Goal: Check status: Check status

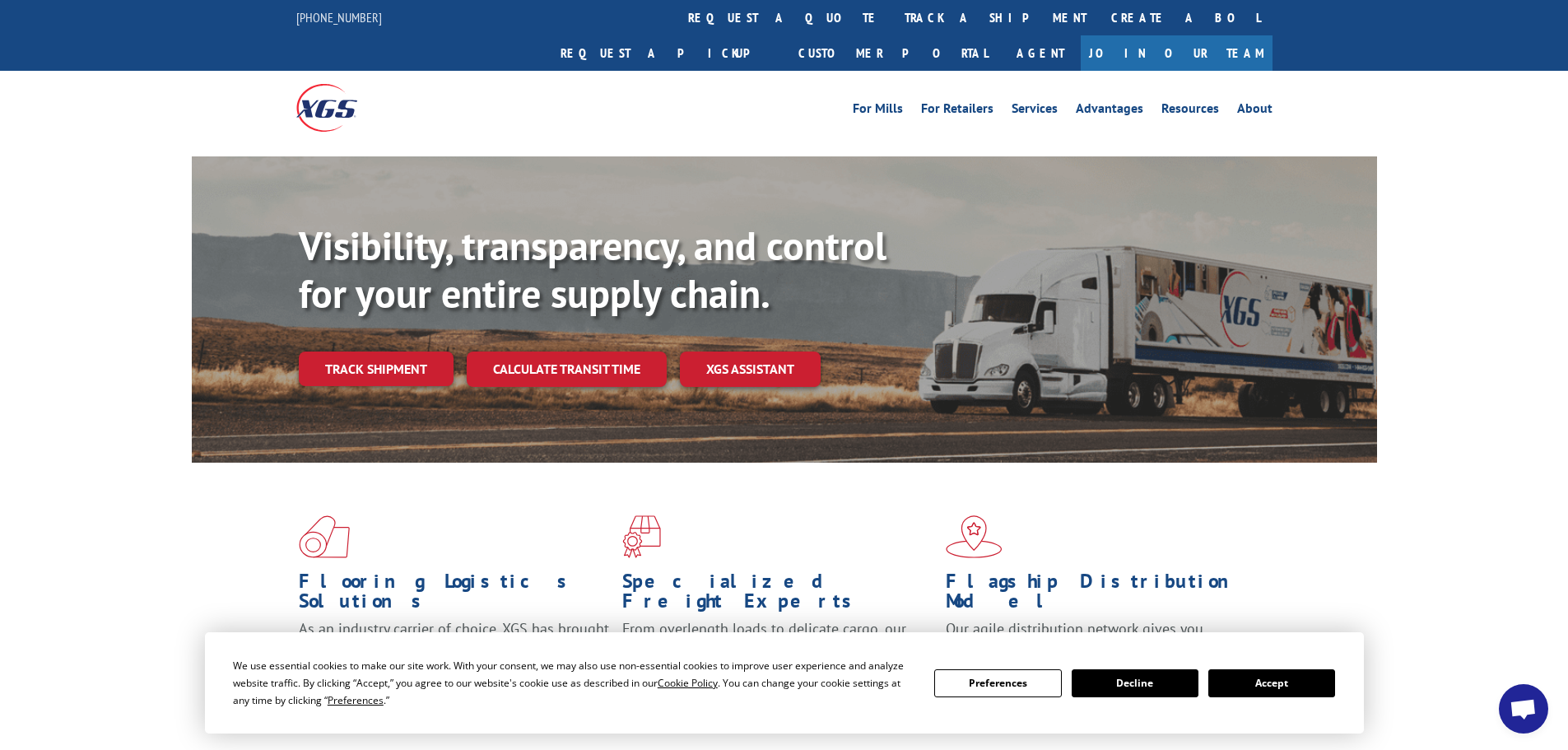
scroll to position [1394, 0]
click at [1256, 684] on button "Accept" at bounding box center [1271, 683] width 127 height 28
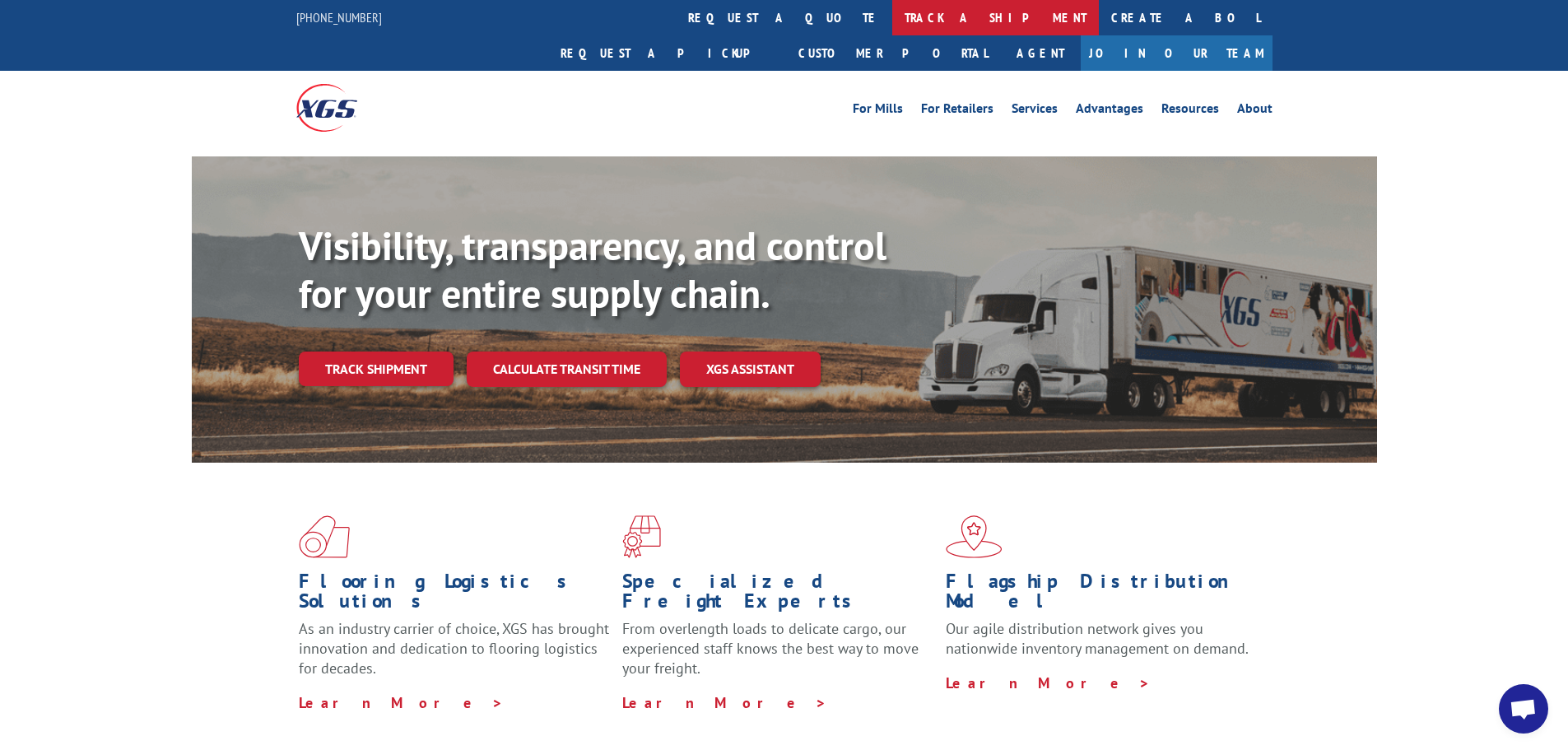
click at [892, 17] on link "track a shipment" at bounding box center [995, 18] width 207 height 36
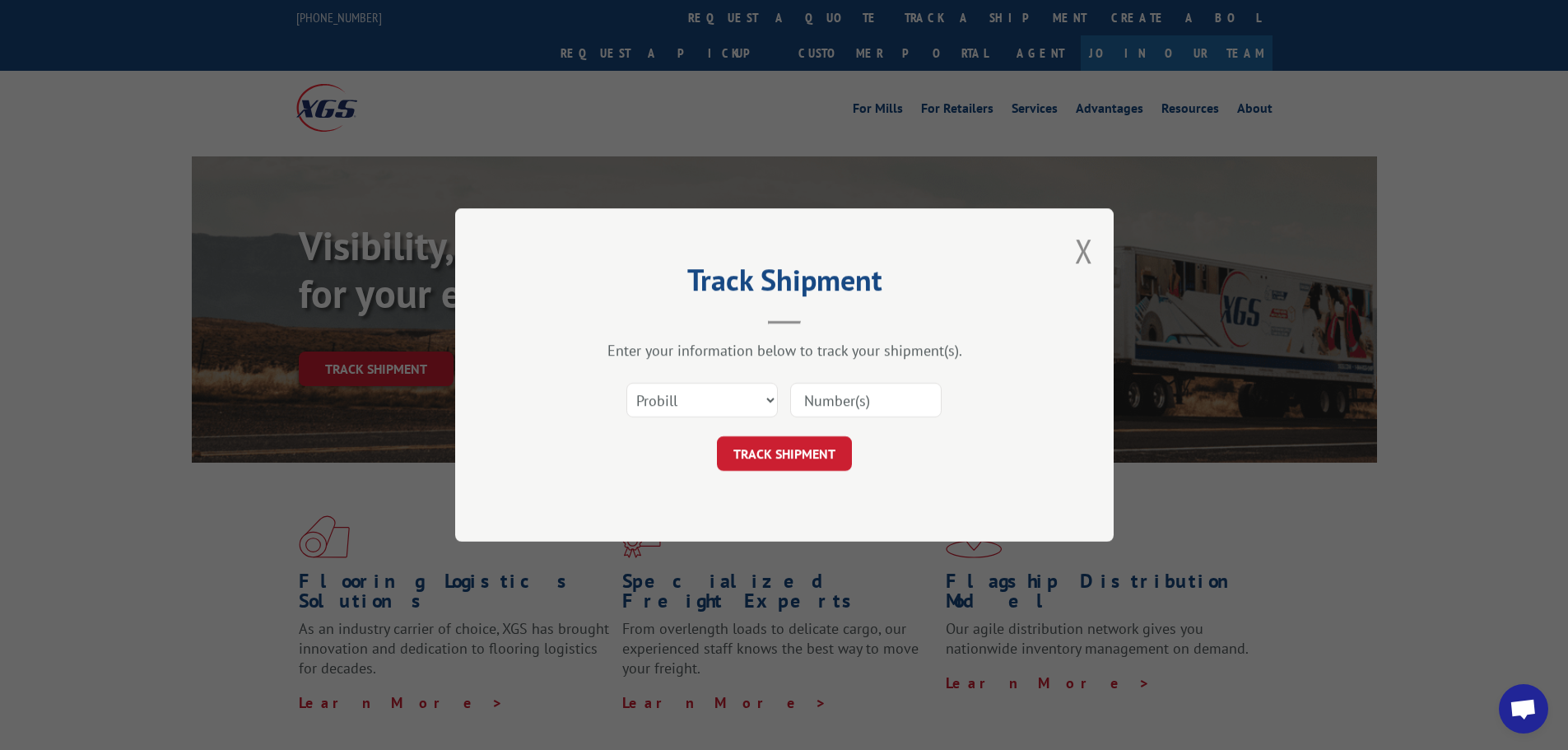
click at [838, 395] on input at bounding box center [865, 399] width 152 height 35
paste input "15472314"
type input "15472314"
click at [808, 469] on button "TRACK SHIPMENT" at bounding box center [784, 454] width 135 height 35
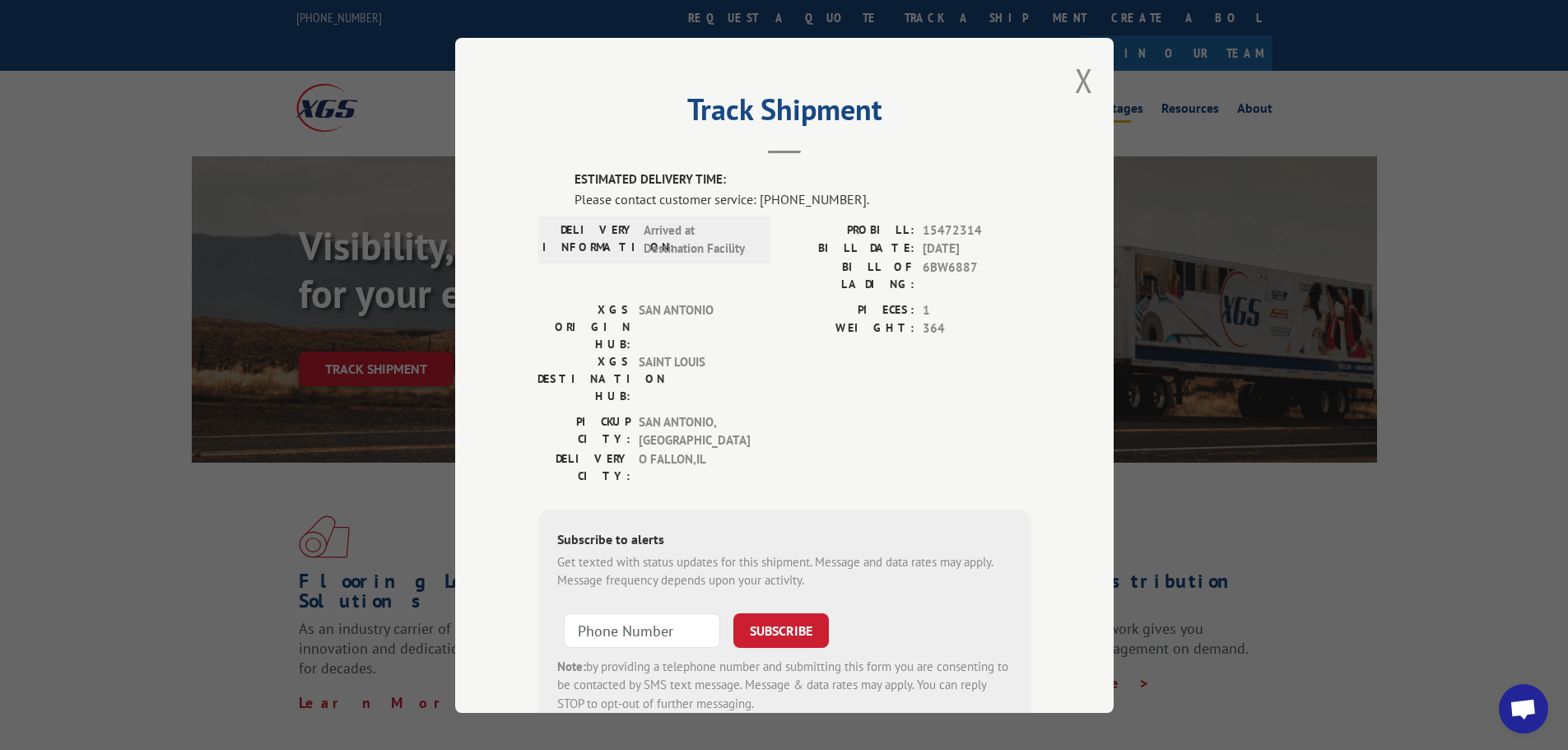
click at [1083, 83] on button "Close modal" at bounding box center [1083, 80] width 18 height 43
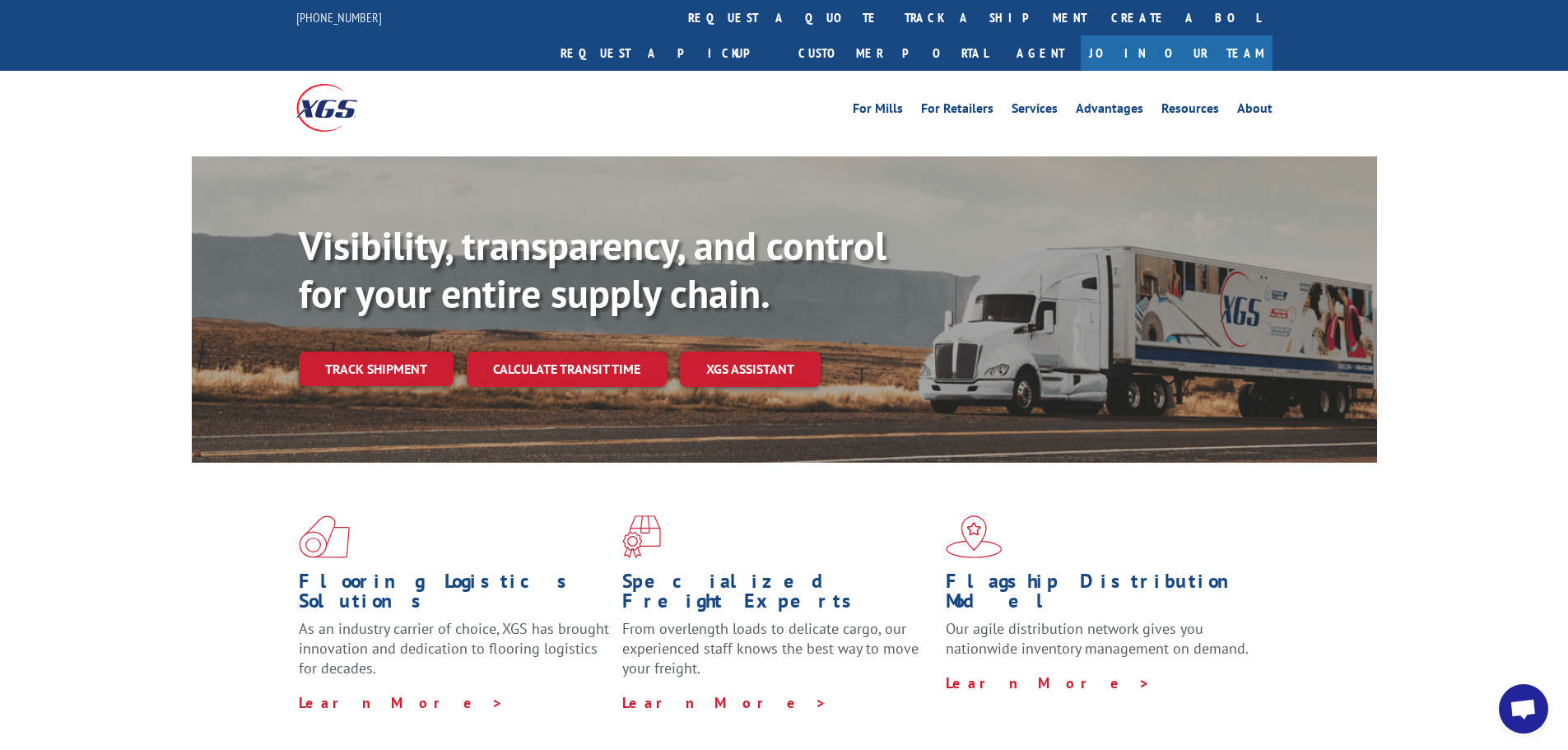
drag, startPoint x: 709, startPoint y: 28, endPoint x: 737, endPoint y: 88, distance: 66.2
click at [892, 28] on link "track a shipment" at bounding box center [995, 18] width 207 height 36
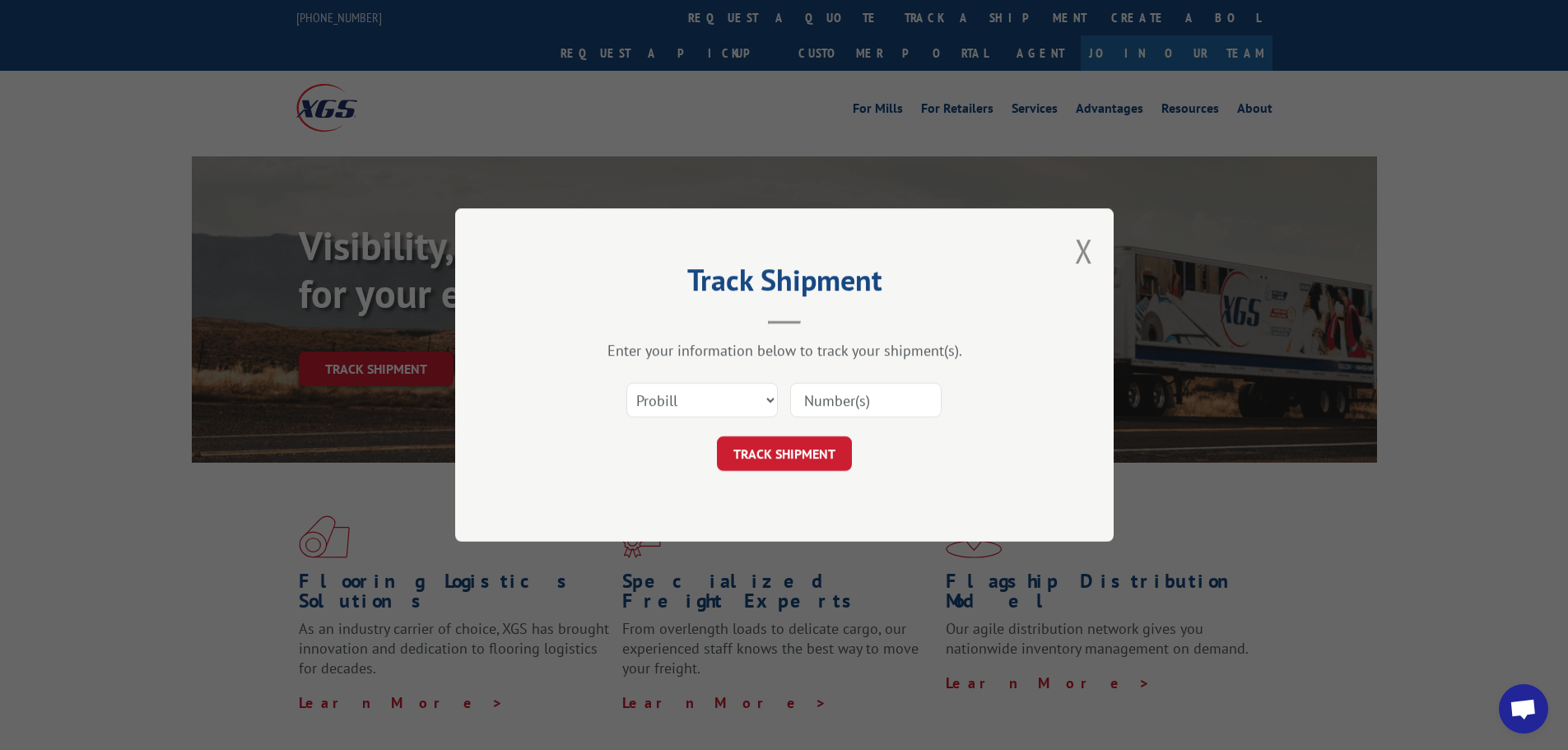
click at [813, 389] on input at bounding box center [865, 399] width 152 height 35
paste input "15472328"
type input "15472328"
click at [796, 437] on button "TRACK SHIPMENT" at bounding box center [784, 454] width 135 height 35
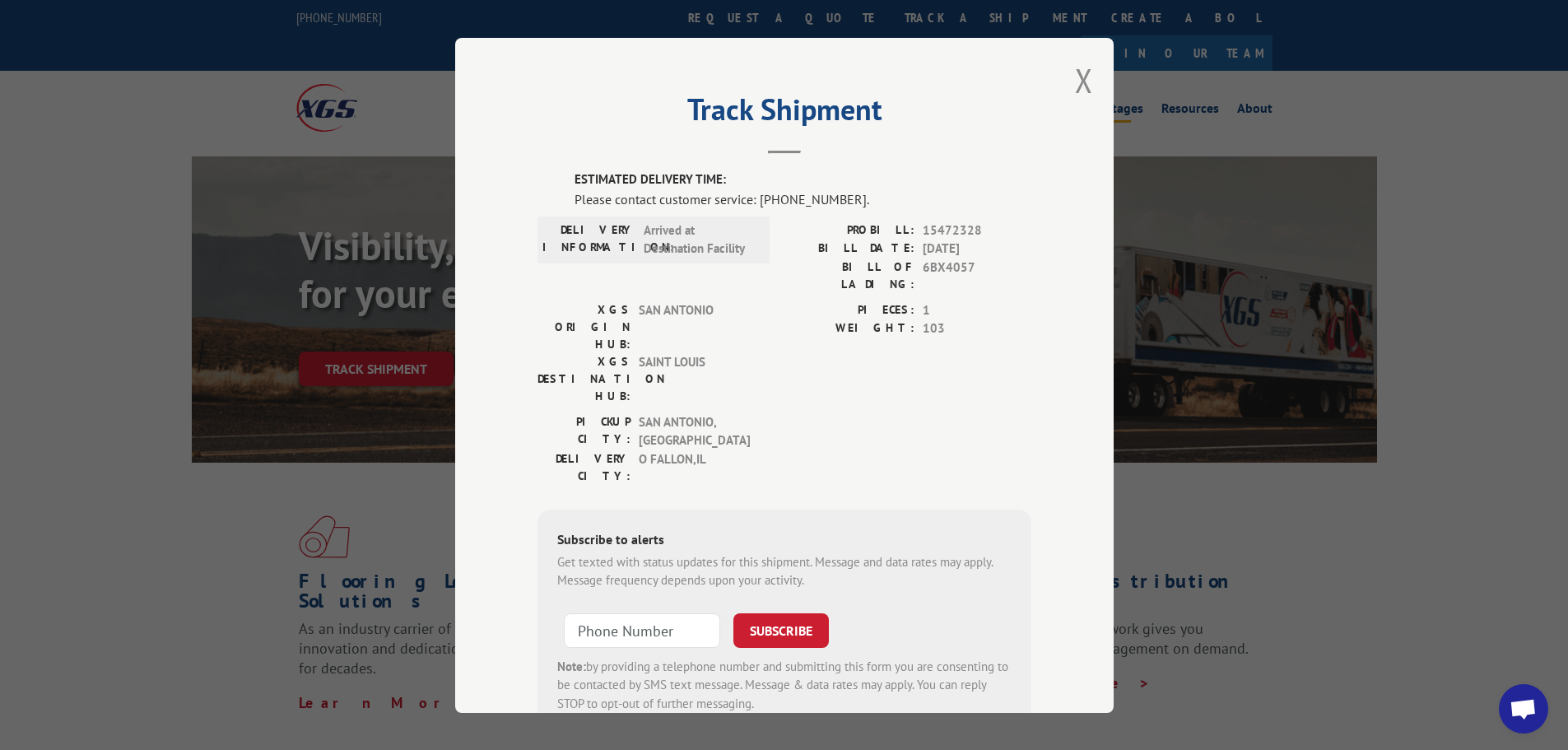
click at [1076, 82] on button "Close modal" at bounding box center [1083, 80] width 18 height 43
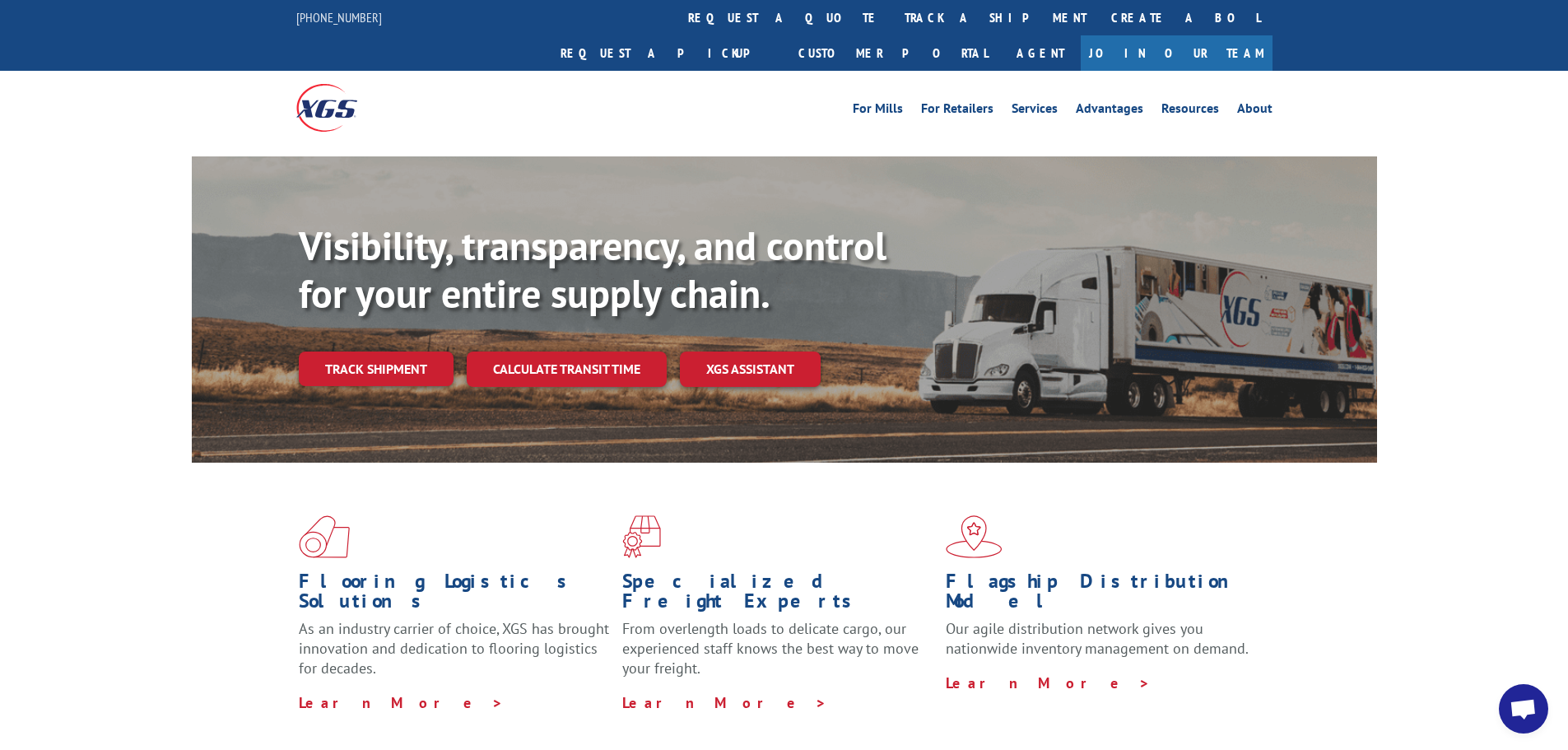
click at [389, 351] on link "Track shipment" at bounding box center [376, 368] width 154 height 35
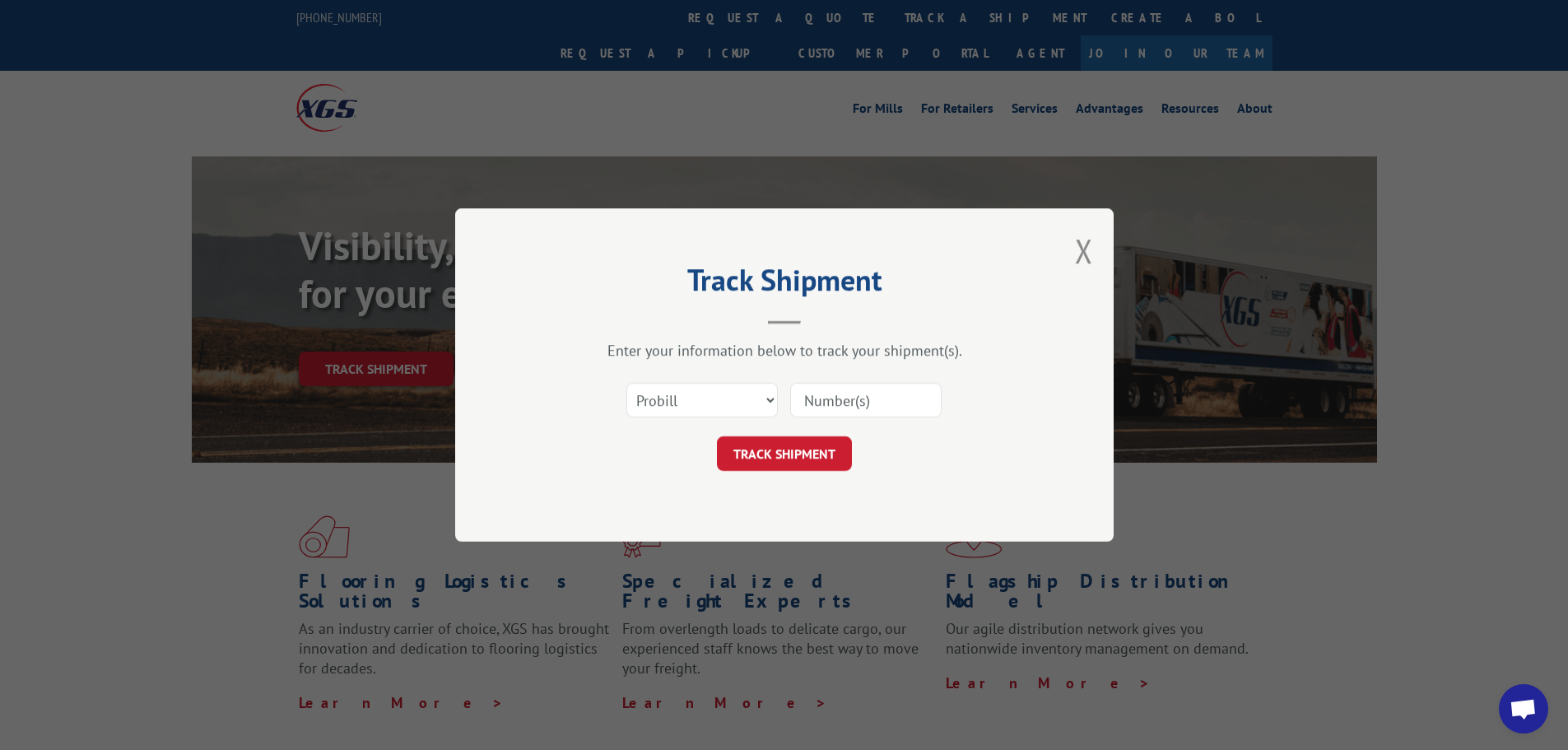
click at [800, 404] on input at bounding box center [865, 399] width 152 height 35
paste input "15472312"
type input "15472312"
click at [763, 459] on button "TRACK SHIPMENT" at bounding box center [784, 454] width 135 height 35
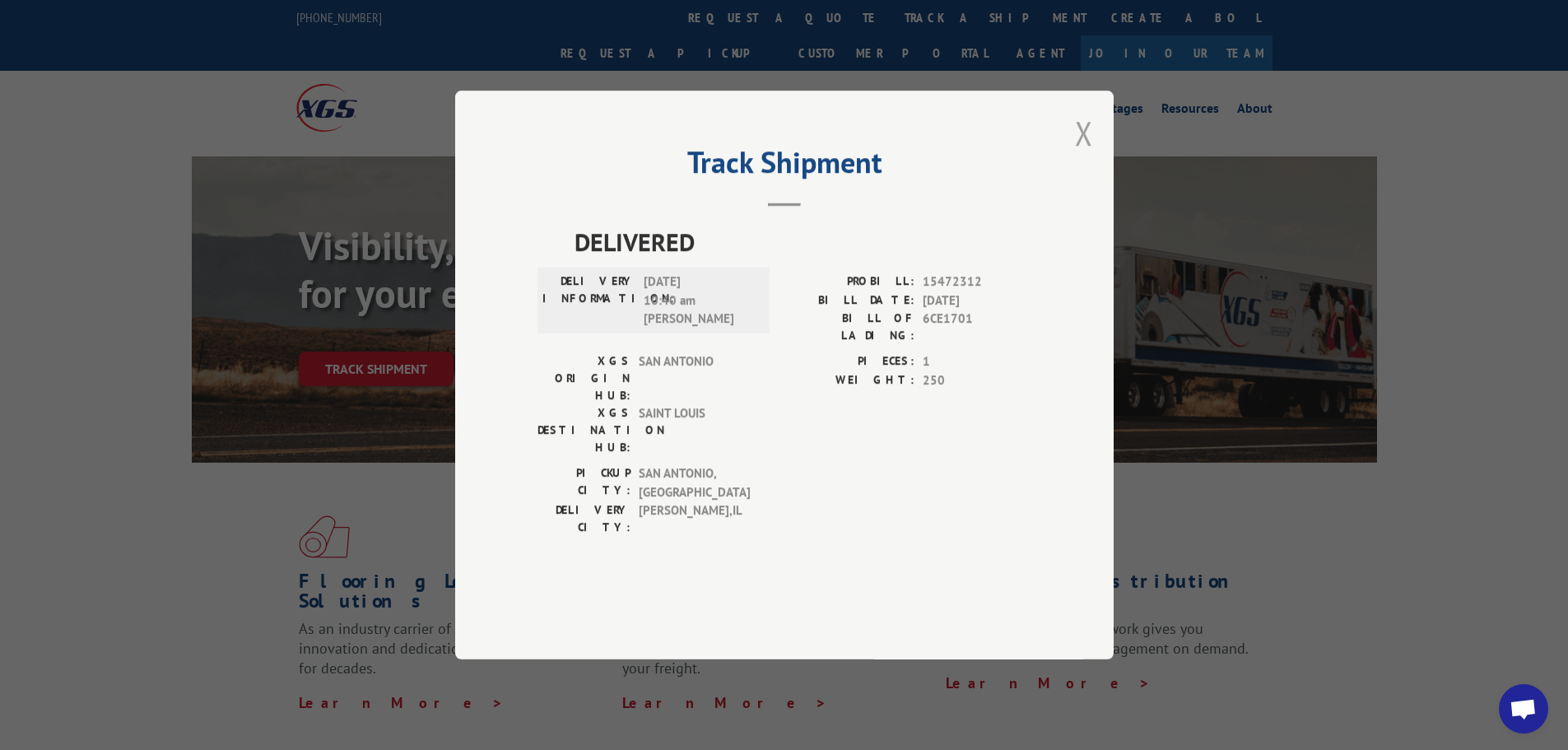
click at [1090, 154] on button "Close modal" at bounding box center [1083, 132] width 18 height 43
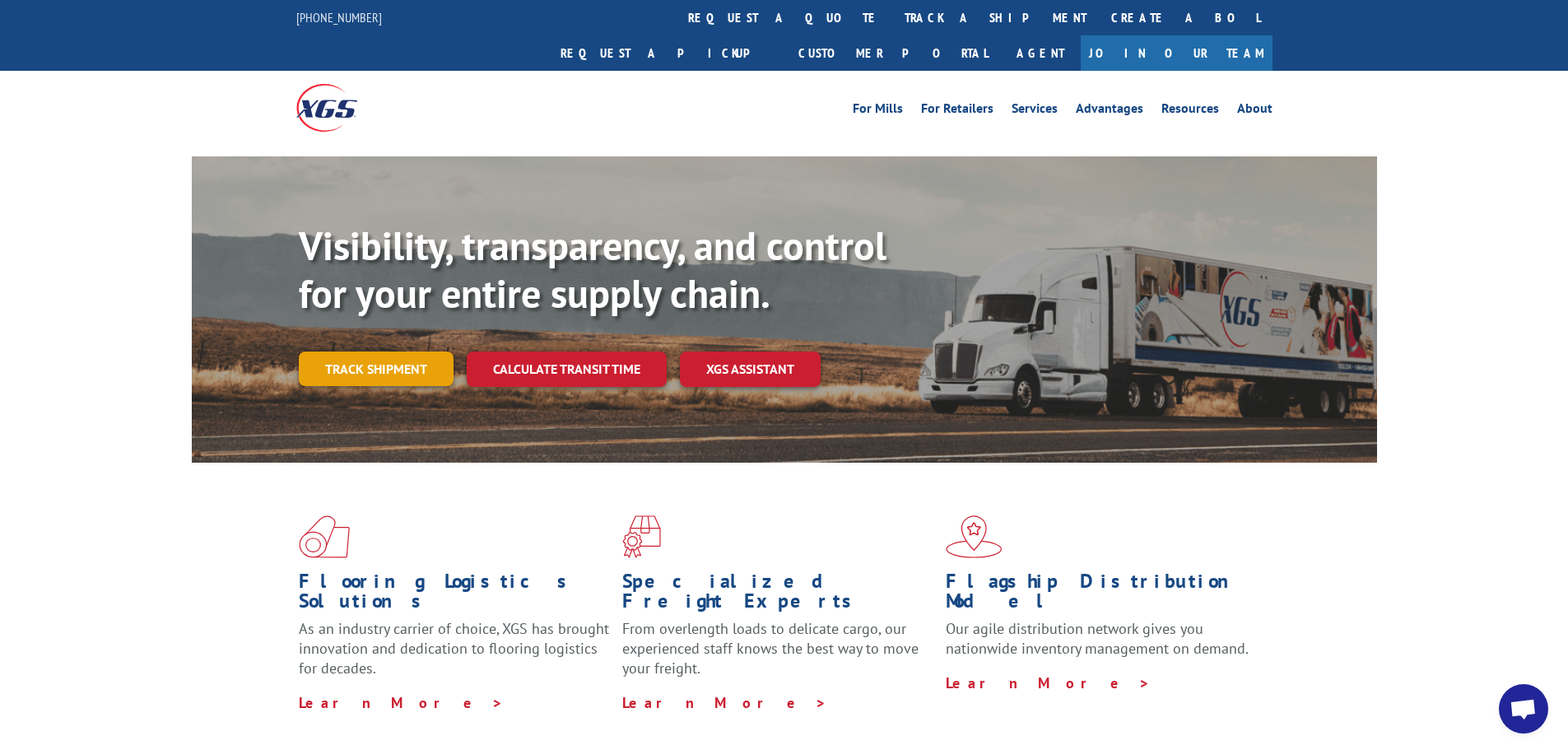
click at [391, 351] on link "Track shipment" at bounding box center [376, 368] width 154 height 35
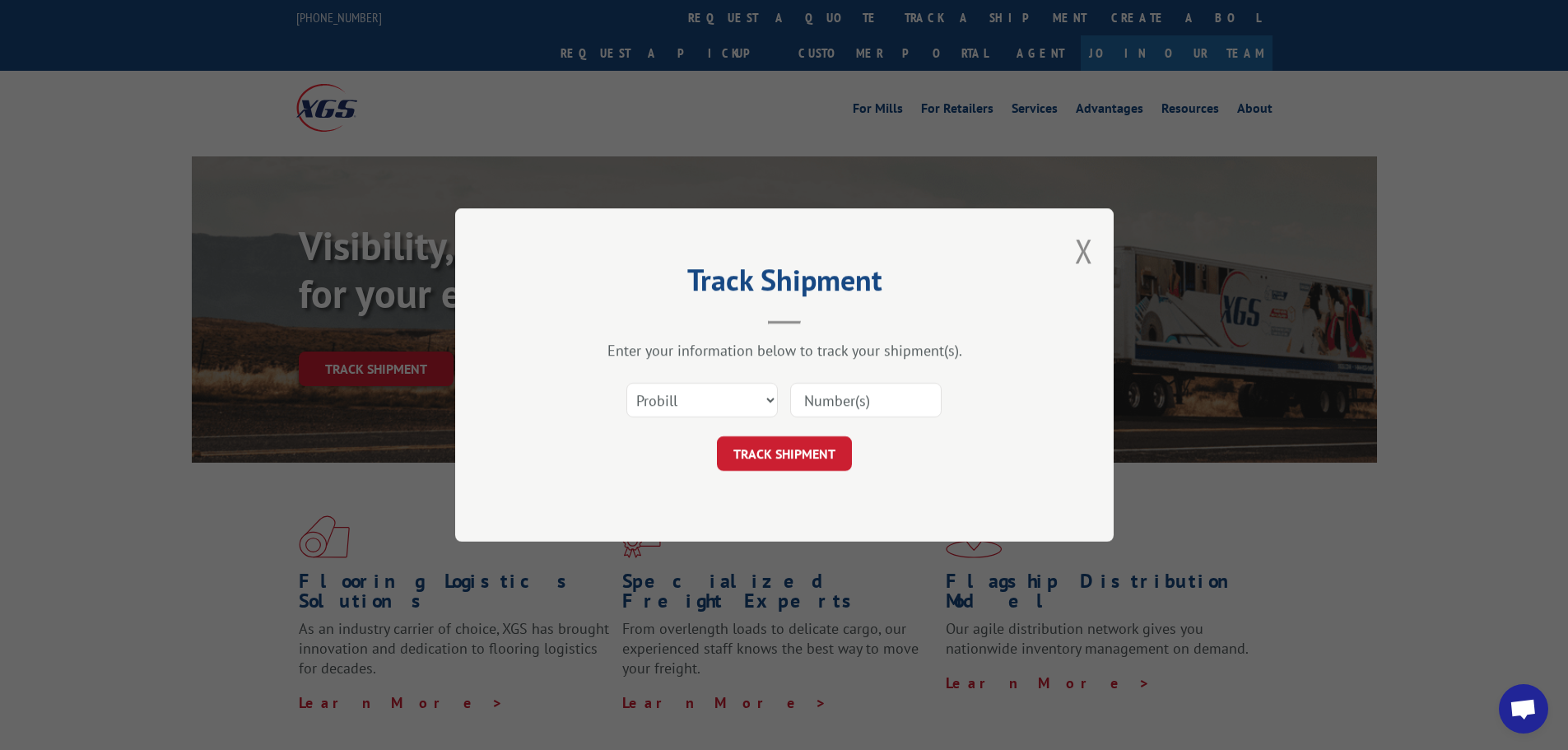
click at [829, 380] on div "Select category... Probill BOL PO" at bounding box center [784, 399] width 493 height 54
click at [812, 412] on input at bounding box center [865, 399] width 152 height 35
paste input "15340322"
type input "15340322"
click at [800, 441] on button "TRACK SHIPMENT" at bounding box center [784, 454] width 135 height 35
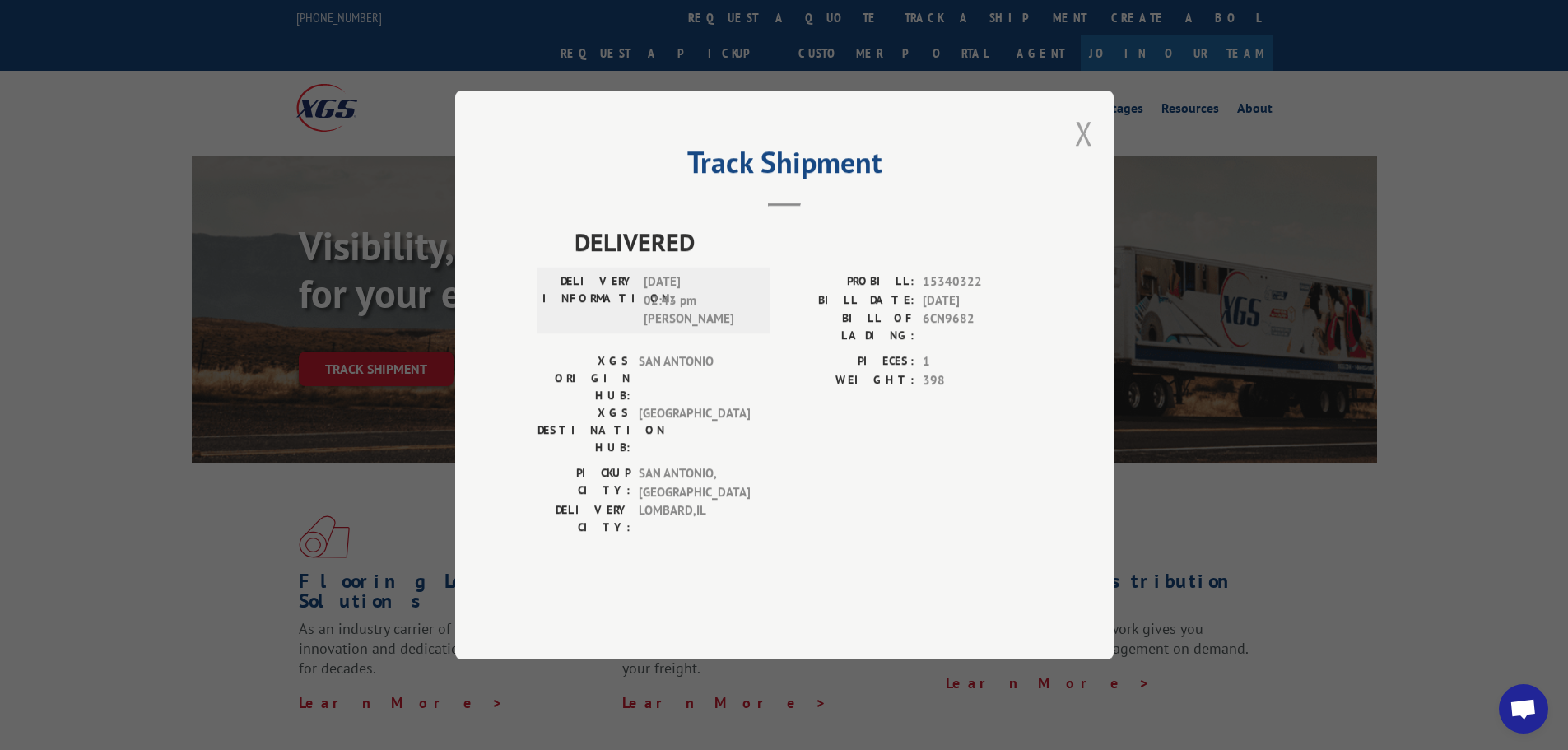
drag, startPoint x: 1084, startPoint y: 179, endPoint x: 572, endPoint y: 329, distance: 533.5
click at [1083, 154] on button "Close modal" at bounding box center [1083, 132] width 18 height 43
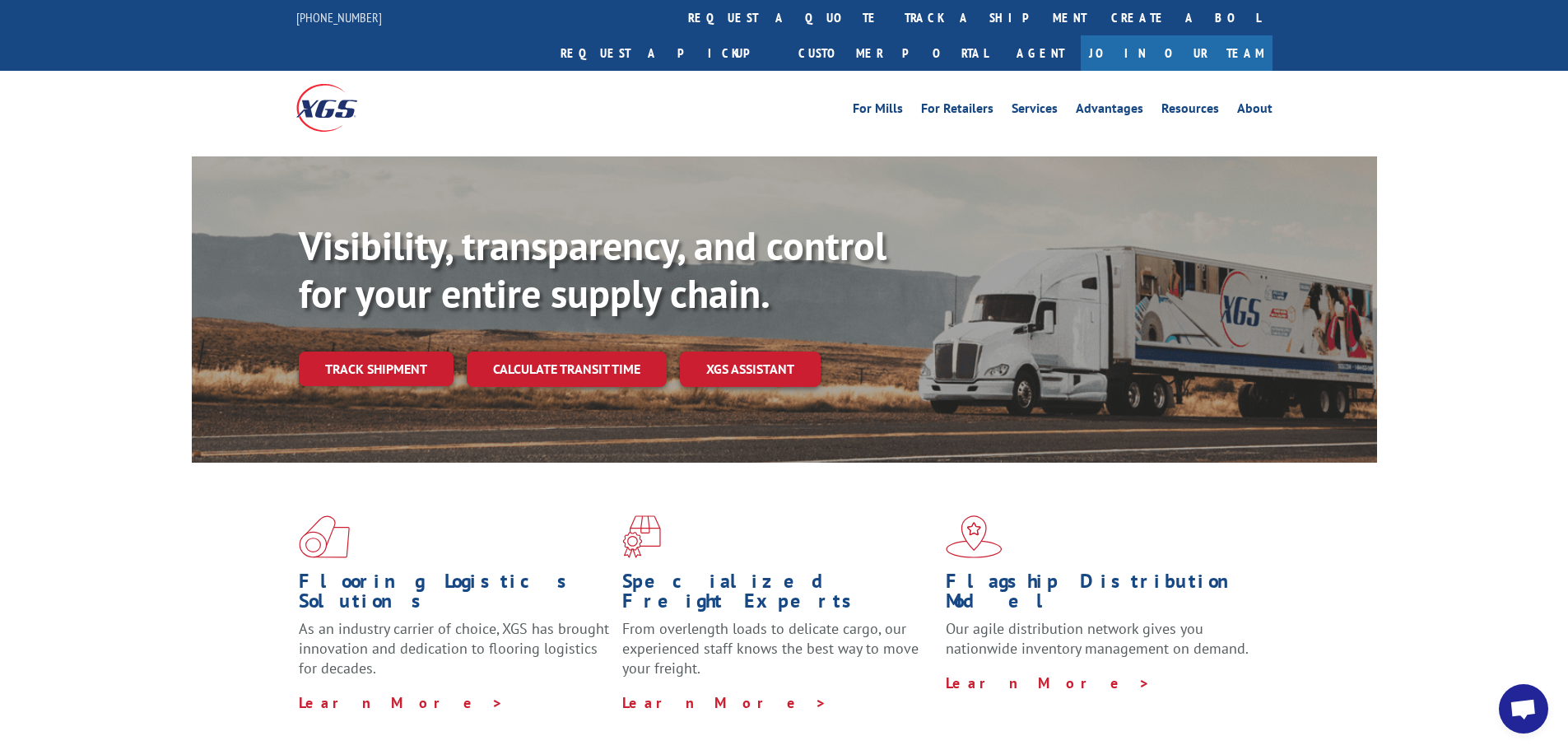
drag, startPoint x: 359, startPoint y: 334, endPoint x: 421, endPoint y: 339, distance: 62.2
click at [359, 351] on link "Track shipment" at bounding box center [376, 368] width 154 height 35
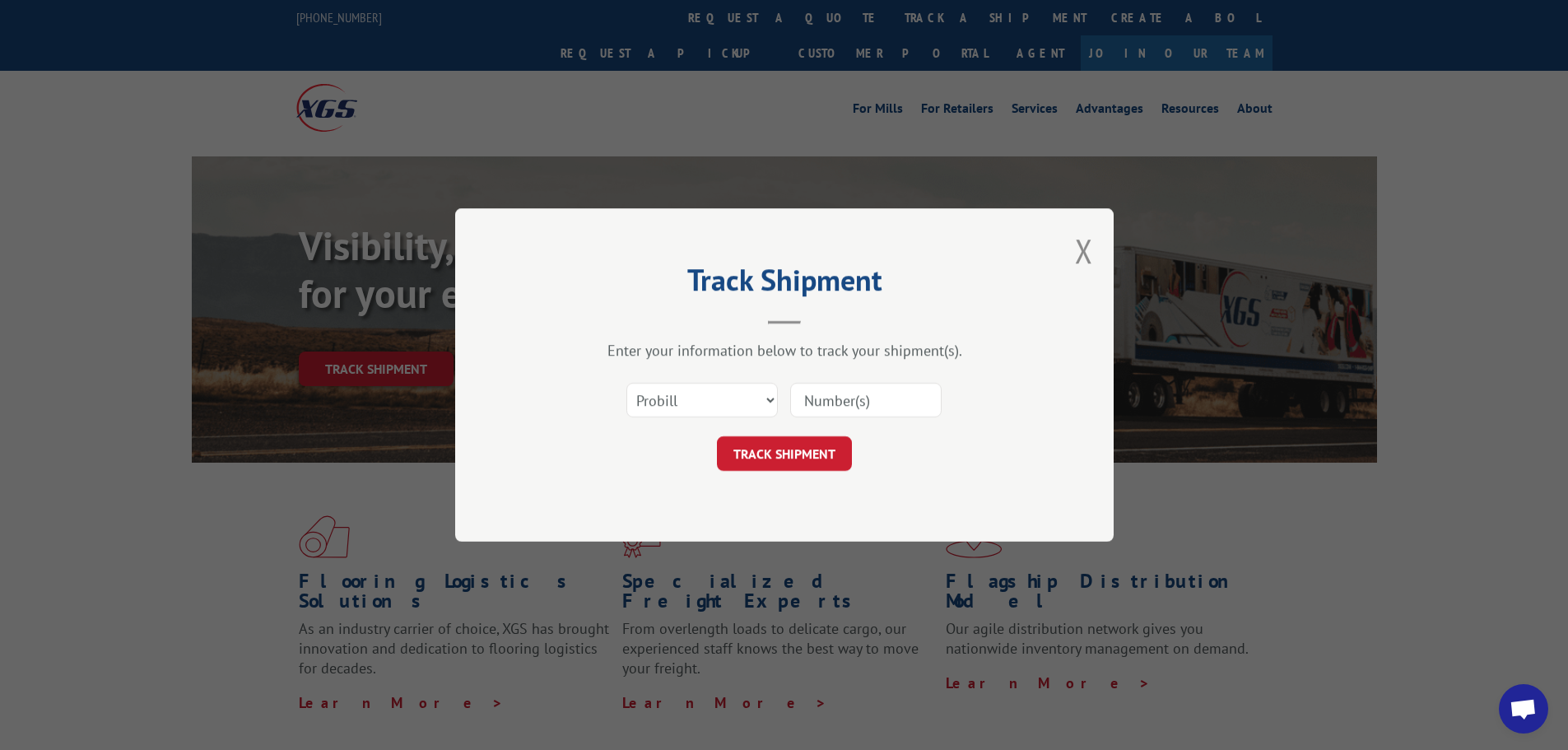
click at [891, 384] on input at bounding box center [865, 399] width 152 height 35
paste input "15340323"
type input "15340323"
click at [784, 457] on button "TRACK SHIPMENT" at bounding box center [784, 454] width 135 height 35
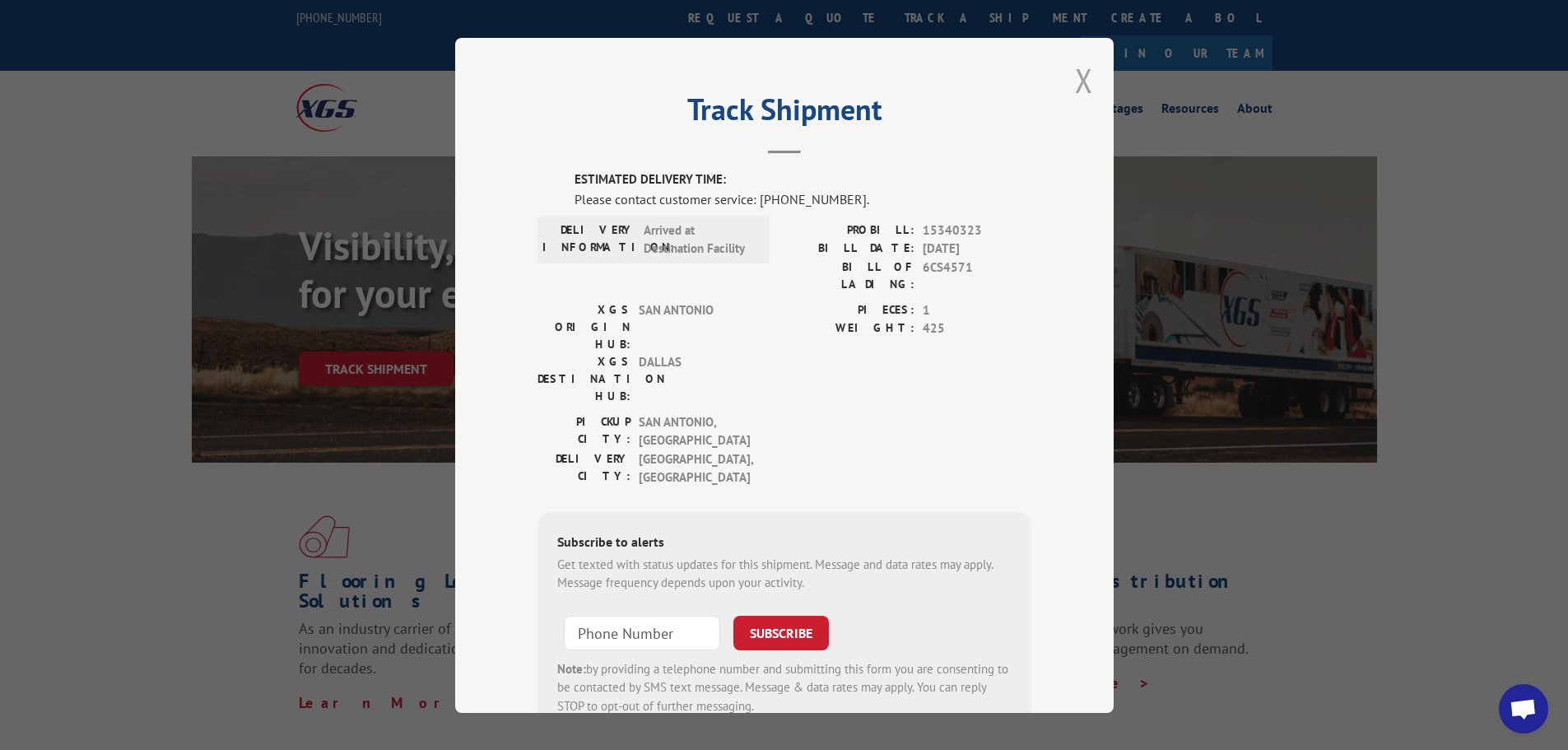
click at [1075, 79] on button "Close modal" at bounding box center [1083, 80] width 18 height 43
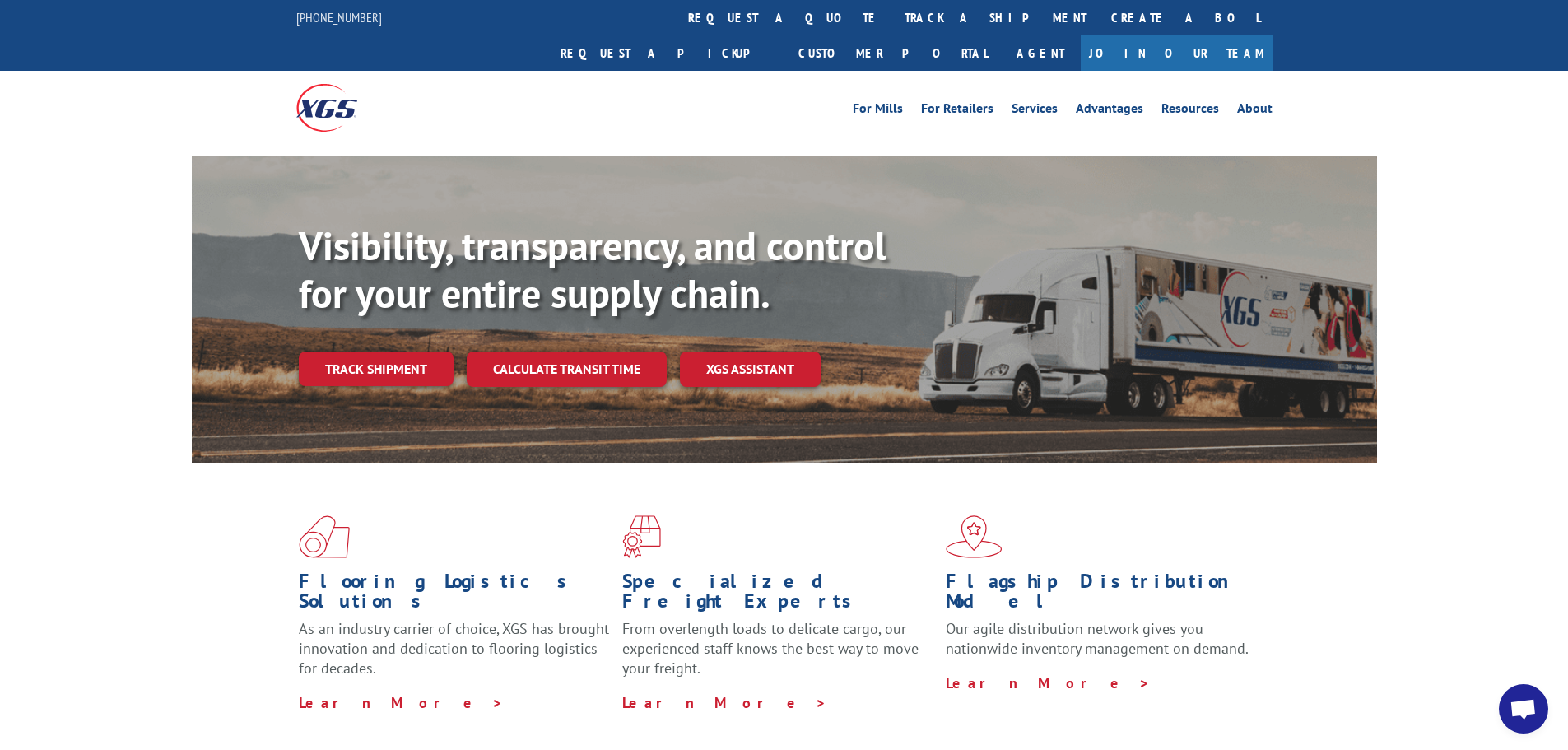
drag, startPoint x: 336, startPoint y: 327, endPoint x: 395, endPoint y: 359, distance: 67.1
click at [336, 351] on link "Track shipment" at bounding box center [376, 368] width 154 height 35
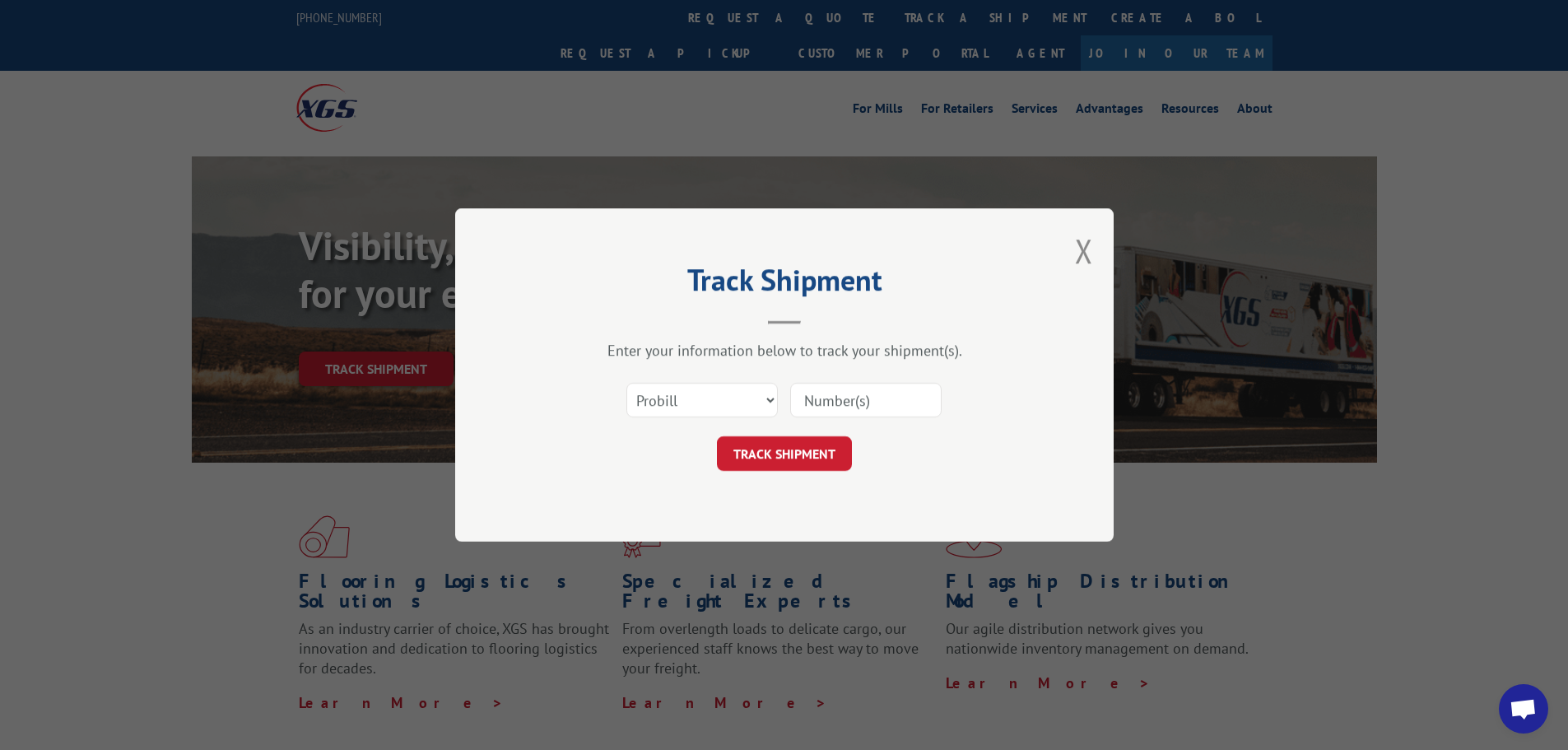
click at [824, 403] on input at bounding box center [865, 399] width 152 height 35
paste input "15340325"
type input "15340325"
click at [794, 461] on button "TRACK SHIPMENT" at bounding box center [784, 454] width 135 height 35
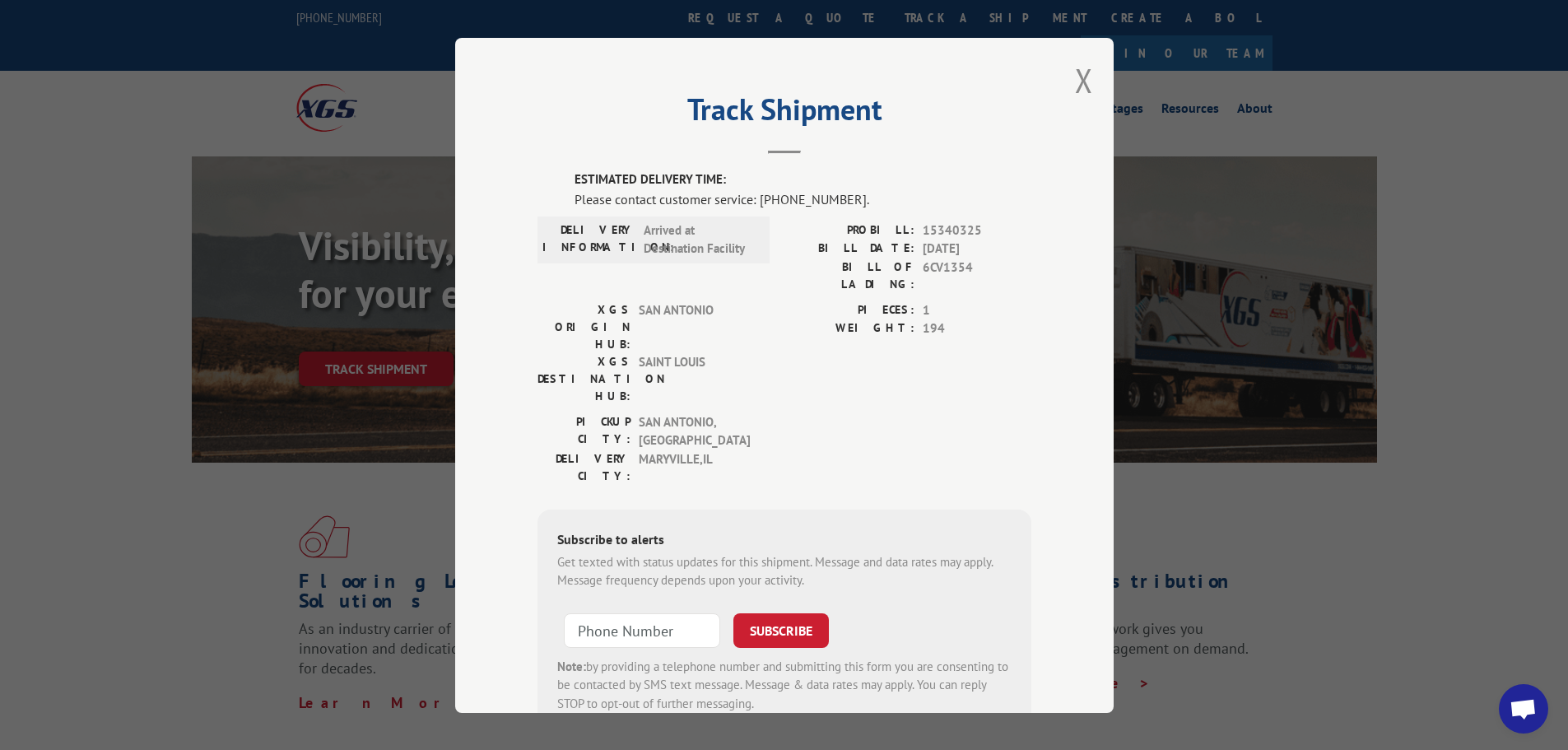
drag, startPoint x: 1074, startPoint y: 66, endPoint x: 1048, endPoint y: 83, distance: 31.1
click at [1075, 66] on button "Close modal" at bounding box center [1083, 80] width 18 height 43
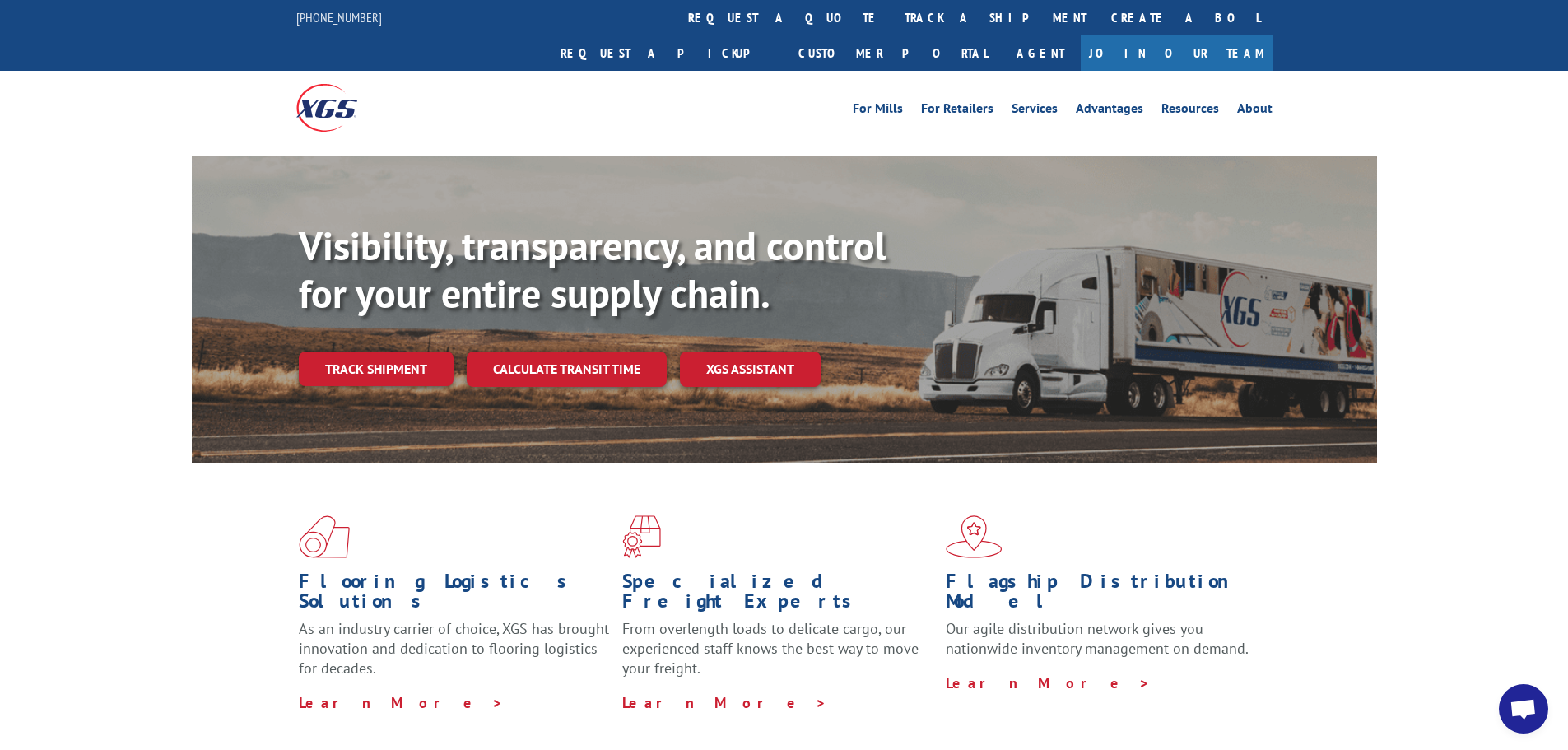
click at [404, 314] on div "Visibility, transparency, and control for your entire supply chain. Track shipm…" at bounding box center [838, 336] width 1078 height 230
click at [404, 351] on link "Track shipment" at bounding box center [376, 368] width 154 height 35
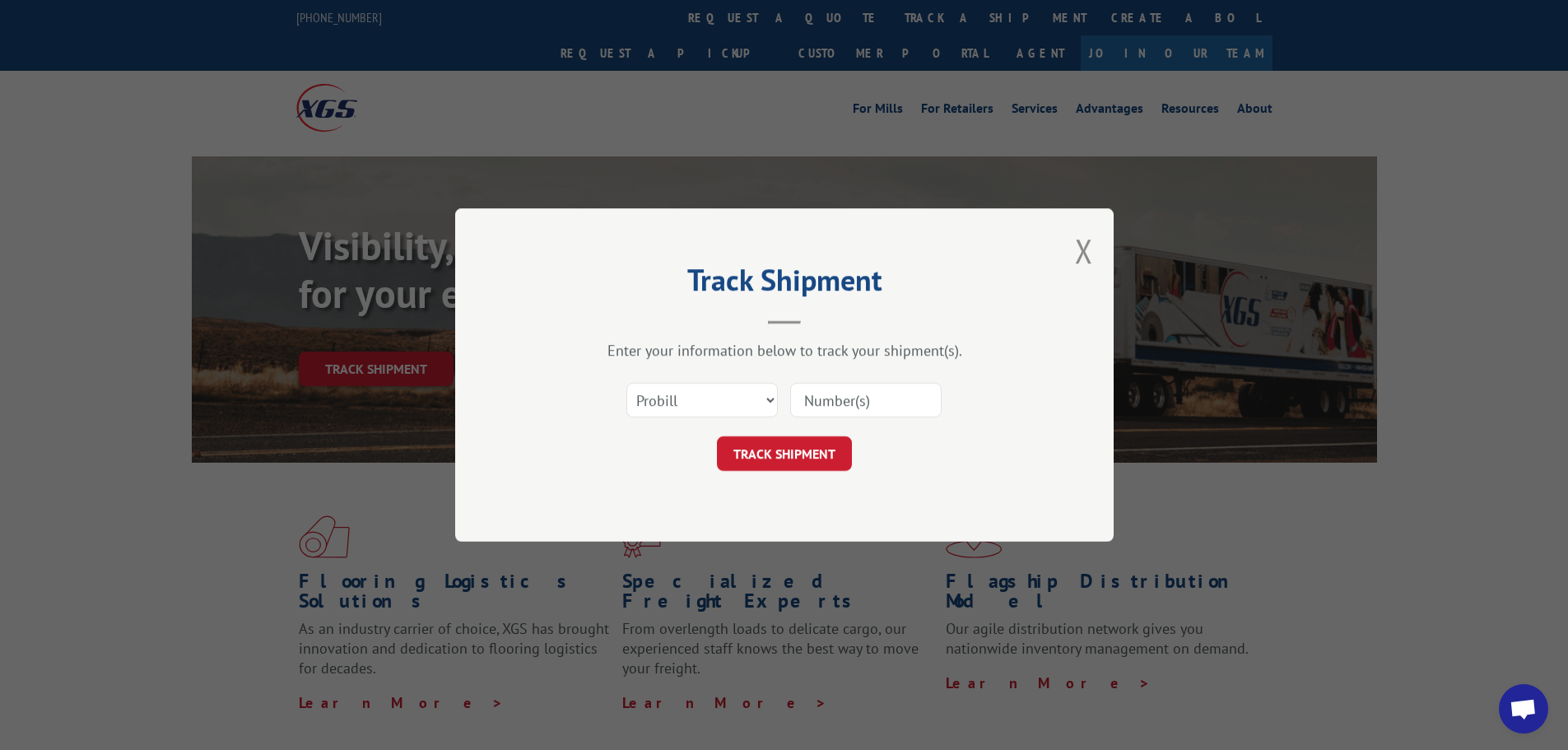
click at [841, 408] on input at bounding box center [865, 399] width 152 height 35
paste input "15339905"
type input "15339905"
click at [795, 454] on button "TRACK SHIPMENT" at bounding box center [784, 454] width 135 height 35
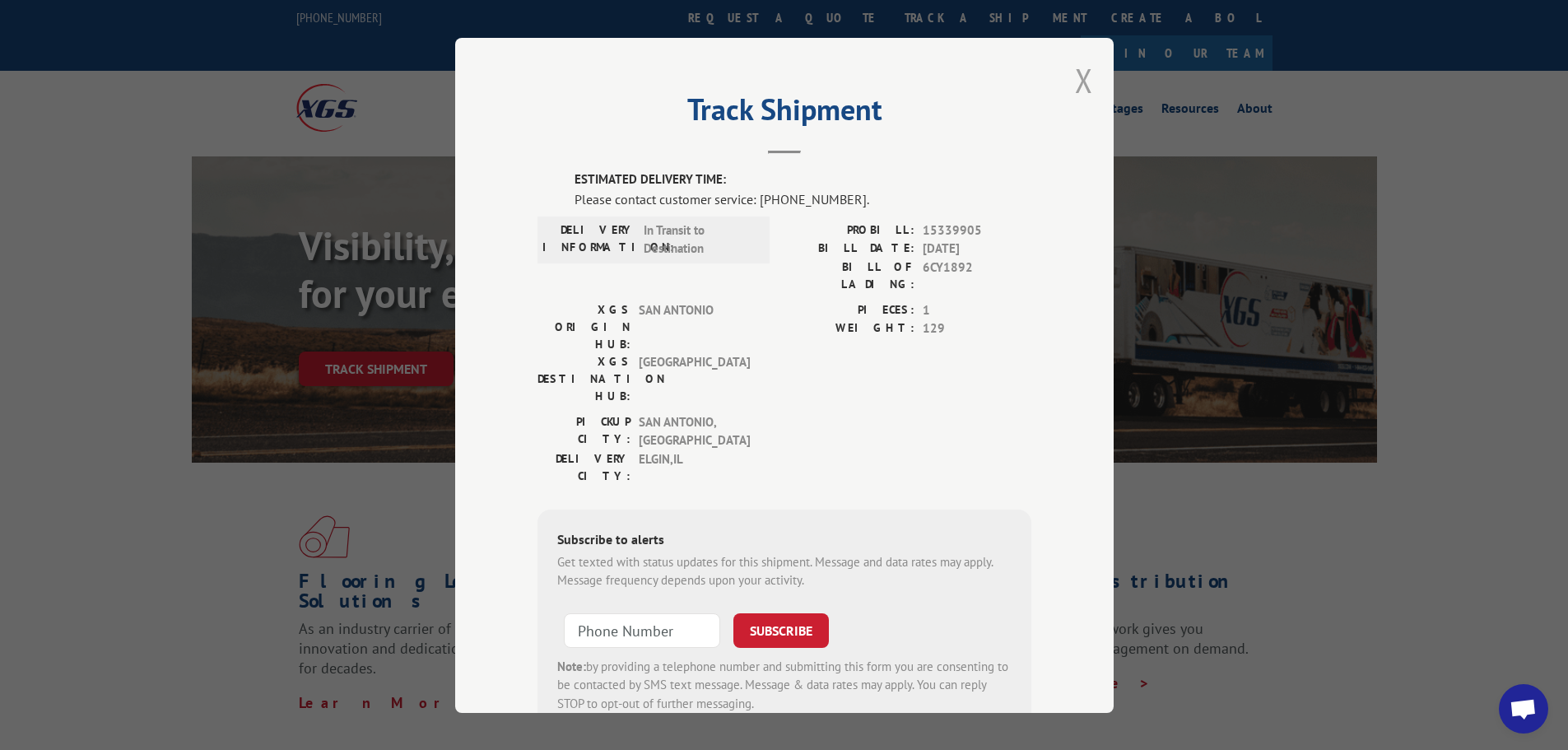
click at [1075, 77] on button "Close modal" at bounding box center [1083, 80] width 18 height 43
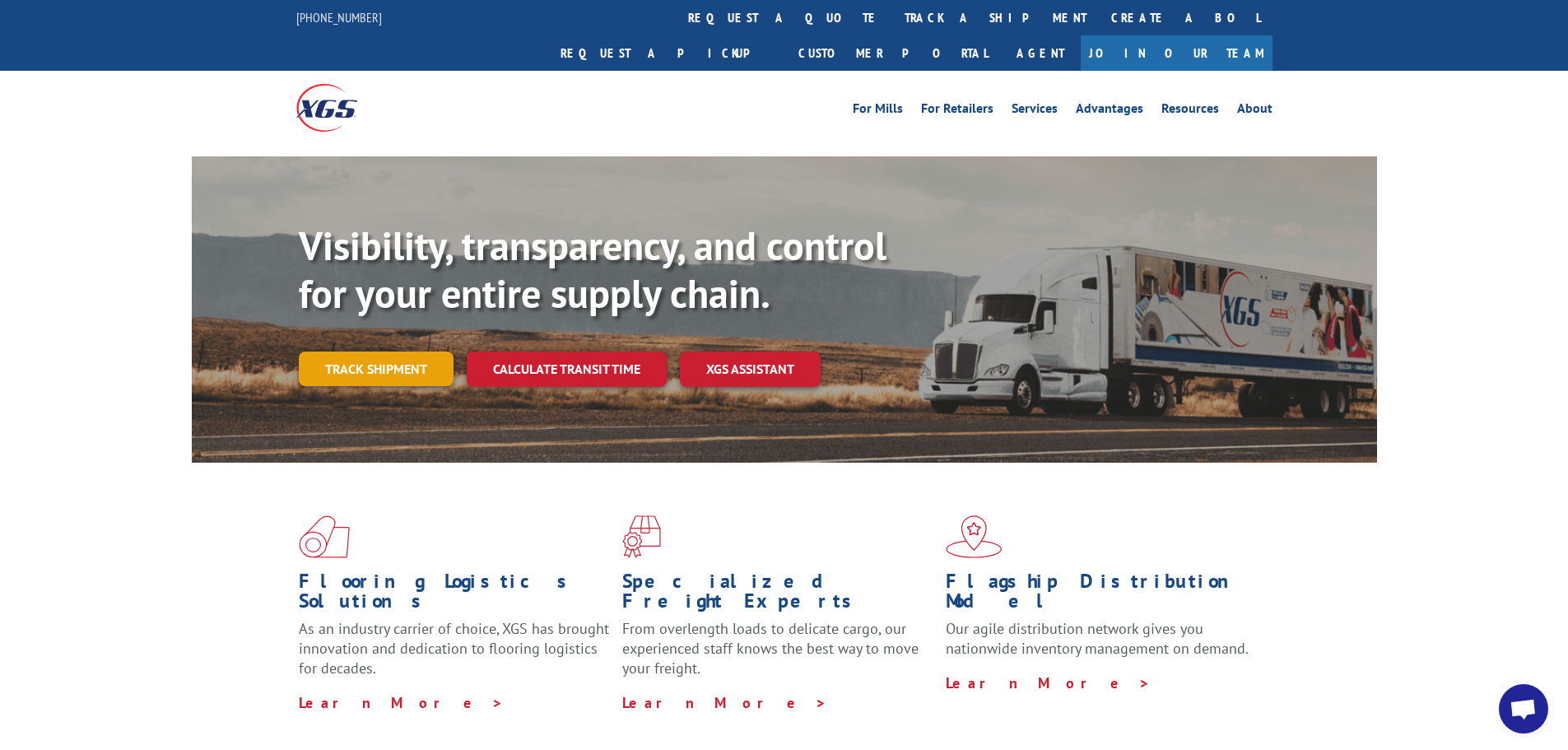
click at [345, 351] on link "Track shipment" at bounding box center [376, 368] width 154 height 35
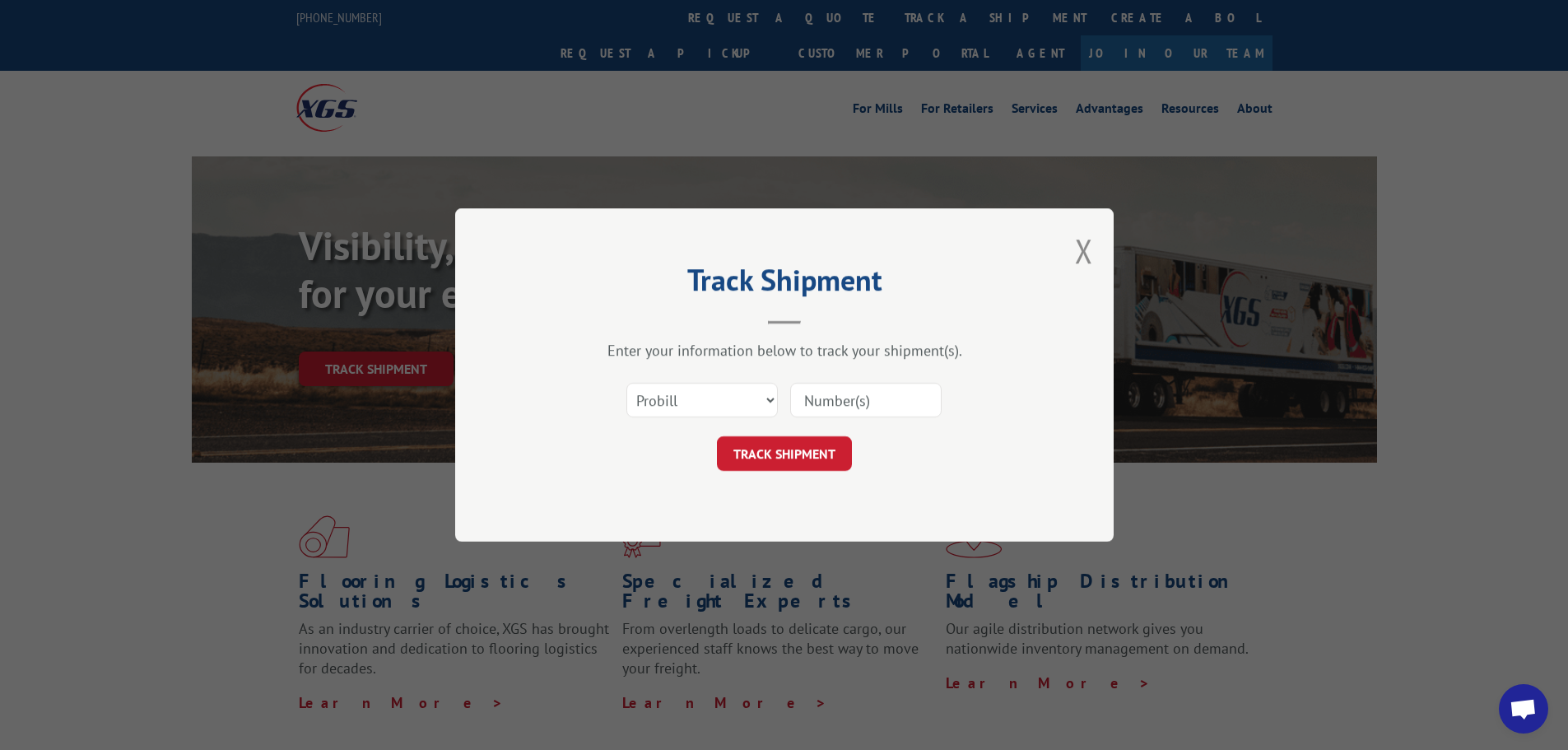
click at [833, 414] on input at bounding box center [865, 399] width 152 height 35
paste input "15339885"
type input "15339885"
click at [799, 446] on button "TRACK SHIPMENT" at bounding box center [784, 454] width 135 height 35
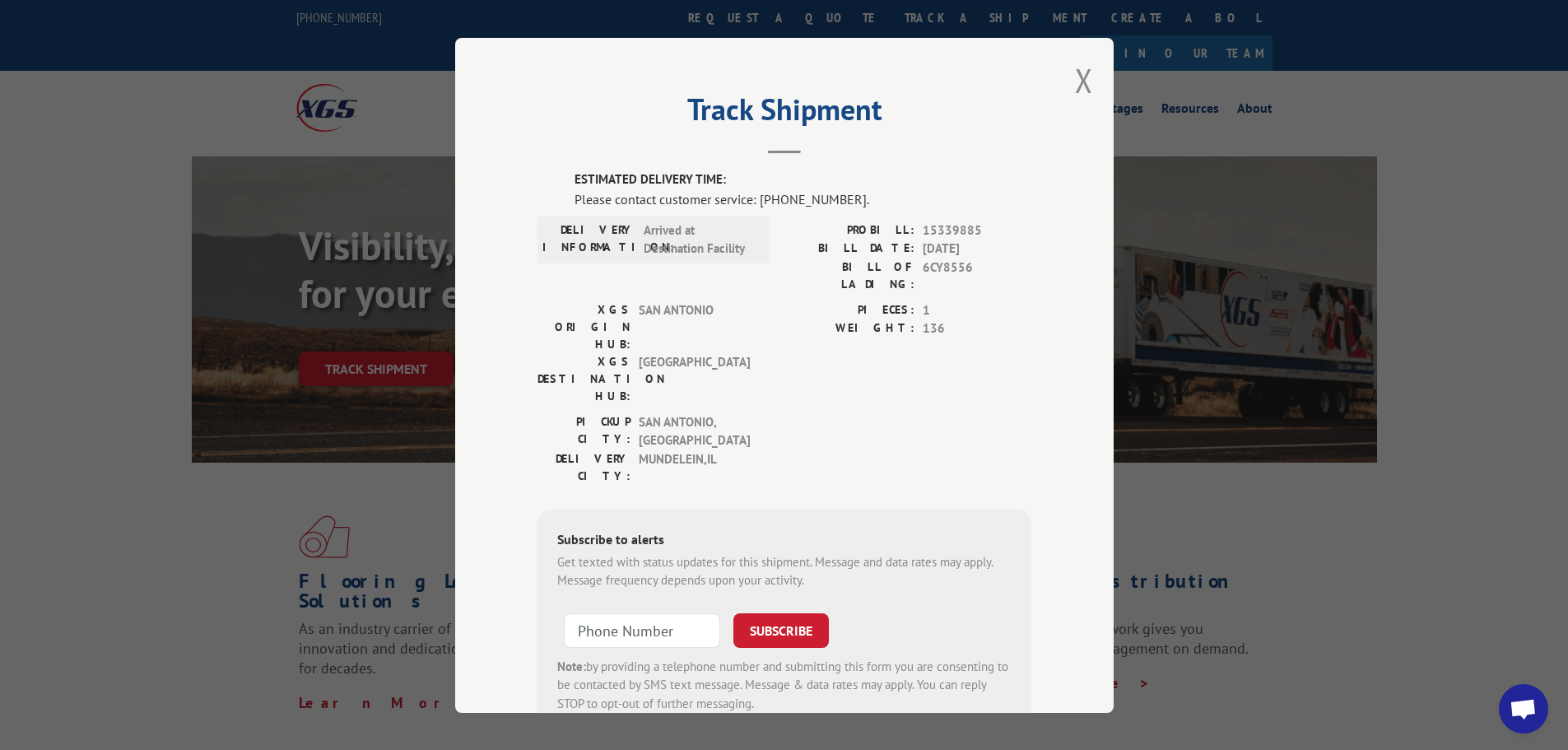
click at [1058, 82] on div "Track Shipment ESTIMATED DELIVERY TIME: Please contact customer service: [PHONE…" at bounding box center [784, 375] width 658 height 675
click at [1067, 84] on div "Track Shipment ESTIMATED DELIVERY TIME: Please contact customer service: [PHONE…" at bounding box center [784, 375] width 658 height 675
click at [1068, 85] on div "Track Shipment ESTIMATED DELIVERY TIME: Please contact customer service: [PHONE…" at bounding box center [784, 375] width 658 height 675
click at [1082, 81] on button "Close modal" at bounding box center [1083, 80] width 18 height 43
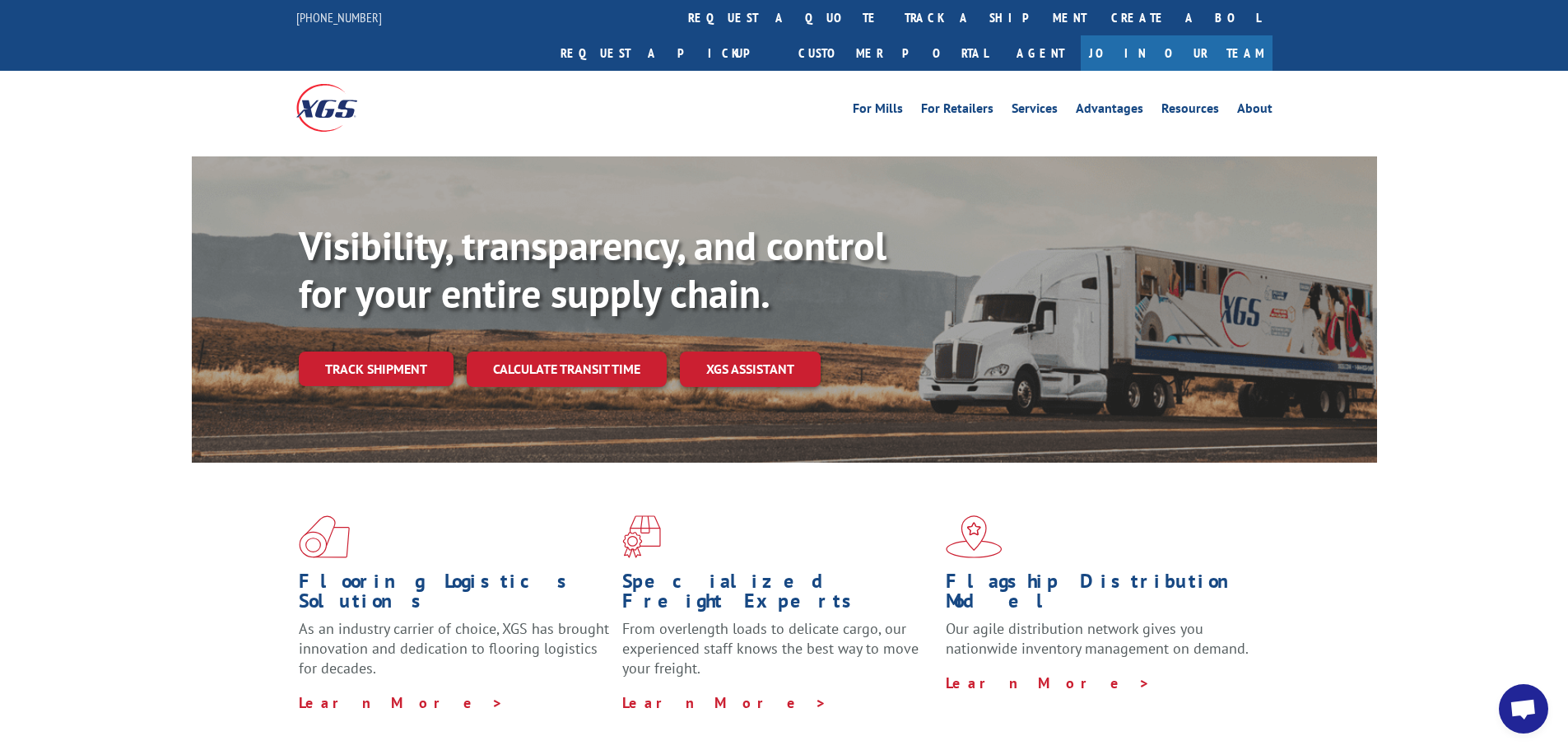
drag, startPoint x: 346, startPoint y: 325, endPoint x: 530, endPoint y: 358, distance: 186.9
click at [348, 351] on link "Track shipment" at bounding box center [376, 368] width 154 height 35
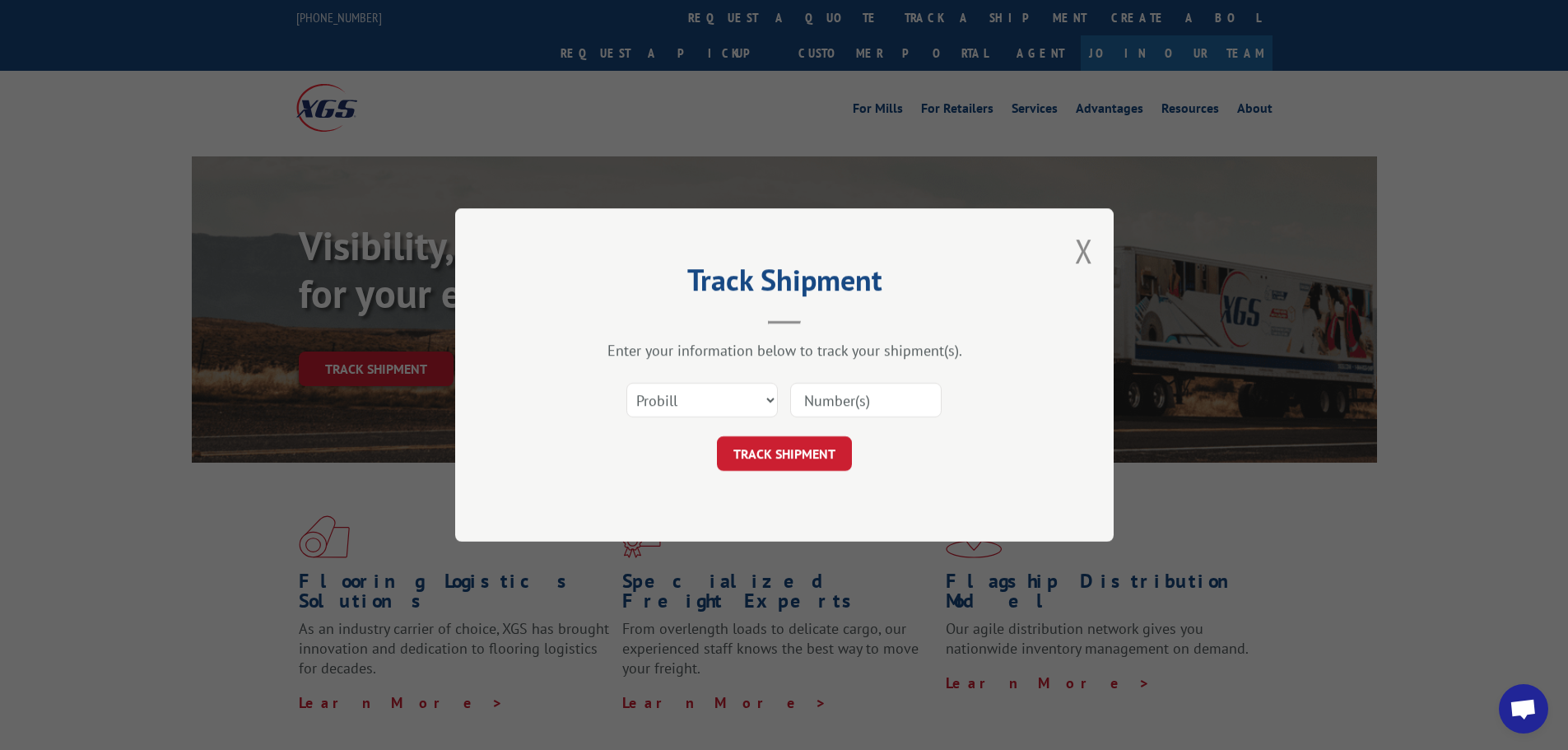
drag, startPoint x: 819, startPoint y: 394, endPoint x: 812, endPoint y: 425, distance: 31.8
click at [819, 394] on input at bounding box center [865, 399] width 152 height 35
paste input "15472287"
type input "15472287"
click at [791, 449] on button "TRACK SHIPMENT" at bounding box center [784, 454] width 135 height 35
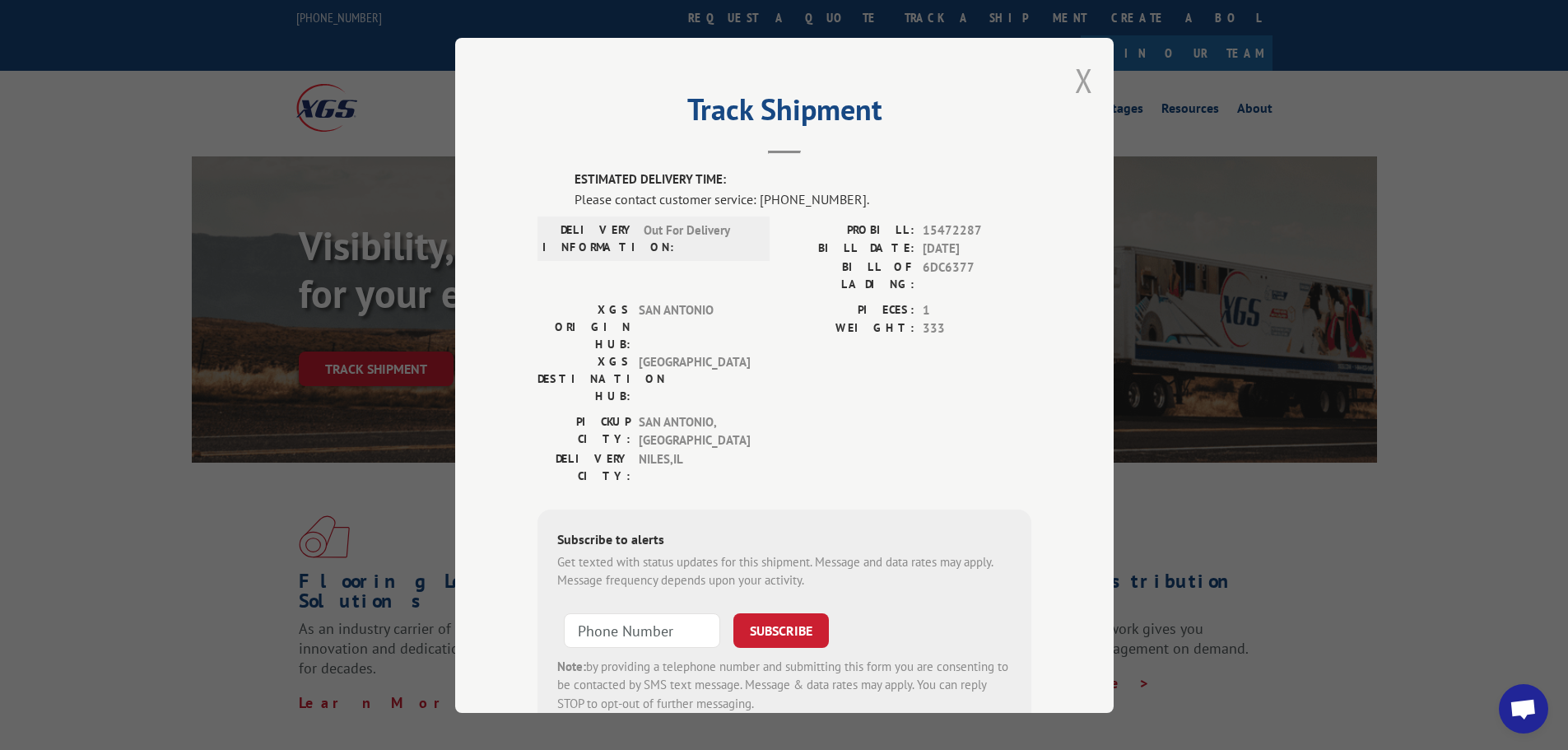
click at [1079, 88] on button "Close modal" at bounding box center [1083, 80] width 18 height 43
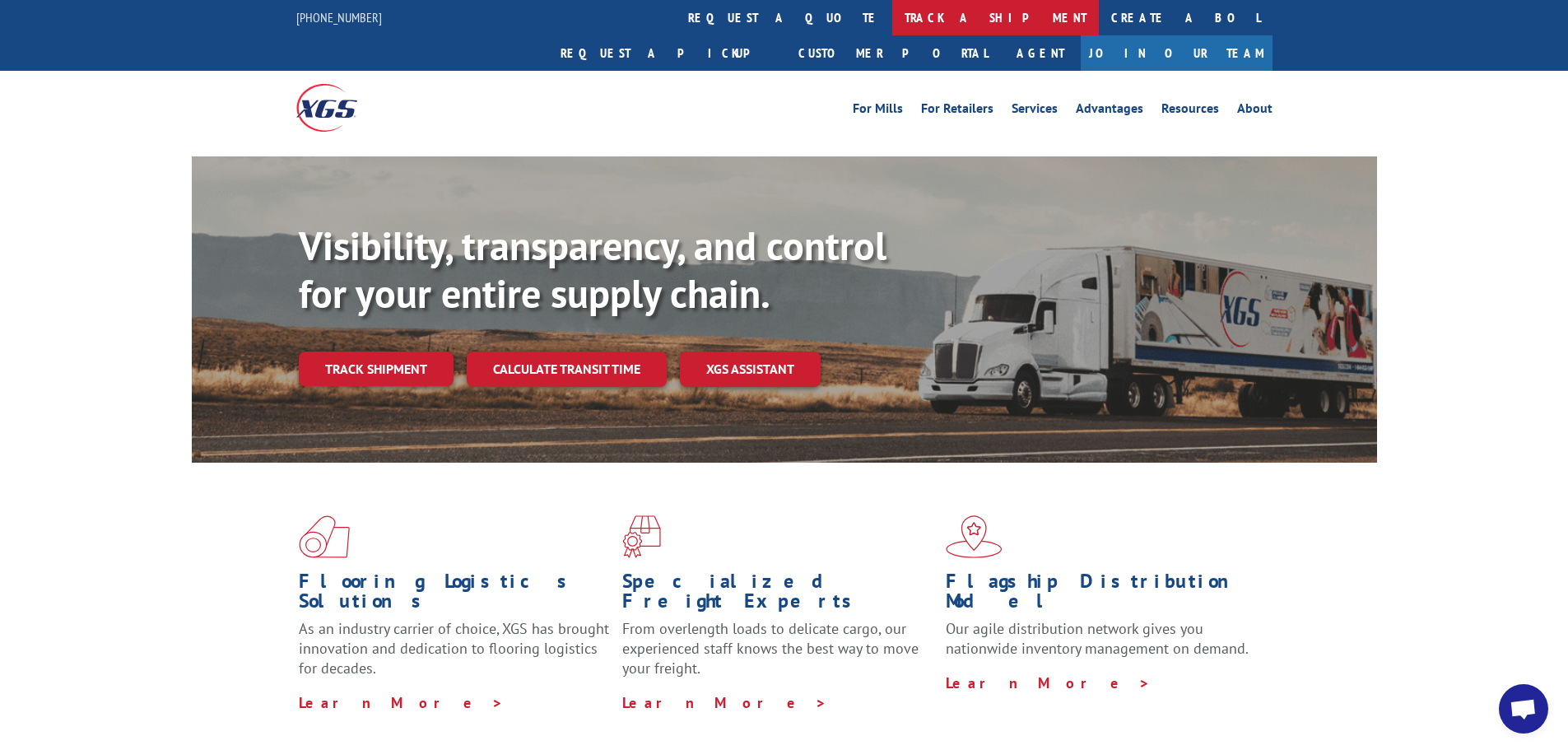
click at [892, 25] on link "track a shipment" at bounding box center [995, 18] width 207 height 36
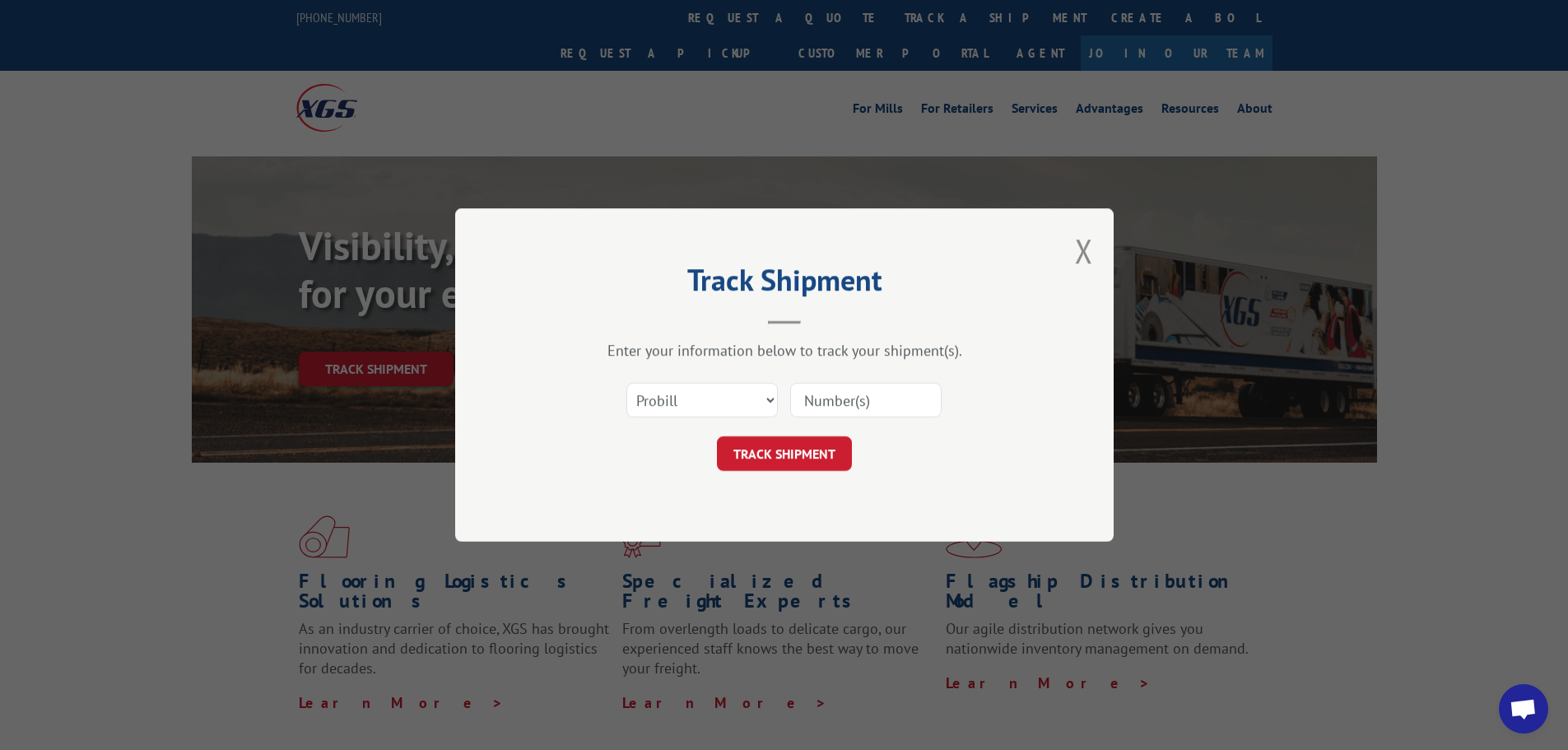
click at [870, 401] on input at bounding box center [865, 399] width 152 height 35
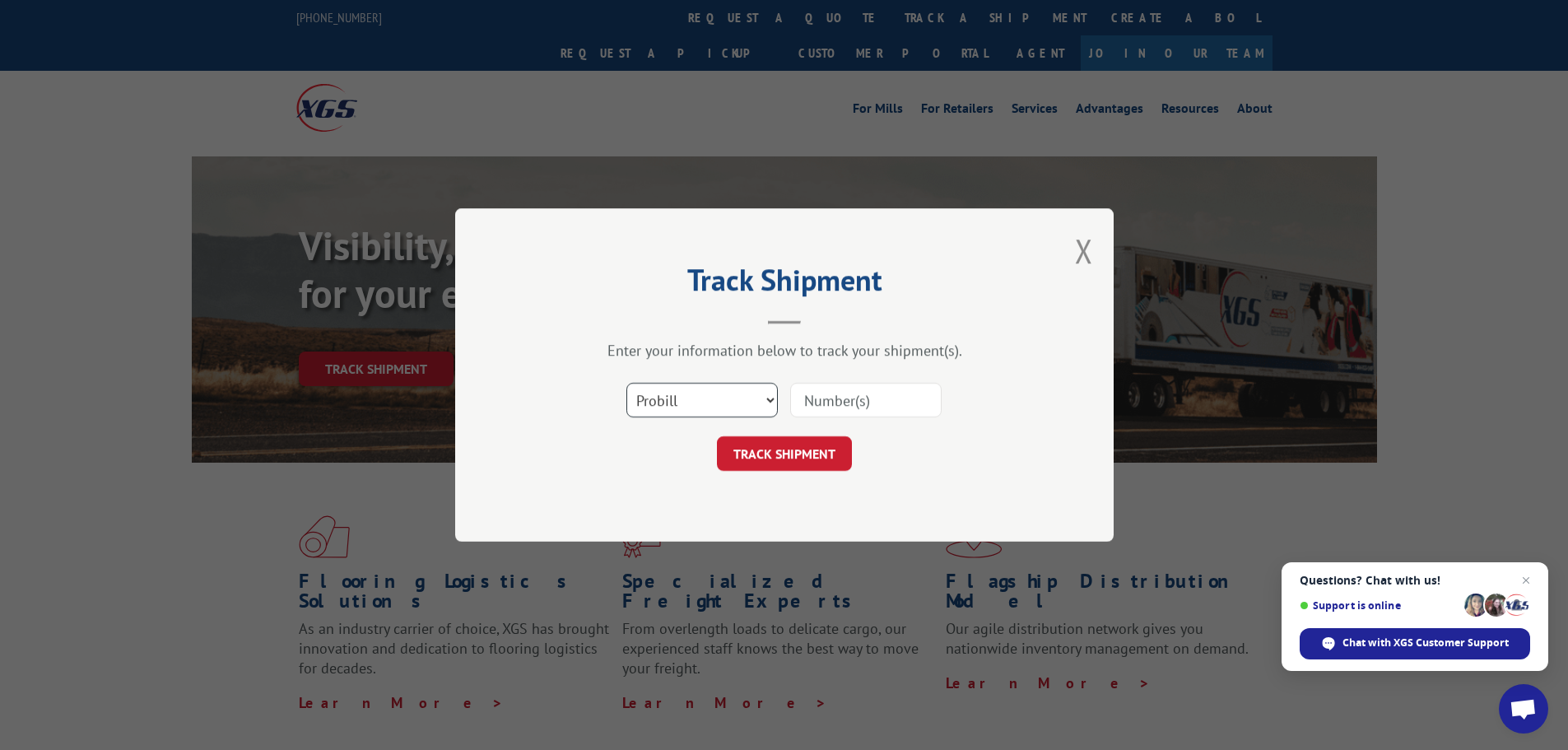
click at [721, 407] on select "Select category... Probill BOL PO" at bounding box center [702, 399] width 152 height 35
click at [626, 383] on select "Select category... Probill BOL PO" at bounding box center [702, 399] width 152 height 35
click at [689, 424] on div "Select category... Probill BOL PO" at bounding box center [784, 399] width 493 height 54
click at [698, 405] on select "Select category... Probill BOL PO" at bounding box center [702, 399] width 152 height 35
select select "bol"
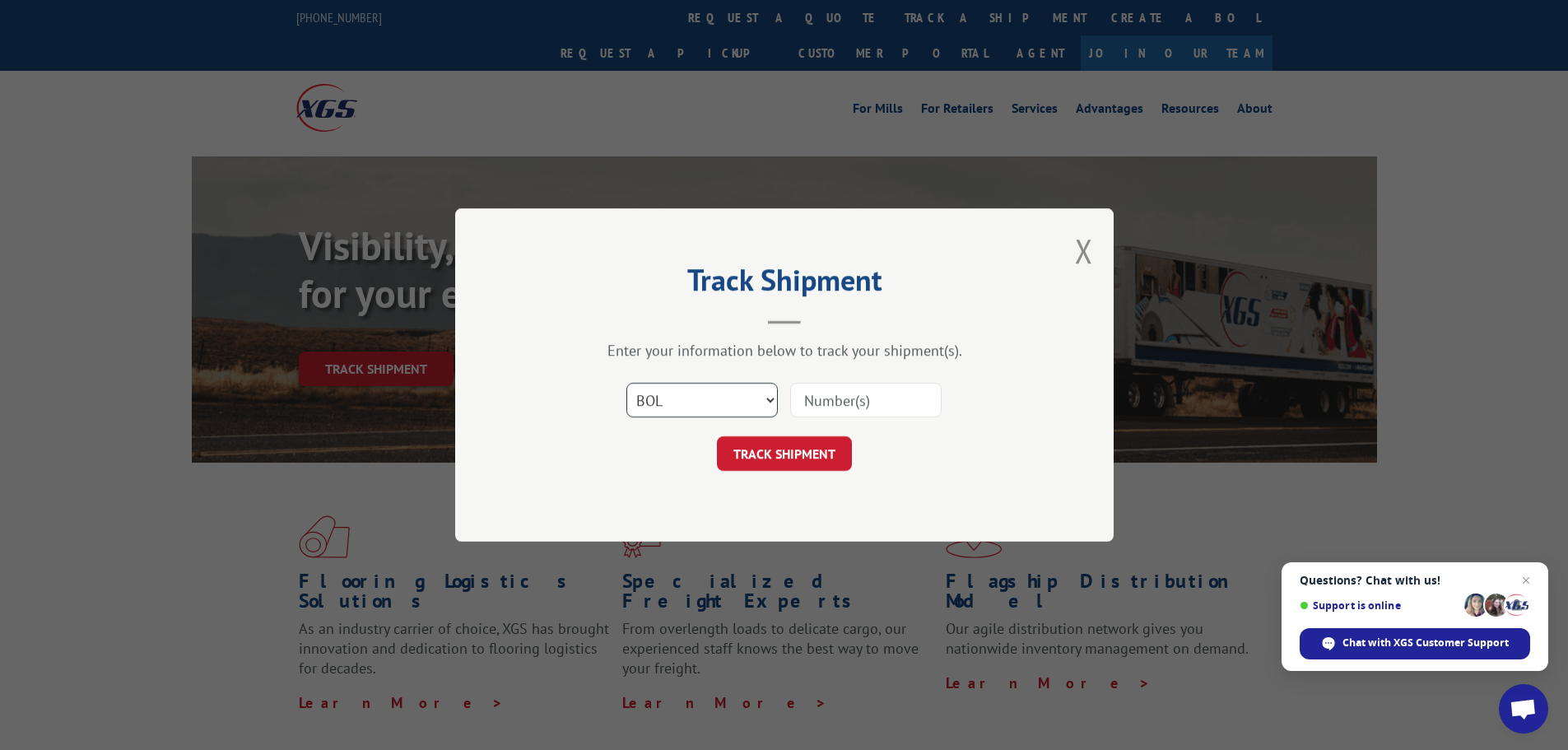
click at [626, 383] on select "Select category... Probill BOL PO" at bounding box center [702, 399] width 152 height 35
click at [814, 425] on form "Select category... Probill BOL PO TRACK SHIPMENT" at bounding box center [784, 422] width 493 height 98
click at [821, 402] on input at bounding box center [865, 399] width 152 height 35
paste input "6DC6377"
type input "6DC6377"
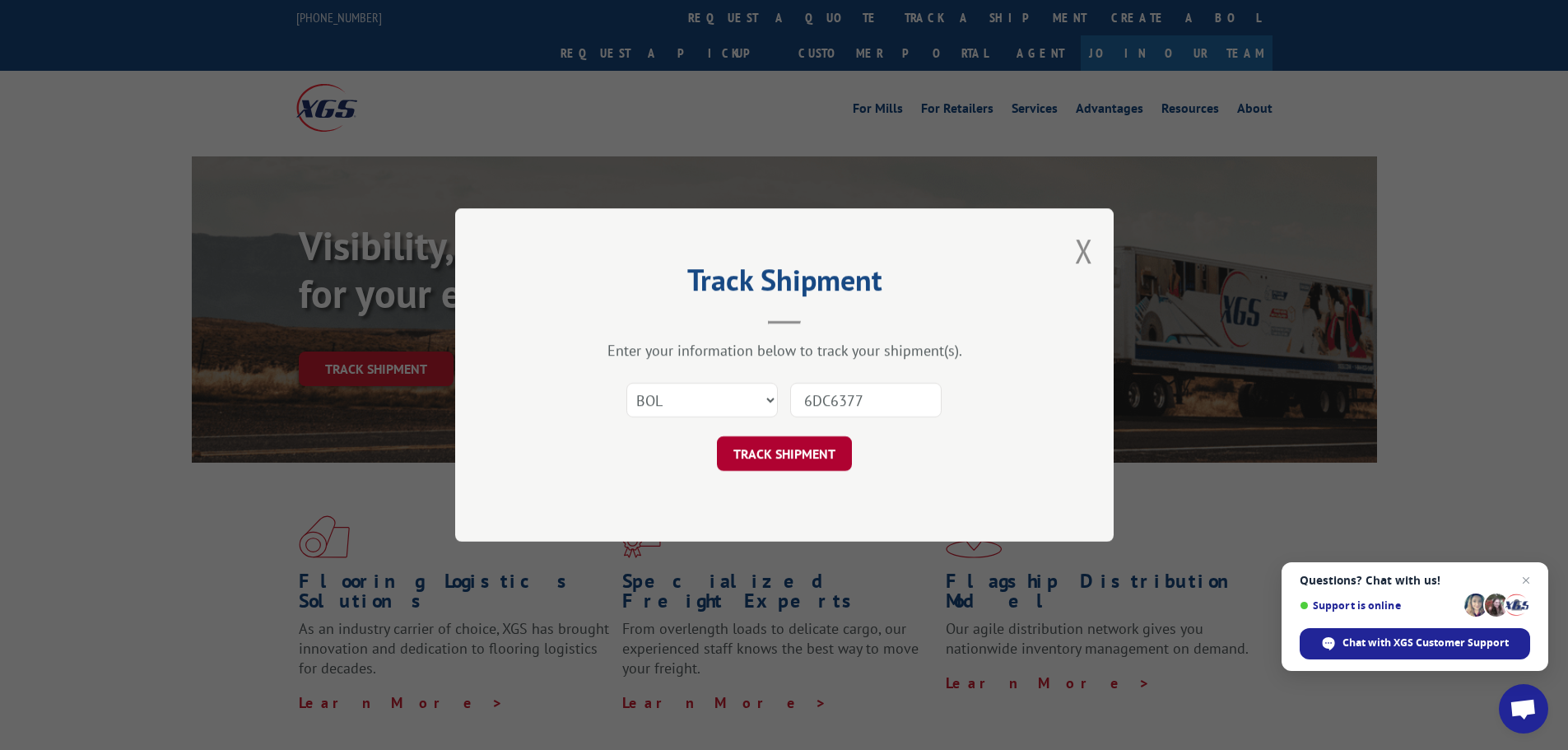
click at [792, 450] on button "TRACK SHIPMENT" at bounding box center [784, 454] width 135 height 35
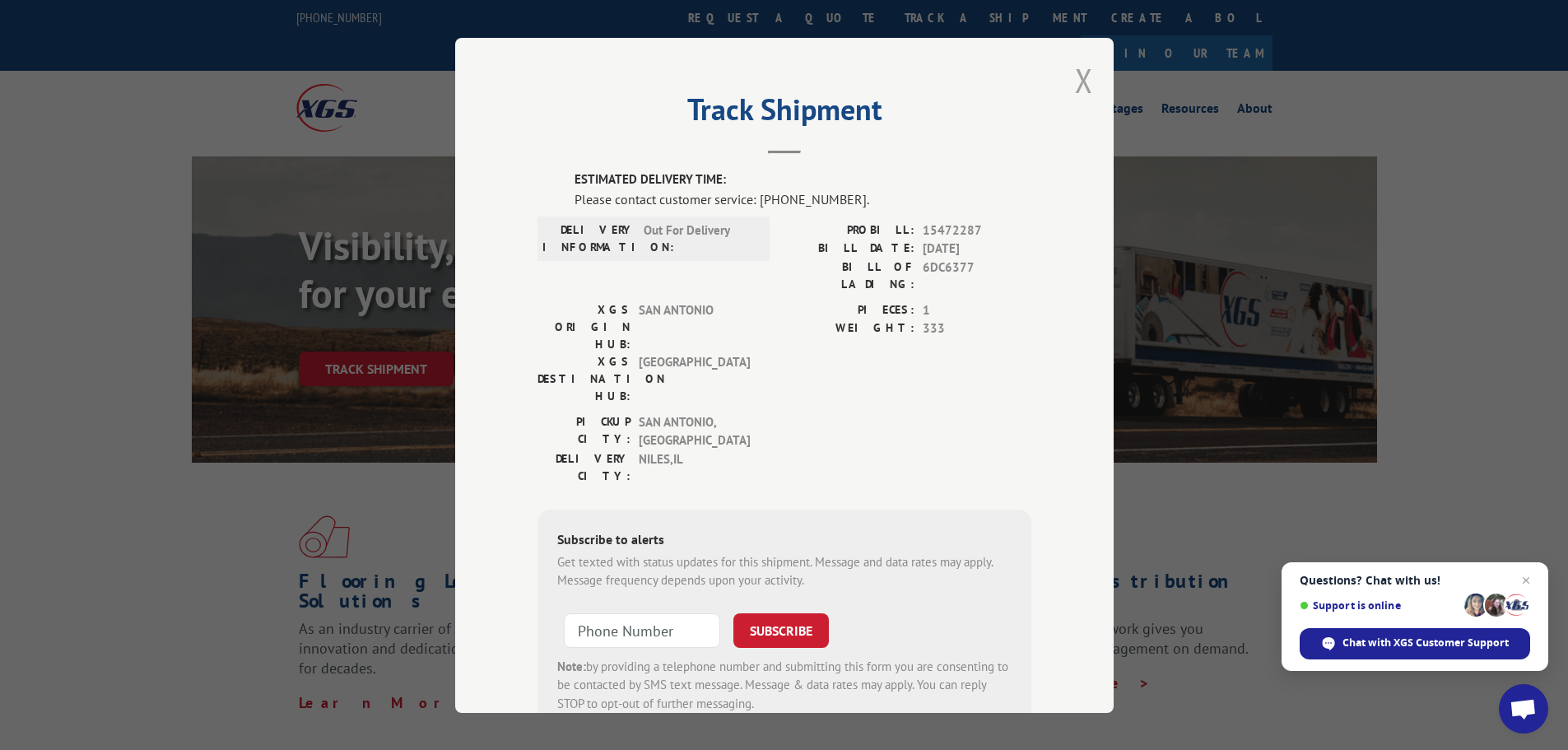
click at [1077, 72] on button "Close modal" at bounding box center [1083, 80] width 18 height 43
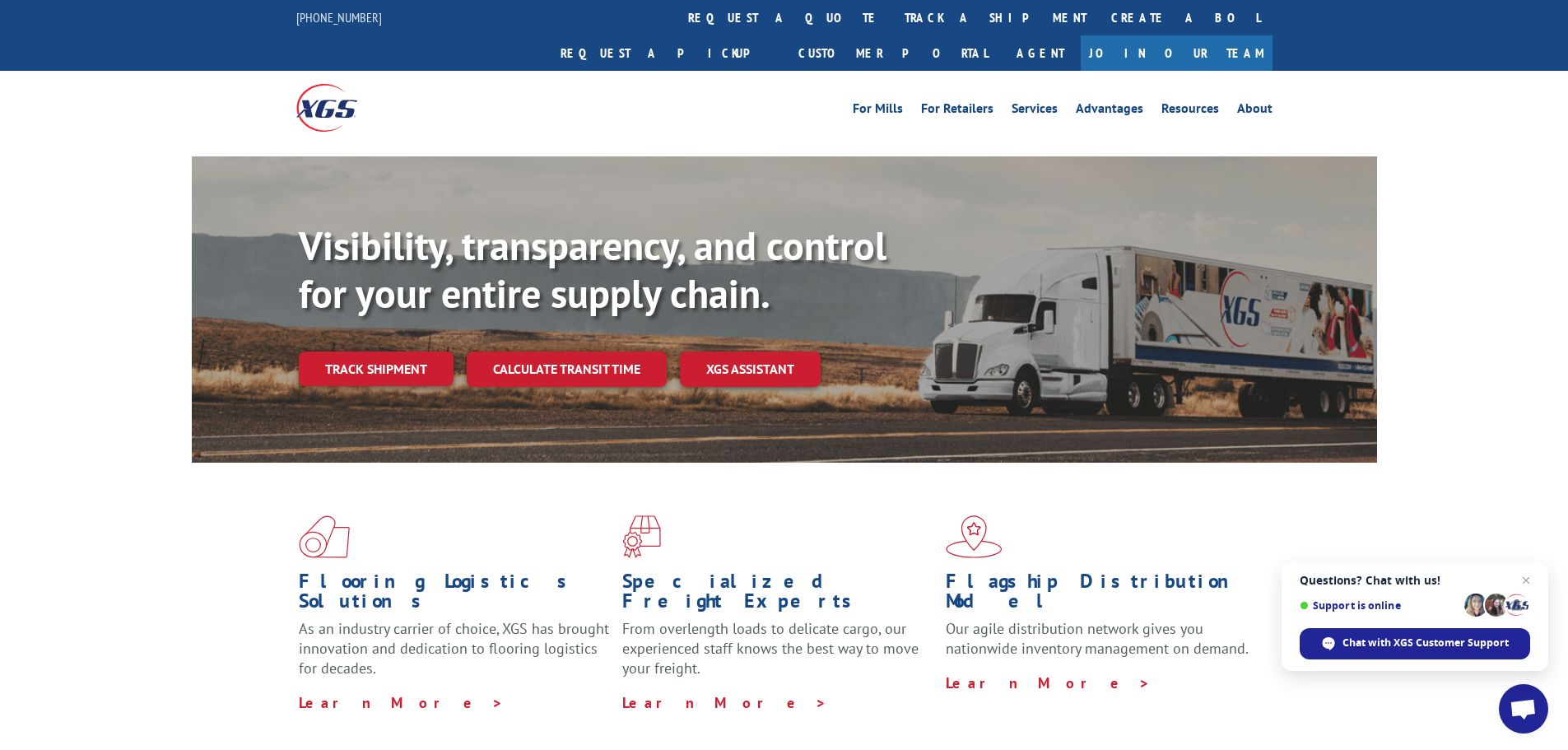
drag, startPoint x: 302, startPoint y: 336, endPoint x: 501, endPoint y: 380, distance: 203.8
click at [302, 351] on link "Track shipment" at bounding box center [376, 368] width 154 height 35
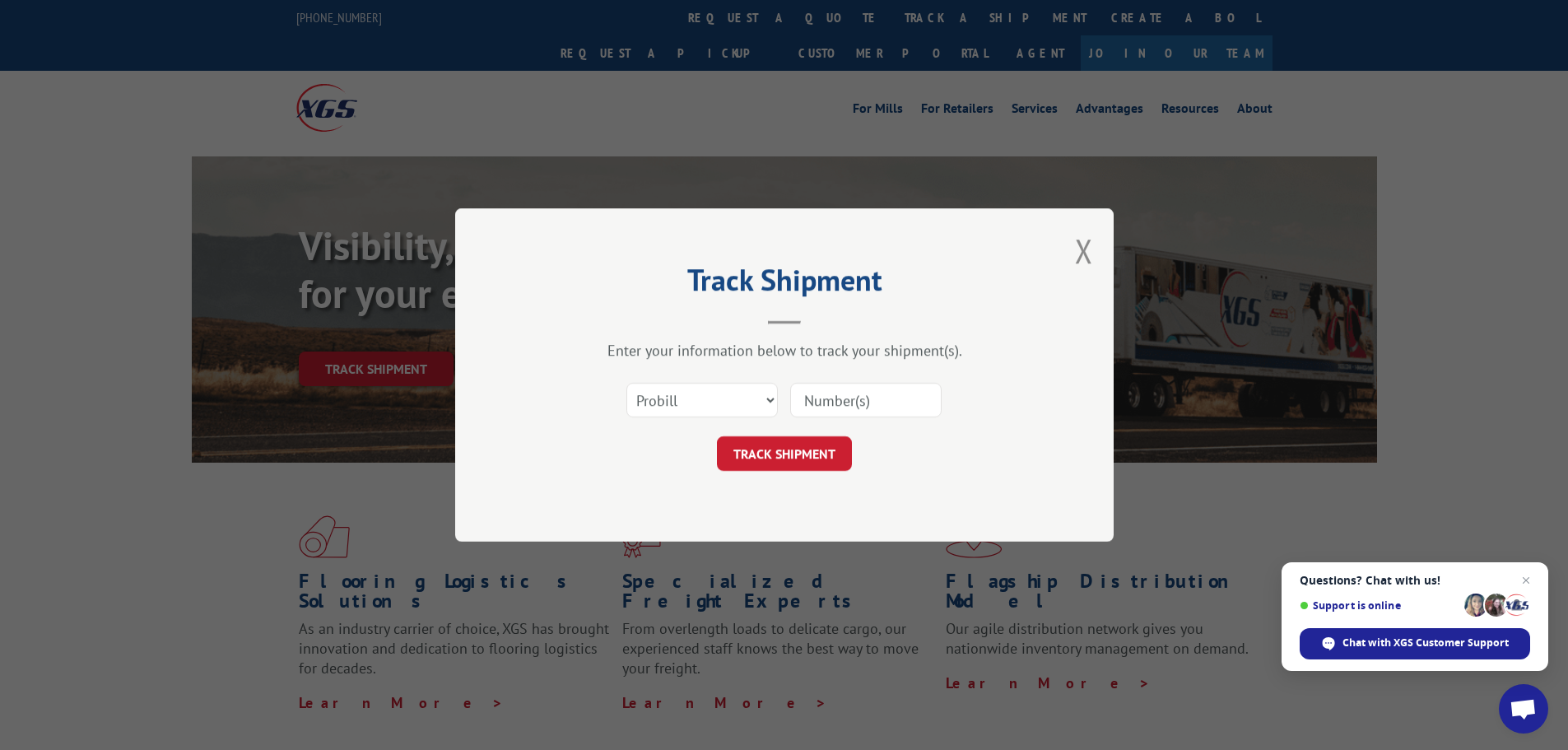
drag, startPoint x: 849, startPoint y: 387, endPoint x: 810, endPoint y: 422, distance: 52.4
click at [849, 387] on input at bounding box center [865, 399] width 152 height 35
paste input "15340324"
type input "15340324"
click at [792, 452] on button "TRACK SHIPMENT" at bounding box center [784, 454] width 135 height 35
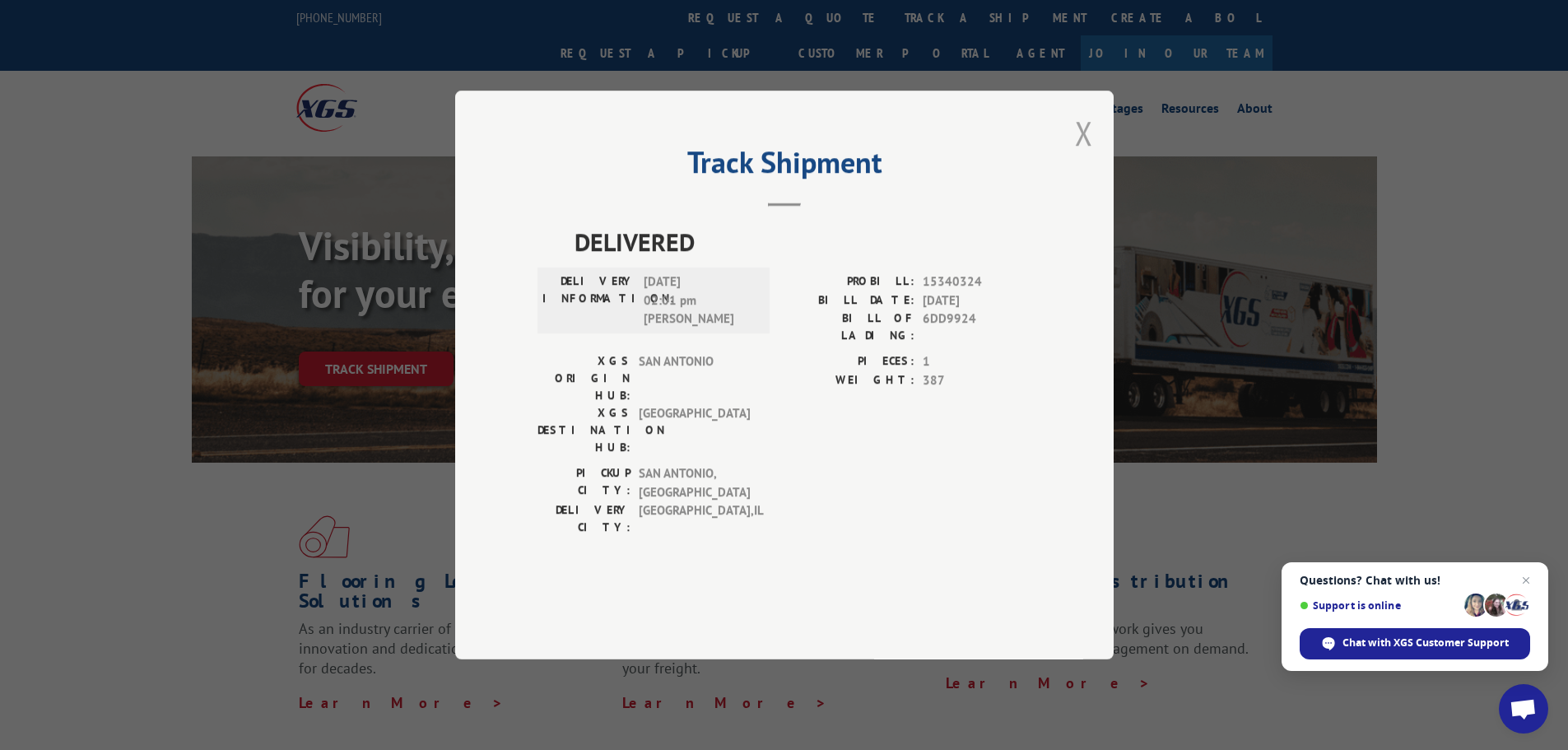
click at [1092, 154] on button "Close modal" at bounding box center [1083, 132] width 18 height 43
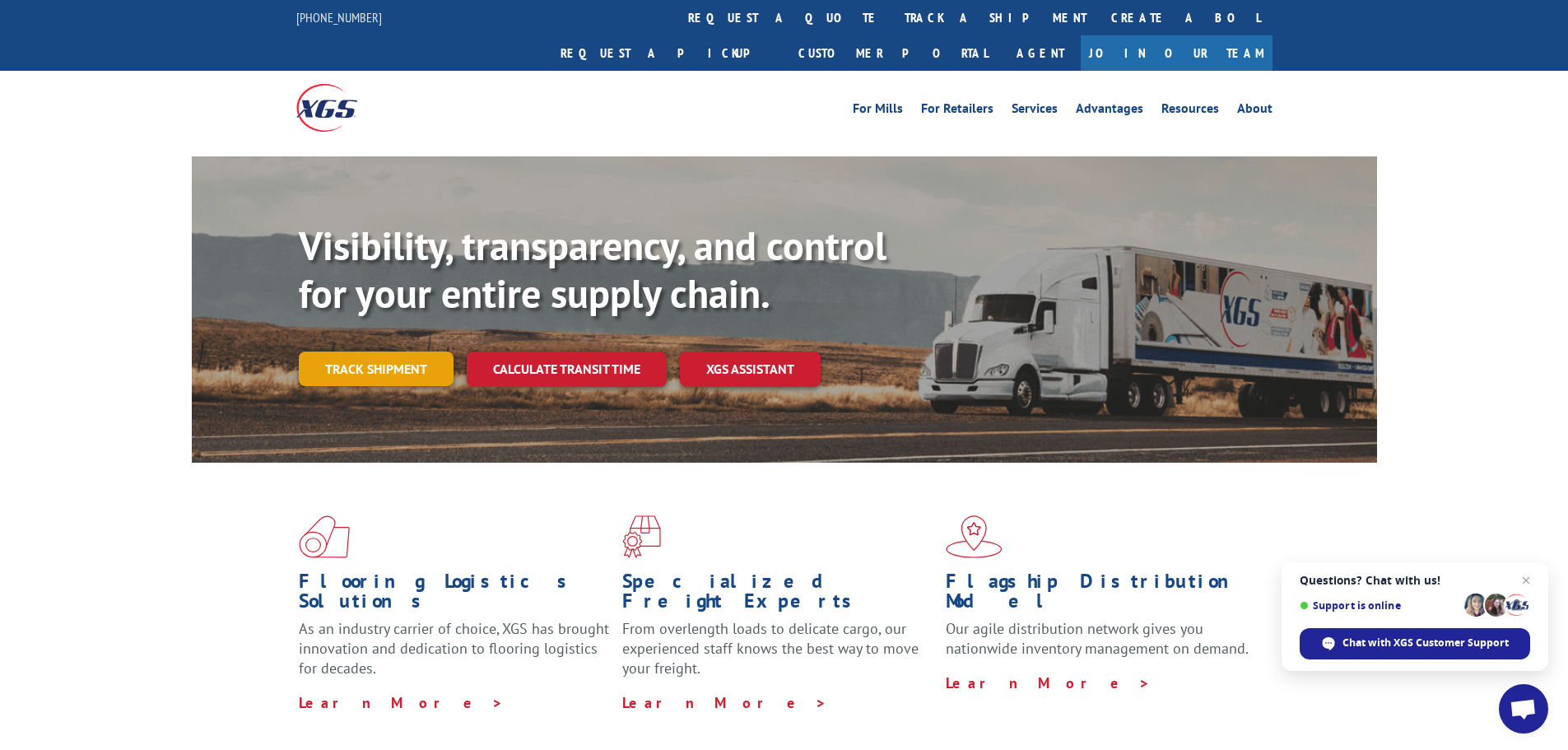
click at [397, 351] on link "Track shipment" at bounding box center [376, 368] width 154 height 35
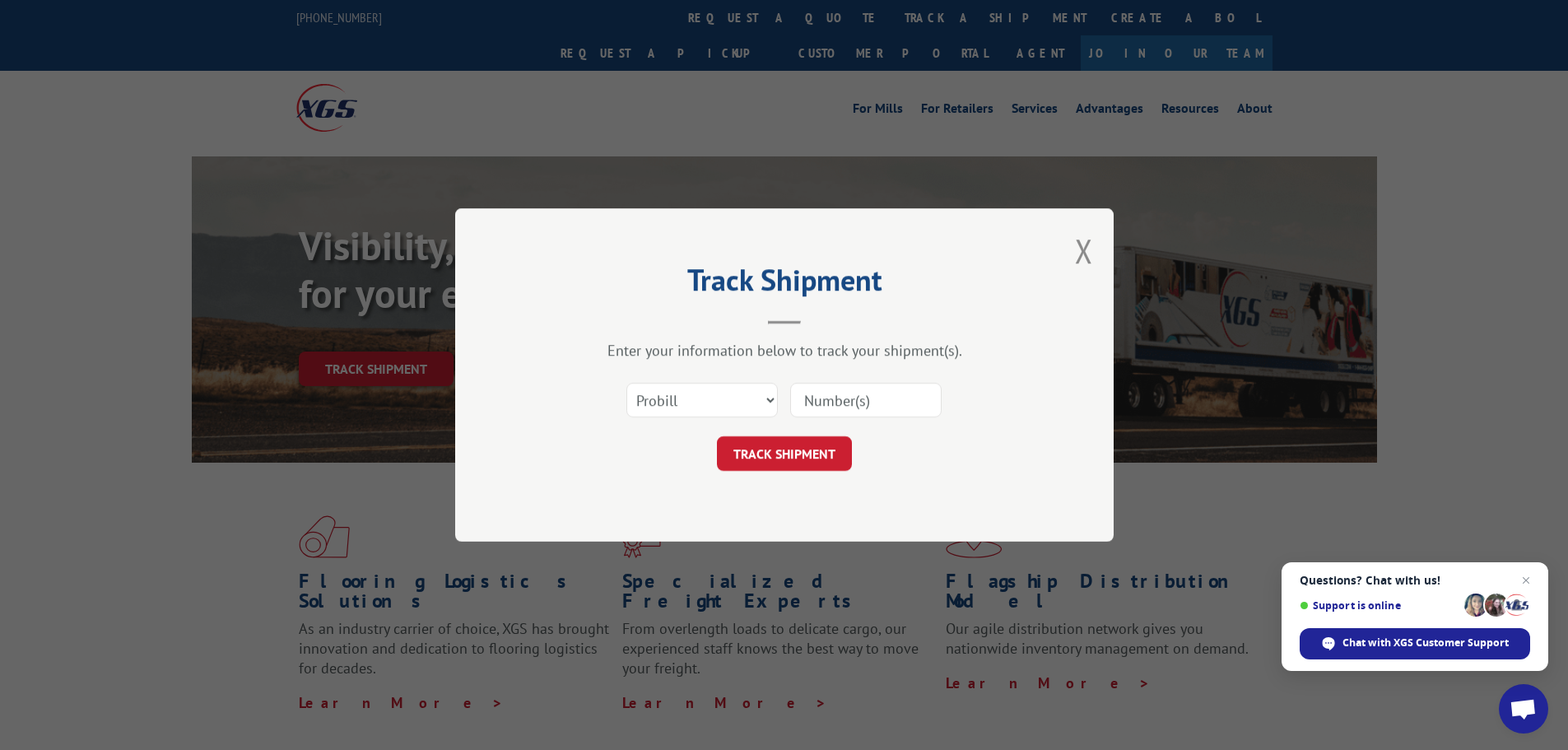
click at [838, 385] on input at bounding box center [865, 399] width 152 height 35
paste input "15339892"
type input "15339892"
click at [788, 452] on button "TRACK SHIPMENT" at bounding box center [784, 454] width 135 height 35
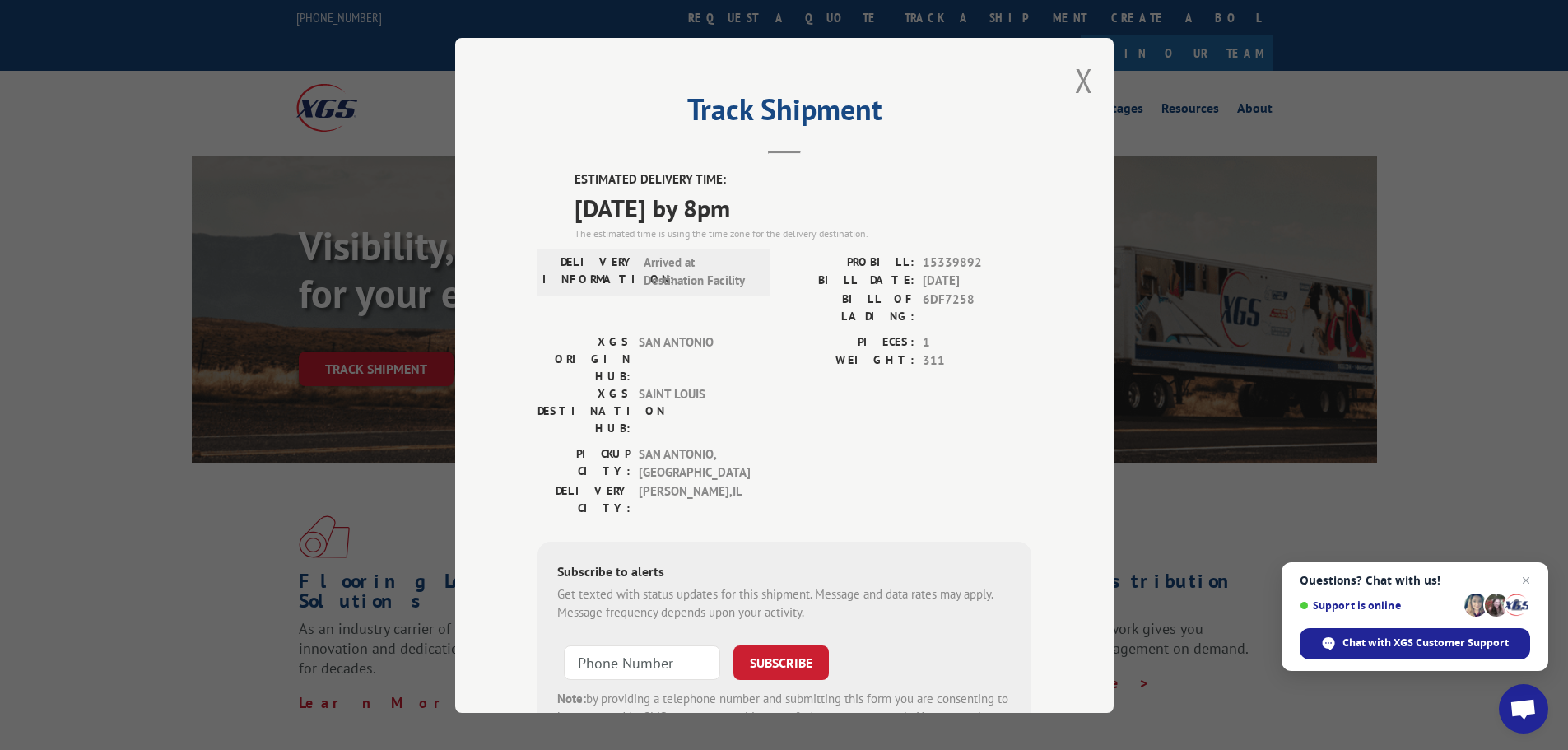
click at [1066, 79] on div "Track Shipment ESTIMATED DELIVERY TIME: 10/08/2025 by 8pm The estimated time is…" at bounding box center [784, 375] width 658 height 675
click at [1080, 67] on button "Close modal" at bounding box center [1083, 80] width 18 height 43
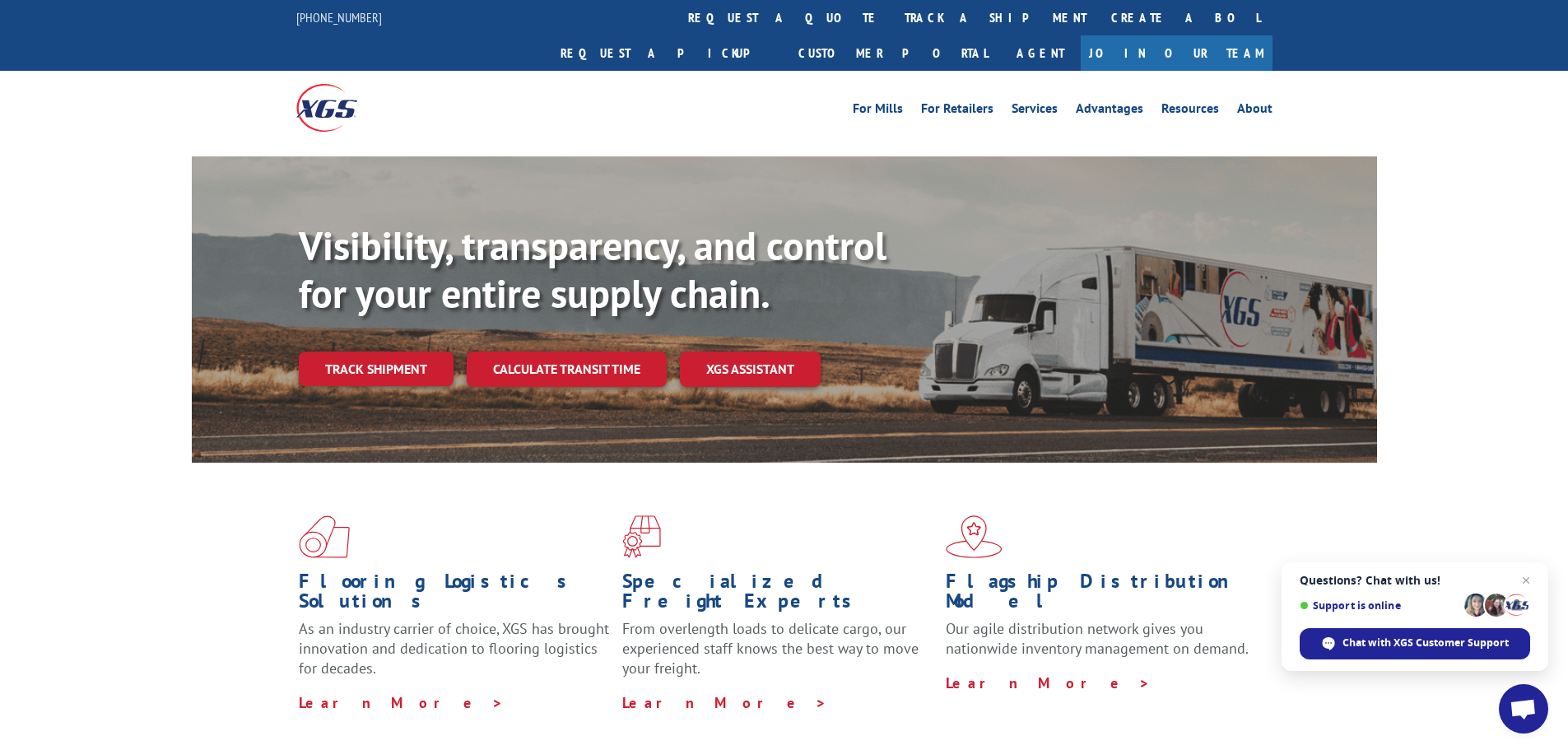
click at [390, 351] on link "Track shipment" at bounding box center [376, 368] width 154 height 35
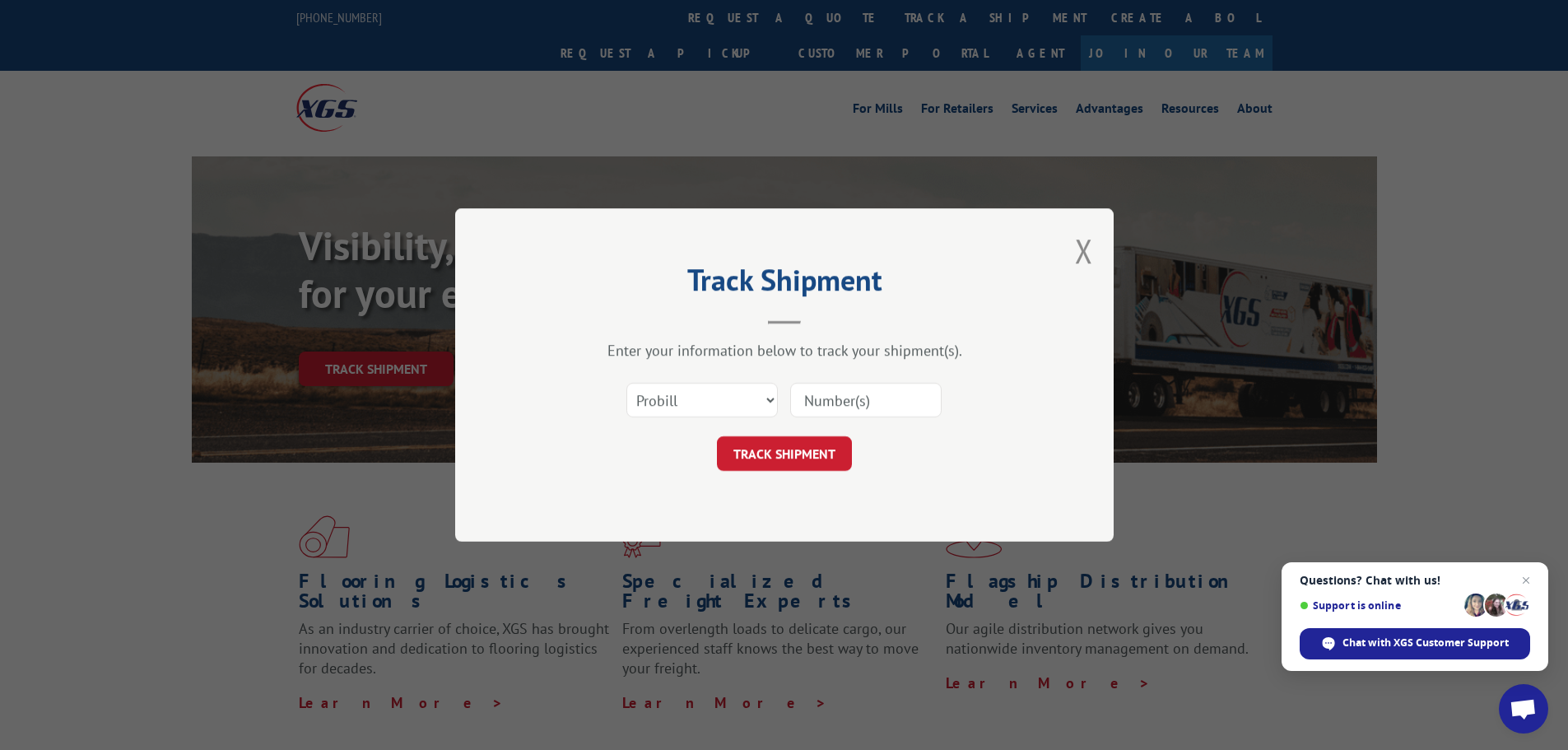
drag, startPoint x: 831, startPoint y: 386, endPoint x: 844, endPoint y: 416, distance: 32.7
click at [831, 386] on input at bounding box center [865, 399] width 152 height 35
paste input "15339893"
type input "15339893"
drag, startPoint x: 800, startPoint y: 447, endPoint x: 791, endPoint y: 449, distance: 9.2
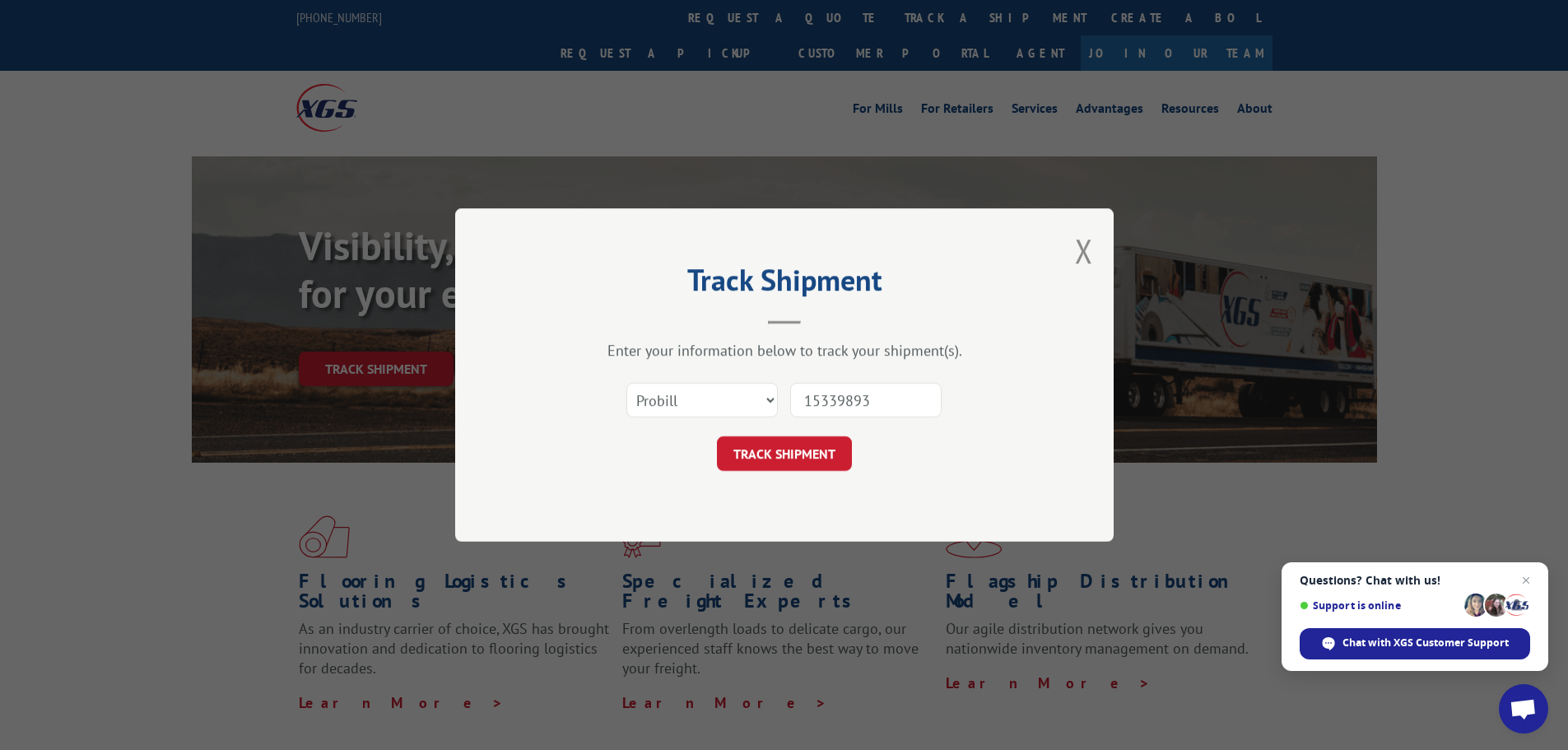
click at [800, 447] on button "TRACK SHIPMENT" at bounding box center [784, 454] width 135 height 35
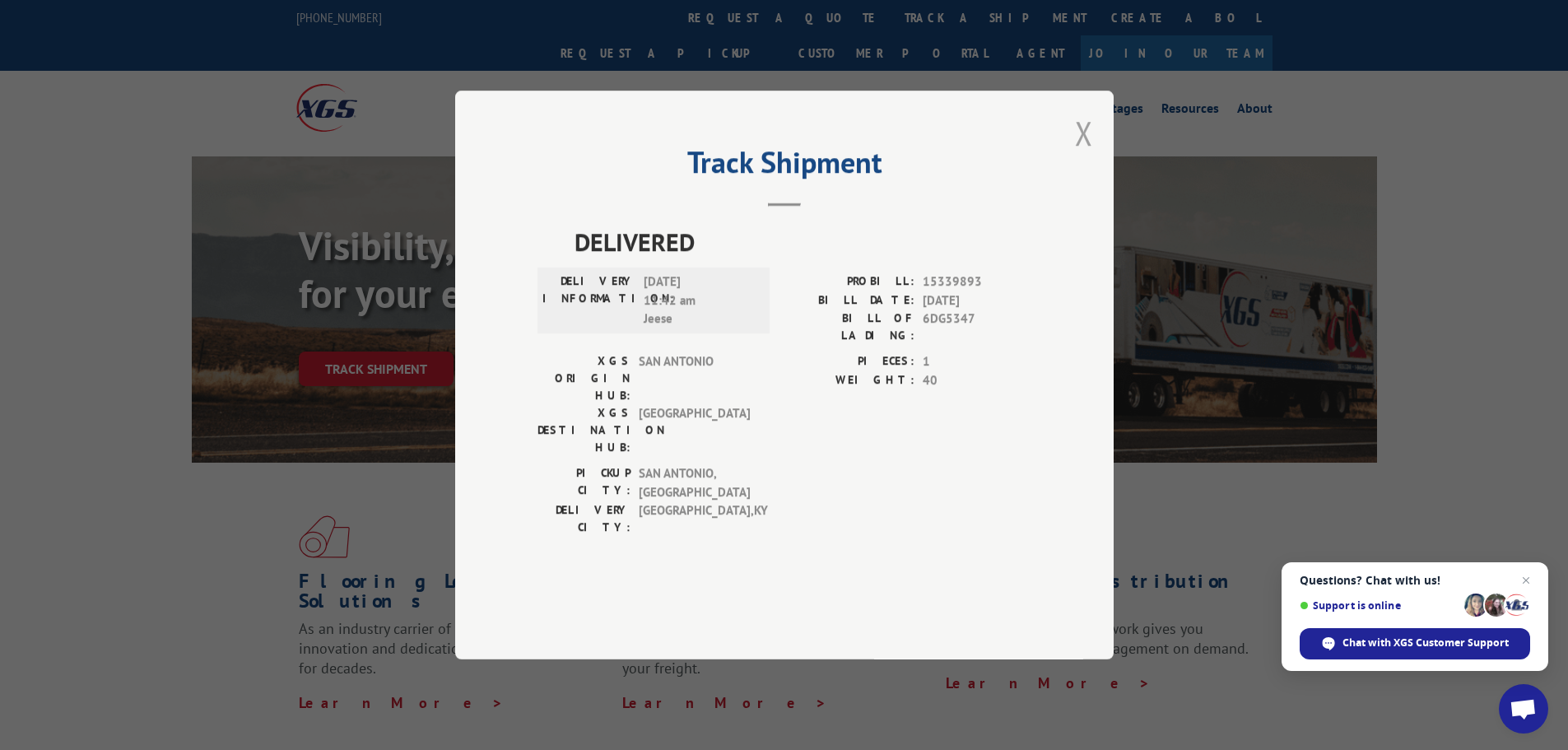
drag, startPoint x: 1105, startPoint y: 187, endPoint x: 1091, endPoint y: 178, distance: 16.6
click at [1104, 187] on div "Track Shipment DELIVERED DELIVERY INFORMATION: 10/06/2025 11:42 am Jeese PROBIL…" at bounding box center [784, 375] width 658 height 569
click at [1091, 154] on button "Close modal" at bounding box center [1083, 132] width 18 height 43
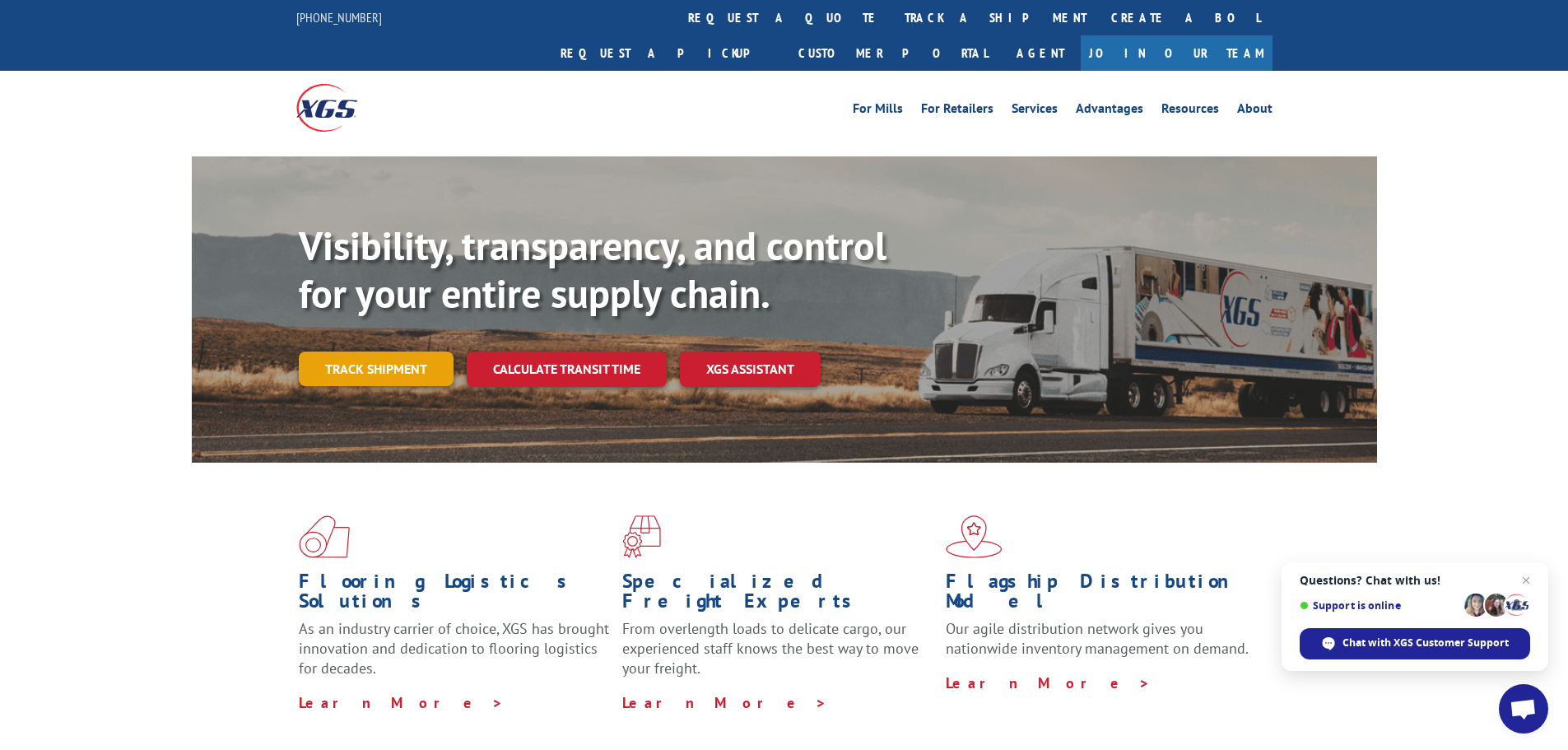
click at [414, 351] on link "Track shipment" at bounding box center [376, 368] width 154 height 35
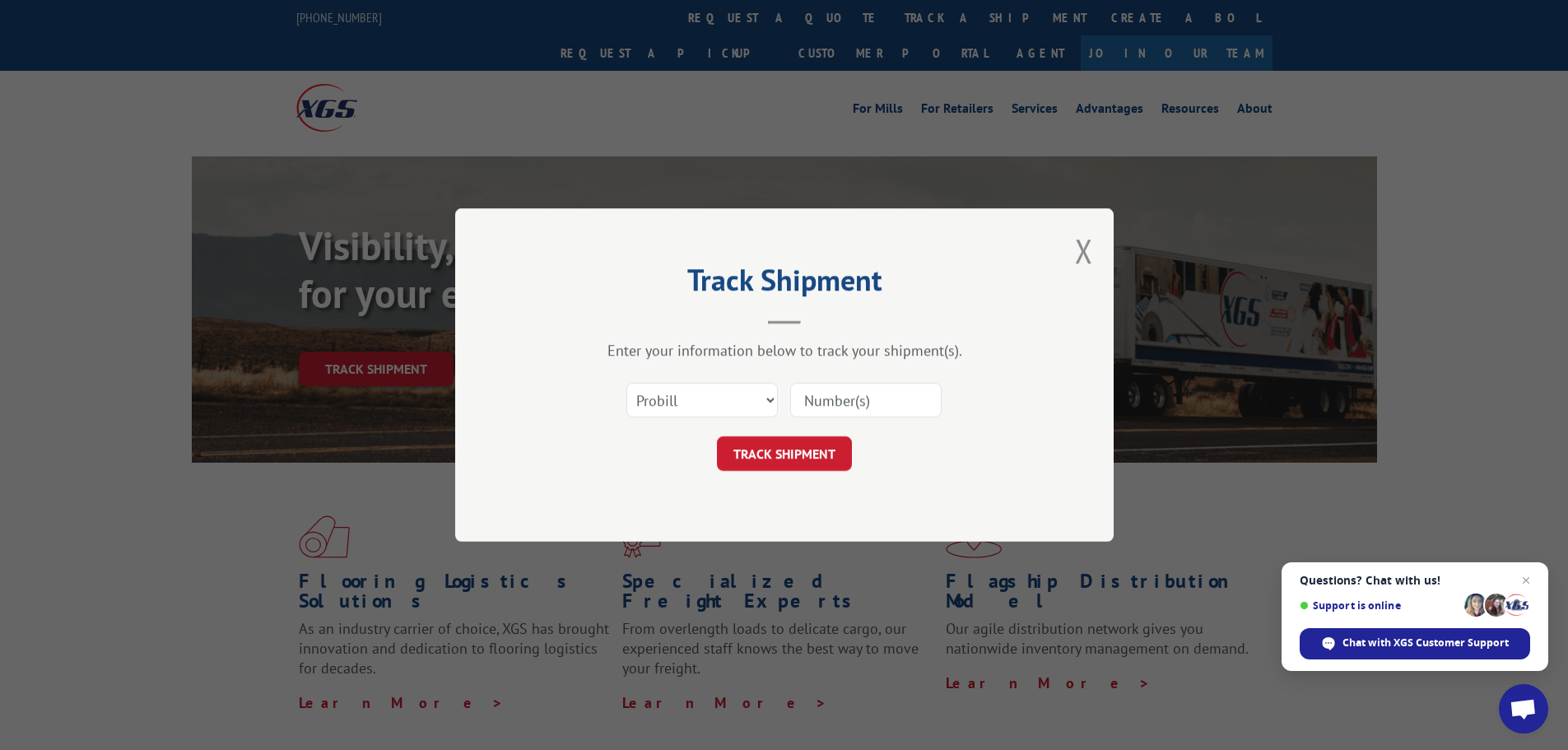
drag, startPoint x: 868, startPoint y: 406, endPoint x: 856, endPoint y: 418, distance: 17.0
click at [868, 406] on input at bounding box center [865, 399] width 152 height 35
paste input "15339896"
type input "15339896"
click at [799, 443] on button "TRACK SHIPMENT" at bounding box center [784, 454] width 135 height 35
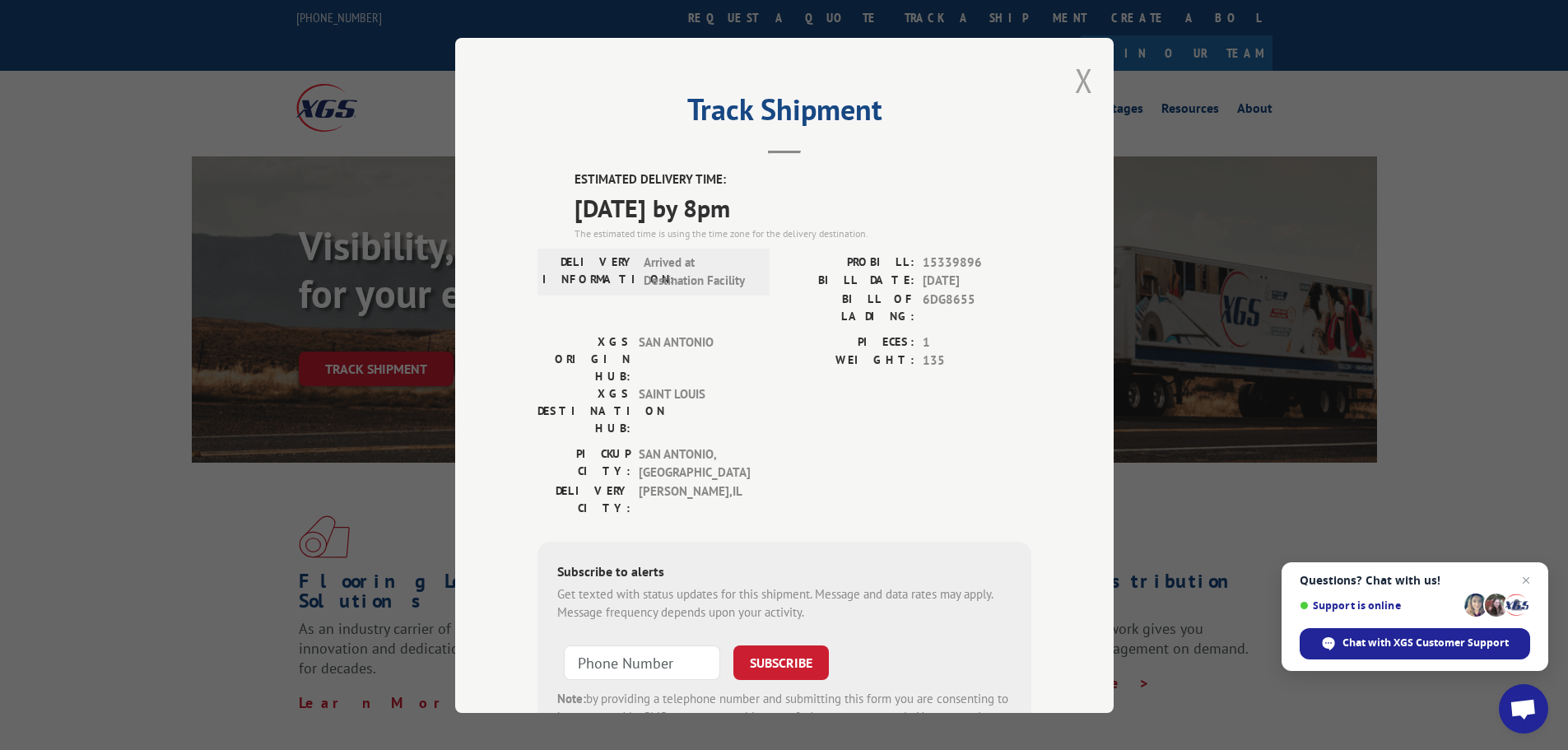
click at [1082, 77] on button "Close modal" at bounding box center [1083, 80] width 18 height 43
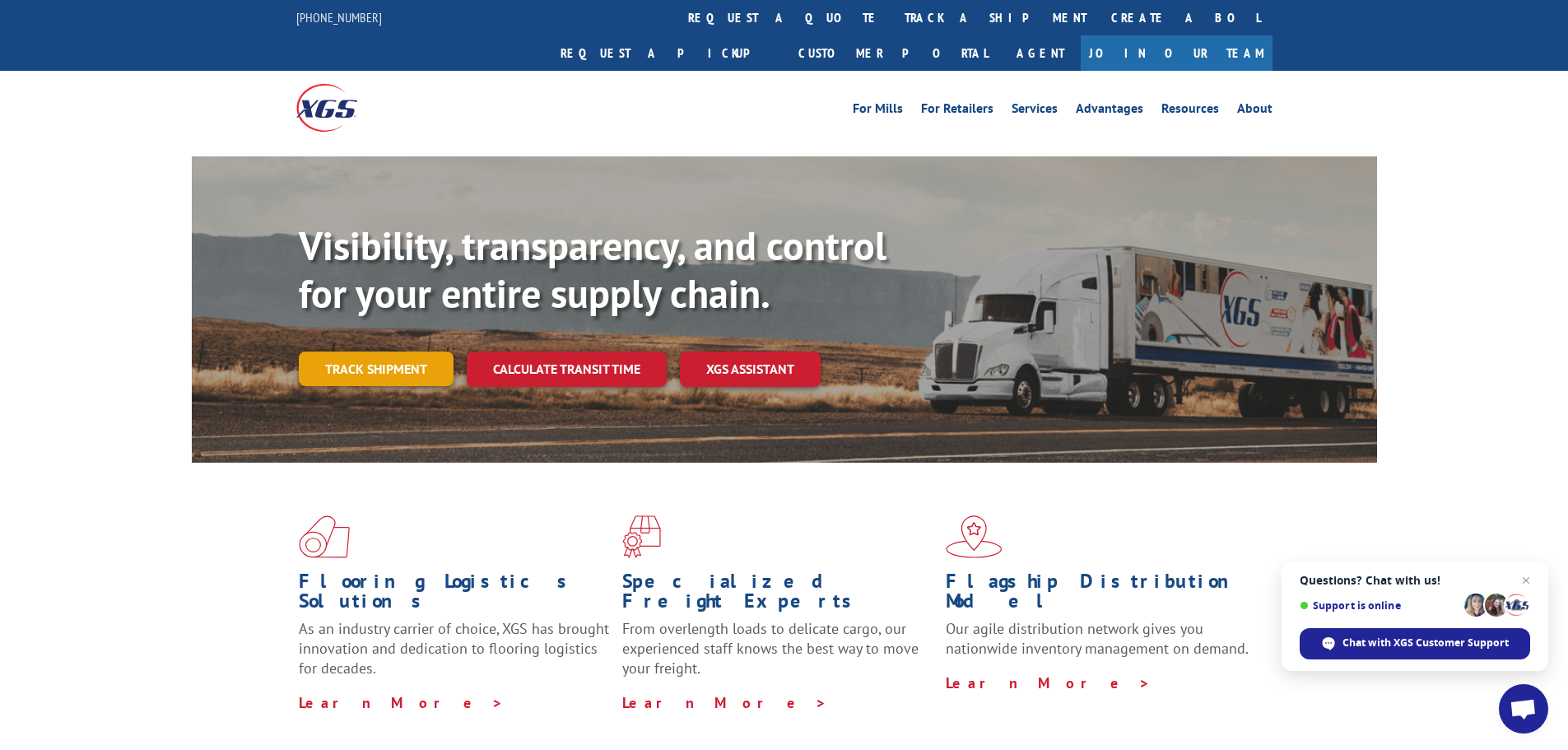
click at [359, 351] on link "Track shipment" at bounding box center [376, 368] width 154 height 35
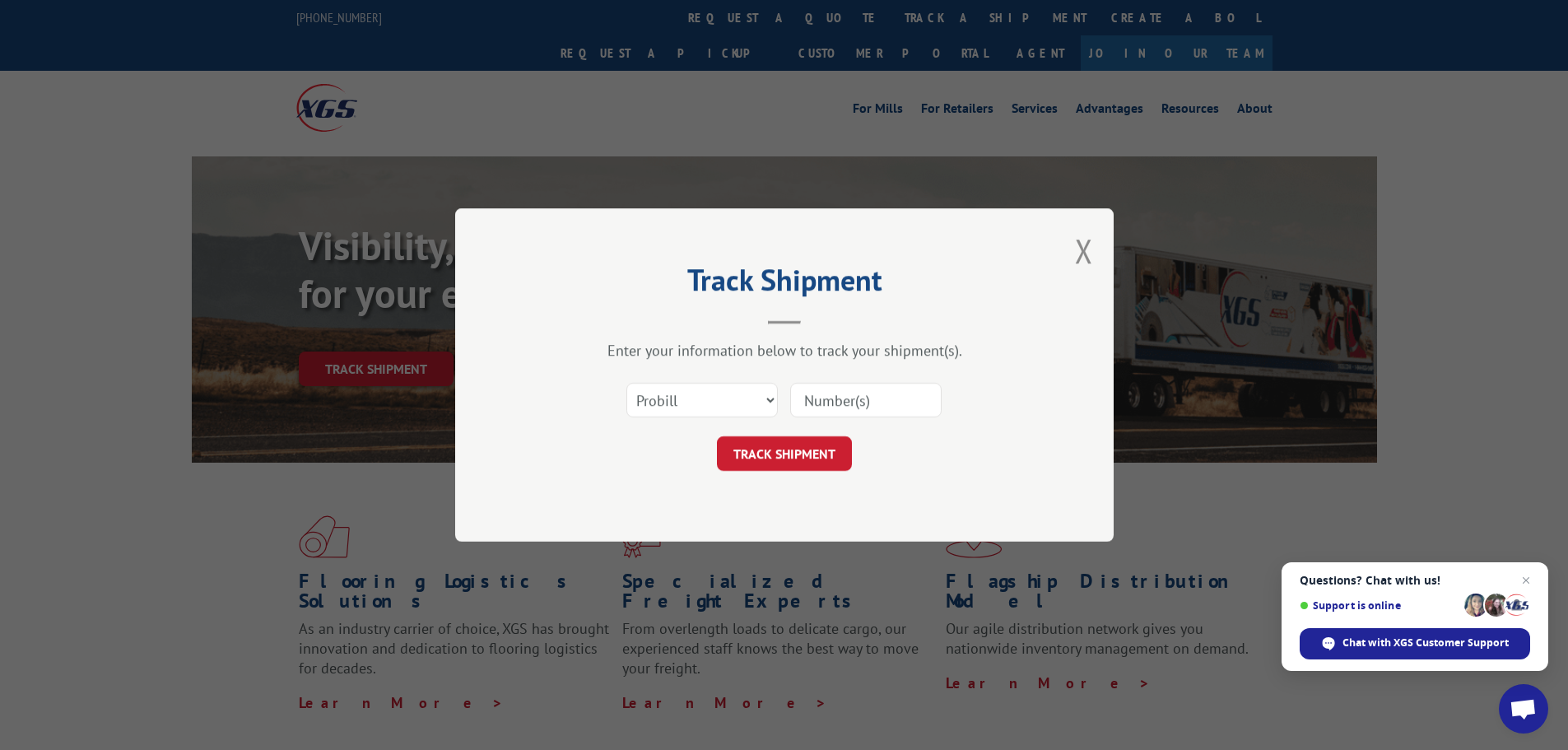
click at [891, 391] on input at bounding box center [865, 399] width 152 height 35
paste input "15339891"
type input "15339891"
drag, startPoint x: 784, startPoint y: 451, endPoint x: 437, endPoint y: 455, distance: 347.0
click at [784, 451] on button "TRACK SHIPMENT" at bounding box center [784, 454] width 135 height 35
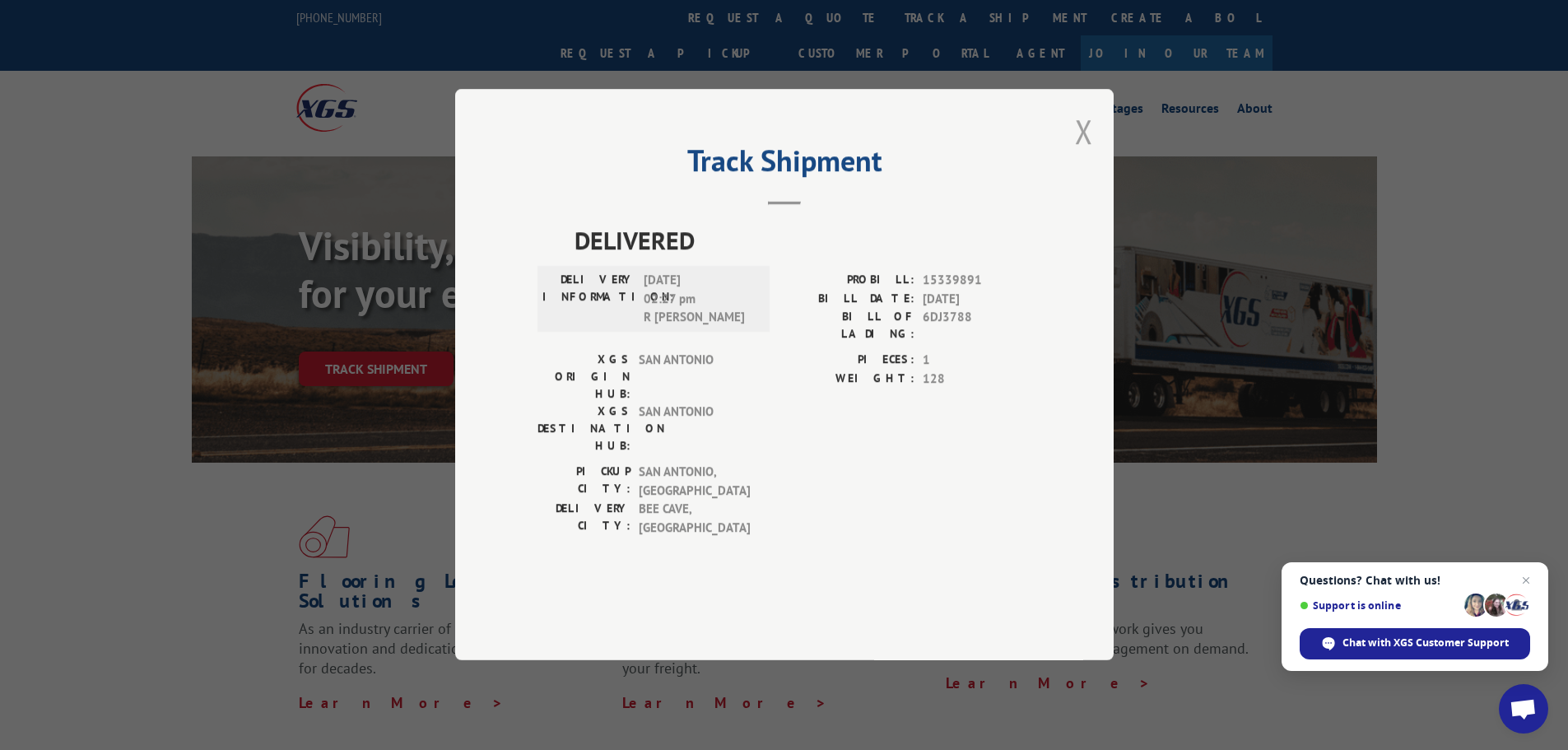
click at [1083, 153] on button "Close modal" at bounding box center [1083, 130] width 18 height 43
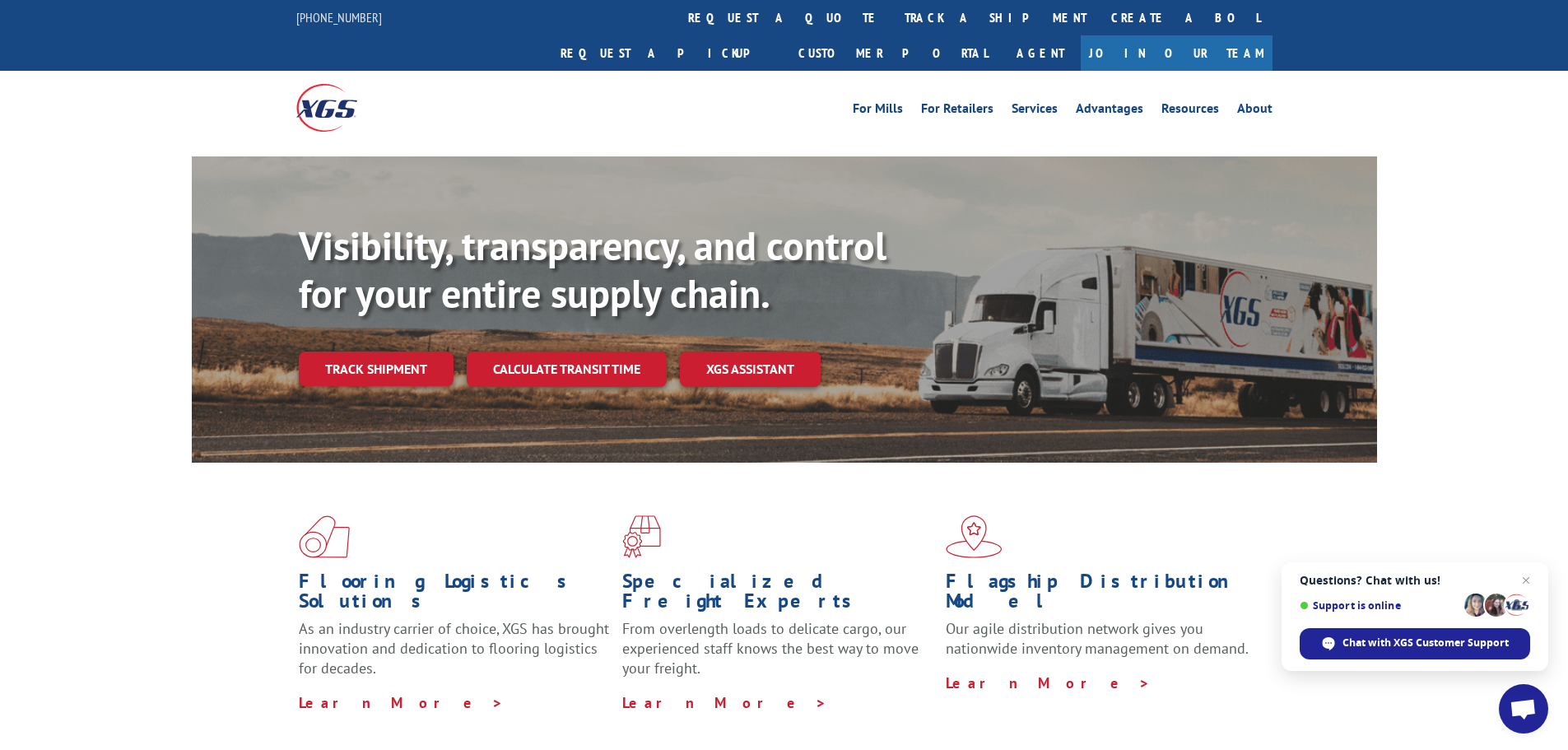
click at [394, 351] on link "Track shipment" at bounding box center [376, 368] width 154 height 35
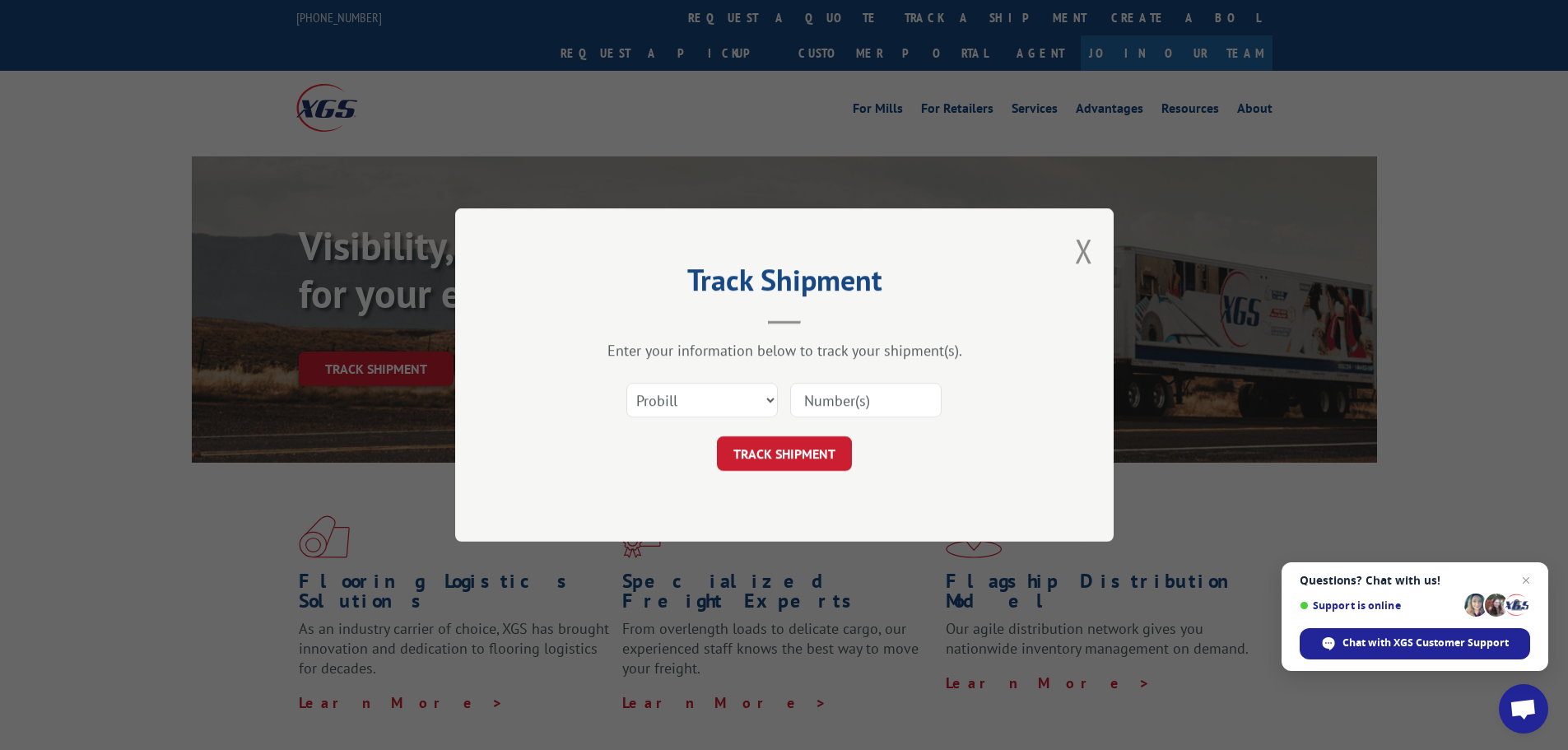
drag, startPoint x: 825, startPoint y: 383, endPoint x: 824, endPoint y: 398, distance: 15.0
click at [825, 383] on input at bounding box center [865, 399] width 152 height 35
paste input "15472286"
type input "15472286"
click at [780, 457] on button "TRACK SHIPMENT" at bounding box center [784, 454] width 135 height 35
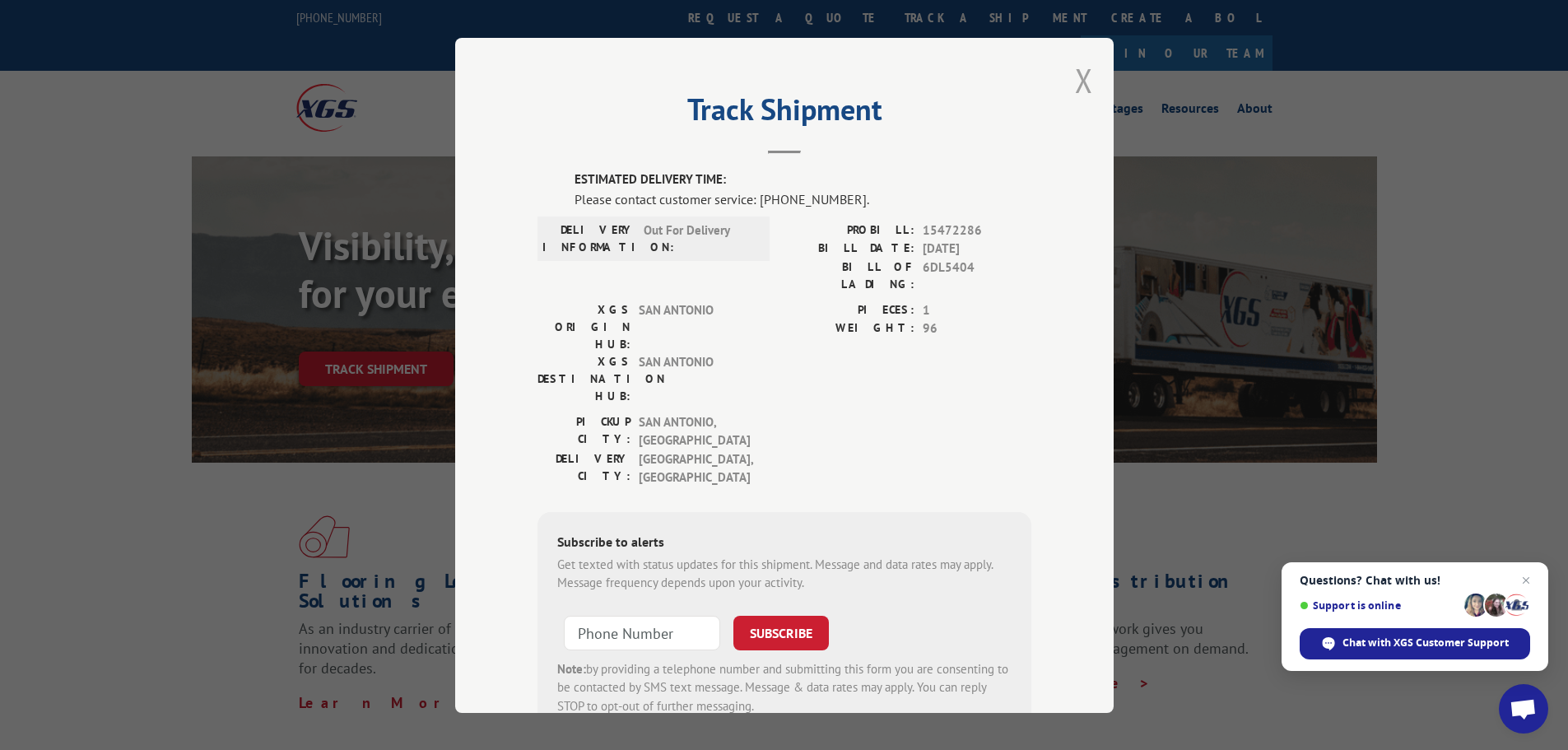
click at [1085, 89] on button "Close modal" at bounding box center [1083, 80] width 18 height 43
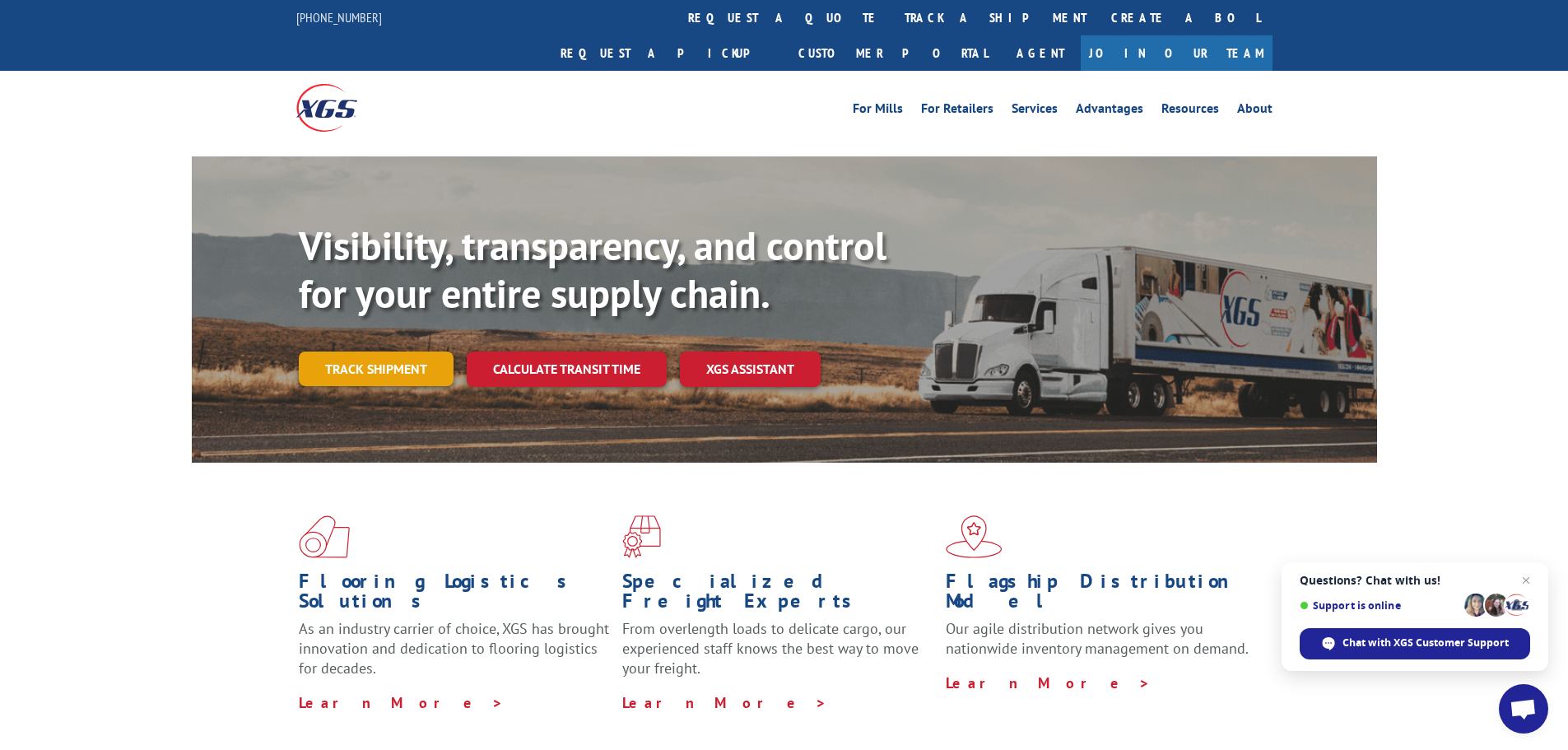
click at [360, 351] on link "Track shipment" at bounding box center [376, 368] width 154 height 35
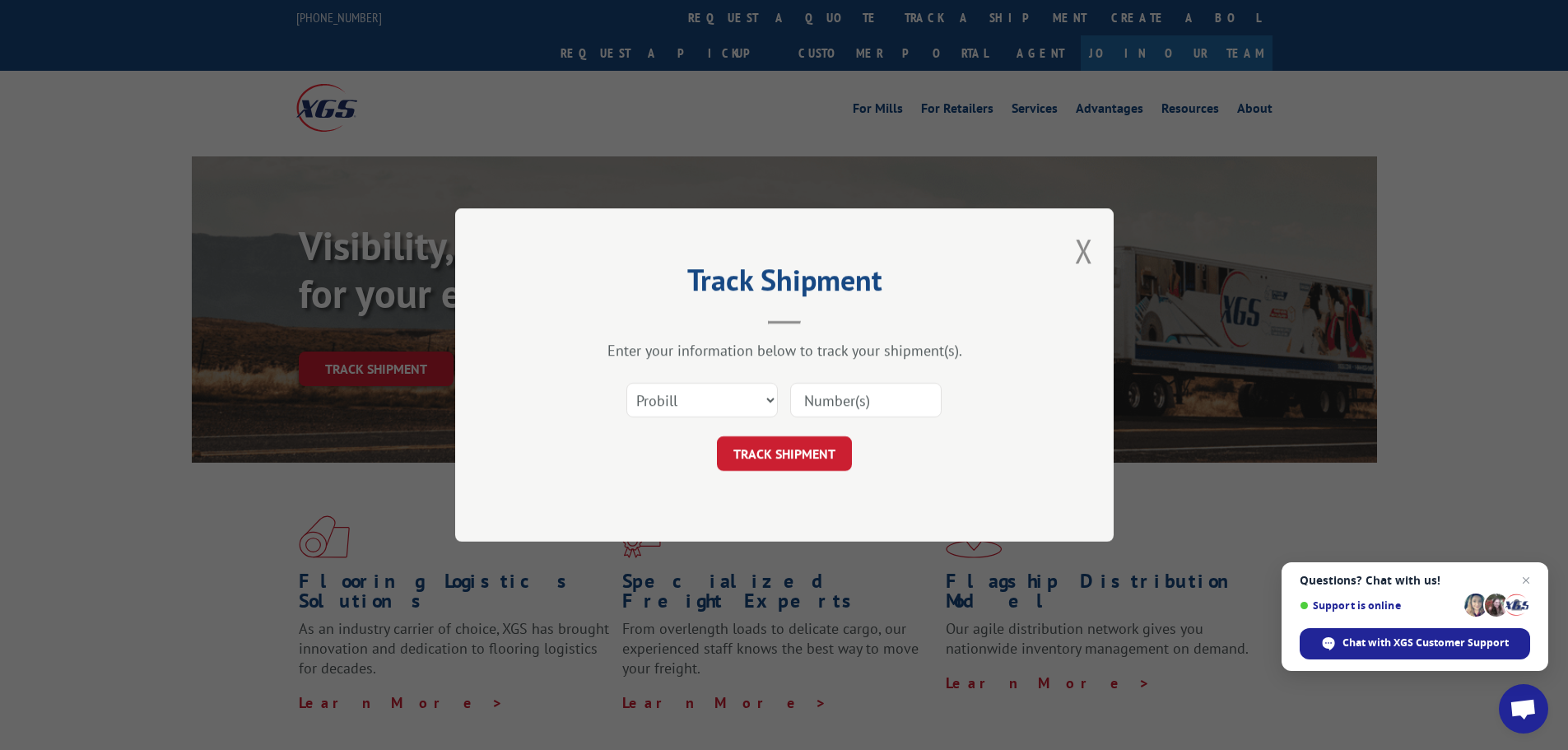
click at [826, 381] on div at bounding box center [865, 399] width 152 height 38
click at [844, 409] on input at bounding box center [865, 399] width 152 height 35
paste input "15339965"
type input "15339965"
click at [775, 468] on button "TRACK SHIPMENT" at bounding box center [784, 454] width 135 height 35
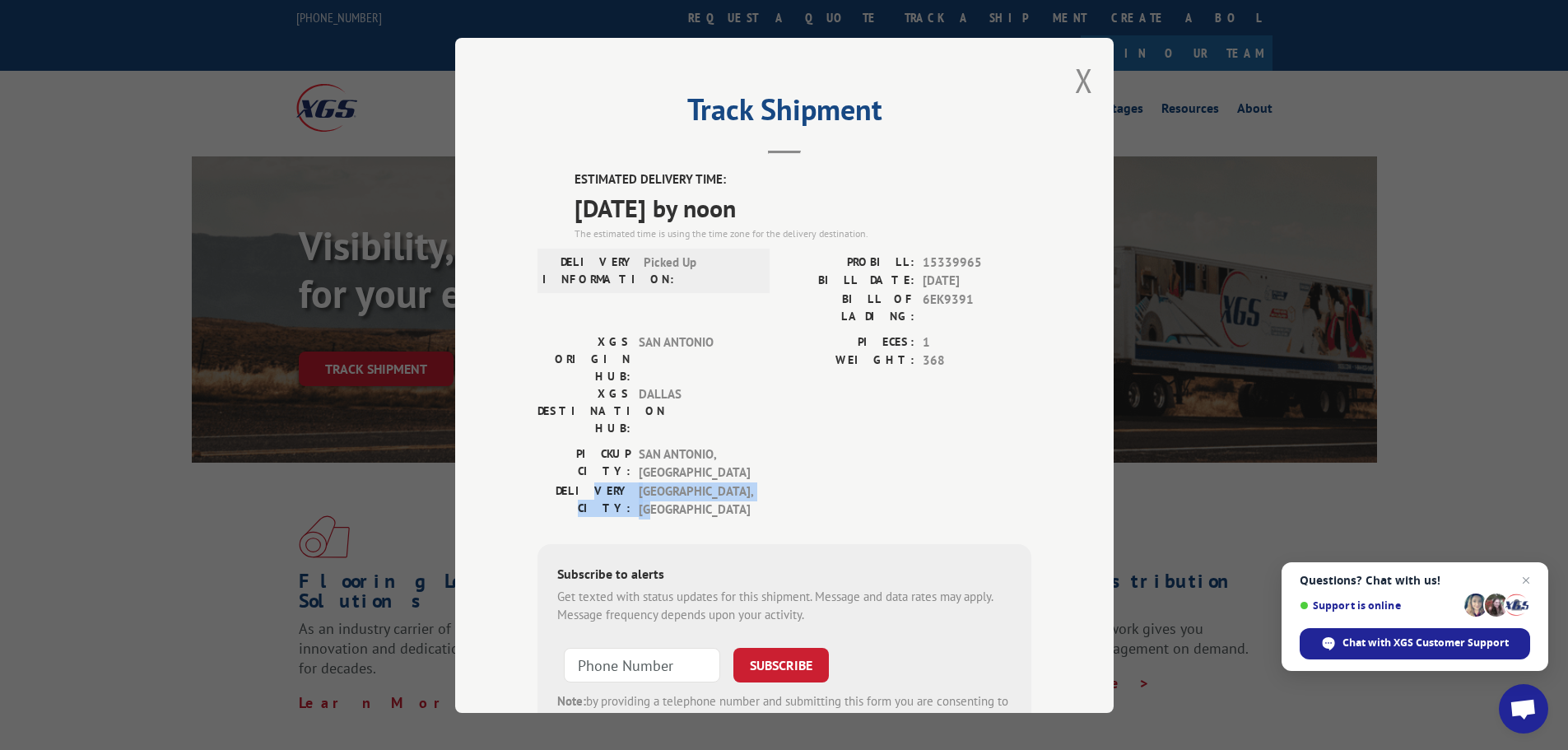
drag, startPoint x: 569, startPoint y: 404, endPoint x: 755, endPoint y: 404, distance: 186.0
click at [755, 445] on div "PICKUP CITY: SAN ANTONIO , TX DELIVERY CITY: WICHITA FALLS , TX" at bounding box center [784, 486] width 493 height 83
click at [757, 445] on div "PICKUP CITY: SAN ANTONIO , TX DELIVERY CITY: WICHITA FALLS , TX" at bounding box center [784, 486] width 493 height 83
drag, startPoint x: 736, startPoint y: 411, endPoint x: 600, endPoint y: 438, distance: 138.7
click at [600, 438] on div "ESTIMATED DELIVERY TIME: 10/09/2025 by noon The estimated time is using the tim…" at bounding box center [784, 469] width 493 height 596
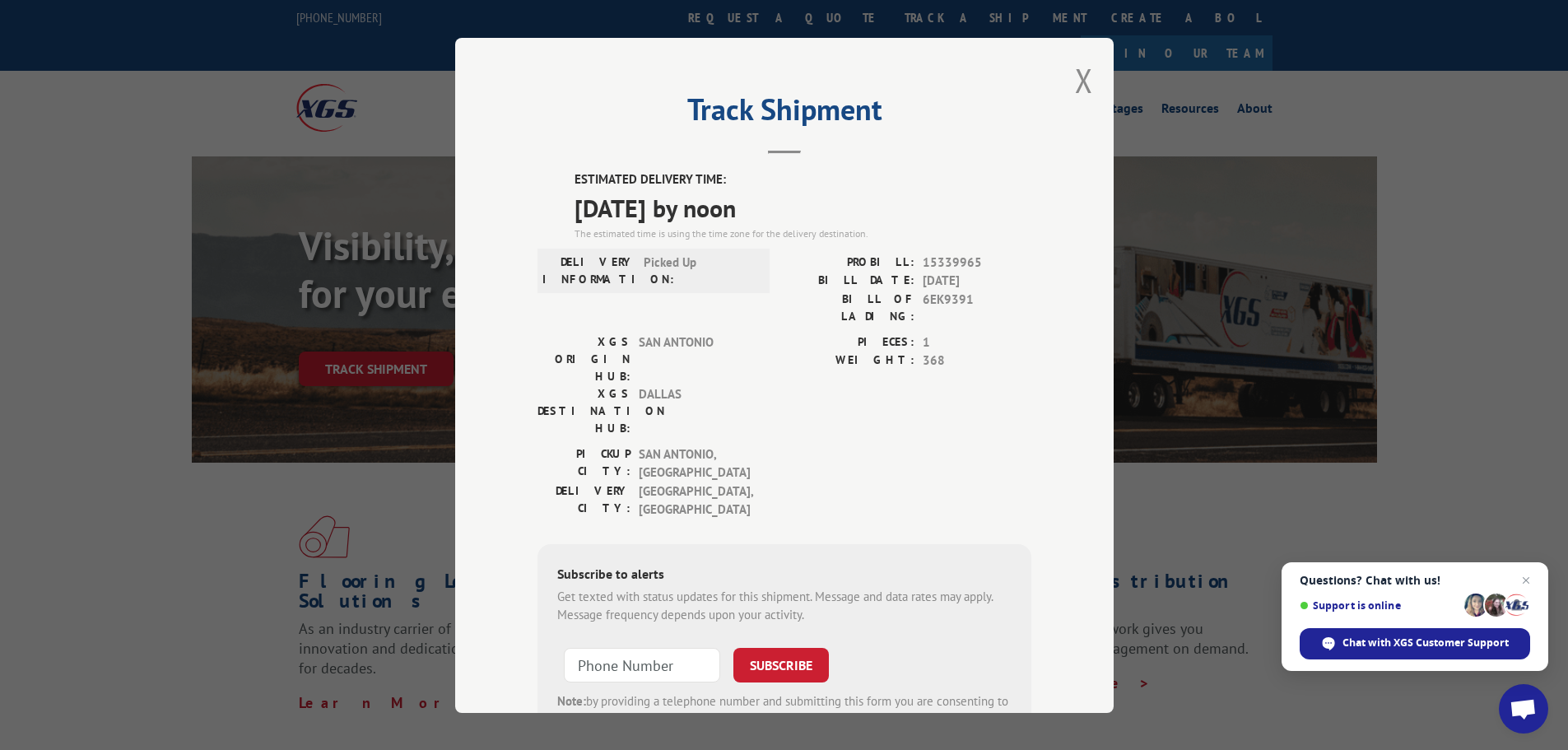
click at [690, 482] on span "WICHITA FALLS , TX" at bounding box center [694, 501] width 111 height 37
click at [652, 482] on span "WICHITA FALLS , TX" at bounding box center [694, 501] width 111 height 37
click at [935, 298] on span "6EK9391" at bounding box center [977, 306] width 108 height 35
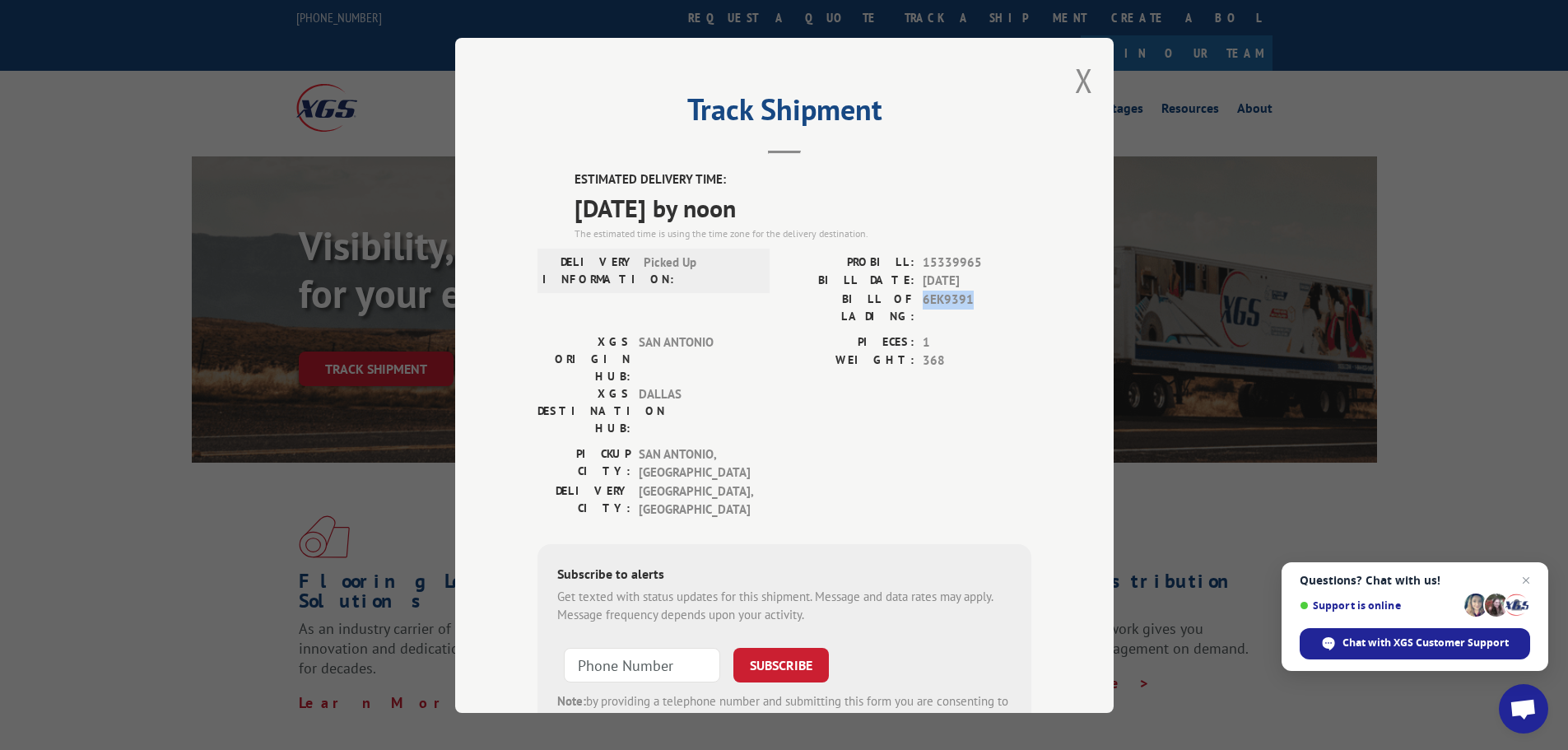
click at [935, 298] on span "6EK9391" at bounding box center [977, 306] width 108 height 35
click at [1068, 69] on div "Track Shipment ESTIMATED DELIVERY TIME: 10/09/2025 by noon The estimated time i…" at bounding box center [784, 375] width 658 height 675
click at [1075, 91] on button "Close modal" at bounding box center [1083, 80] width 18 height 43
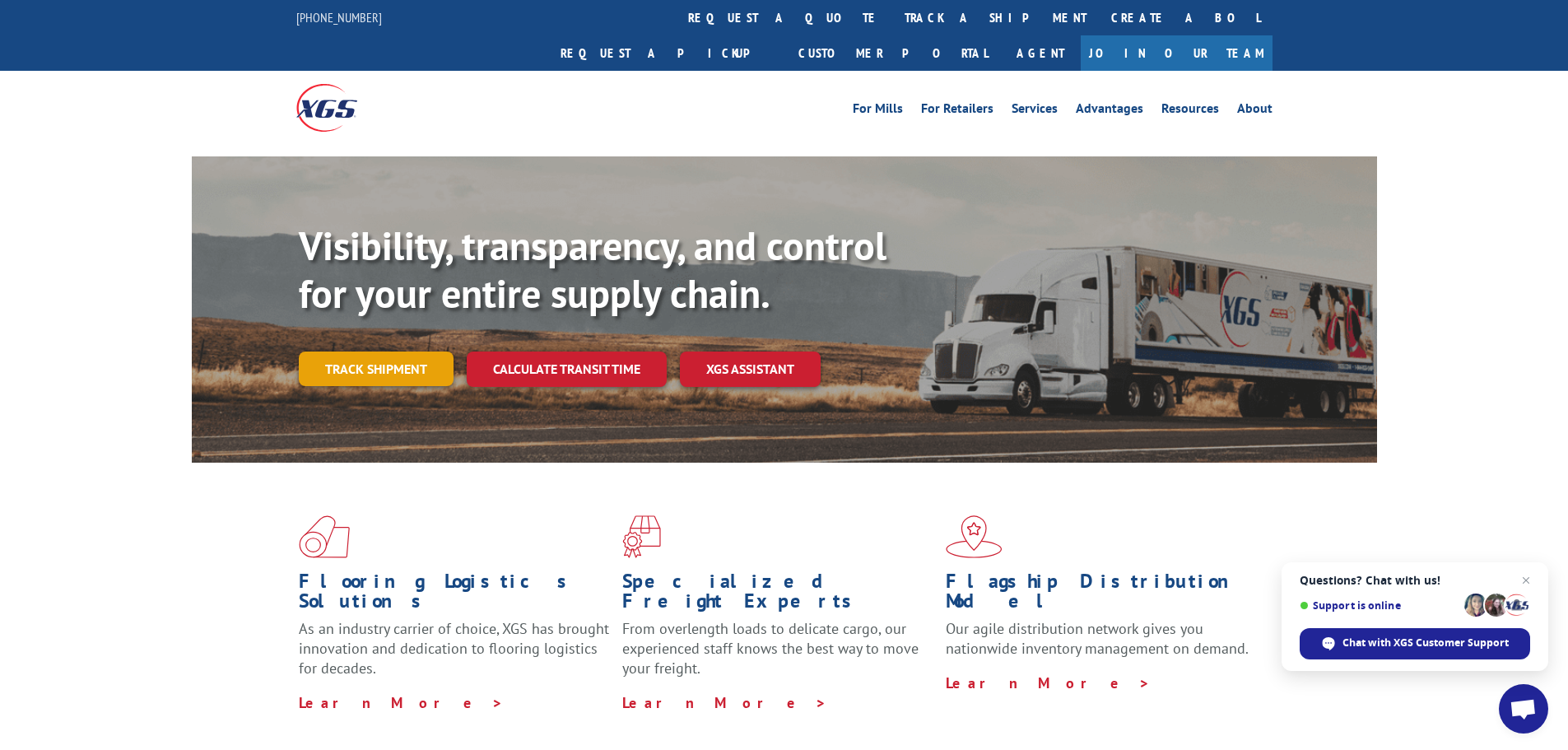
click at [406, 351] on link "Track shipment" at bounding box center [376, 368] width 154 height 35
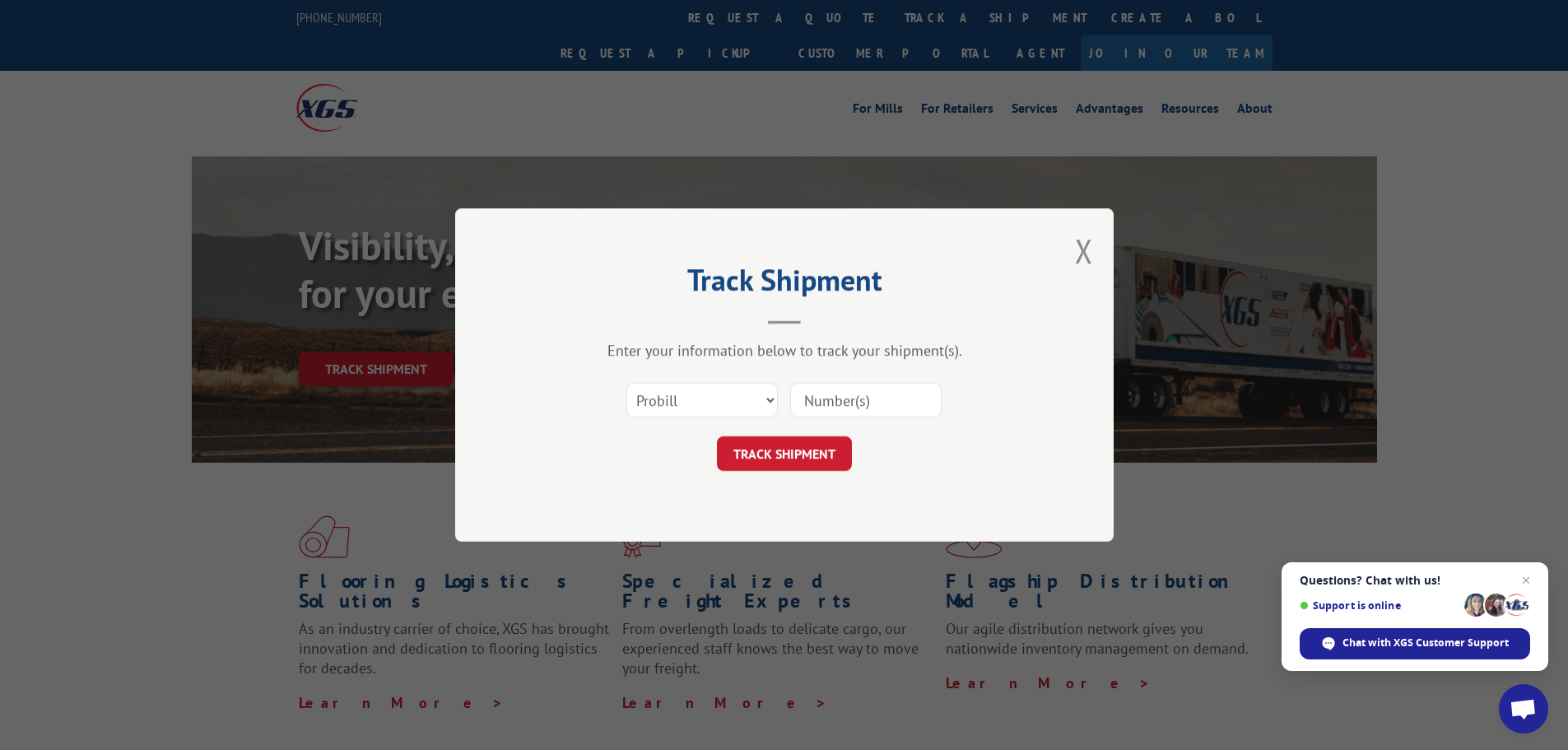
drag, startPoint x: 802, startPoint y: 400, endPoint x: 799, endPoint y: 428, distance: 28.2
click at [802, 400] on input at bounding box center [865, 399] width 152 height 35
paste input "15339965"
type input "15339965"
click at [788, 454] on button "TRACK SHIPMENT" at bounding box center [784, 454] width 135 height 35
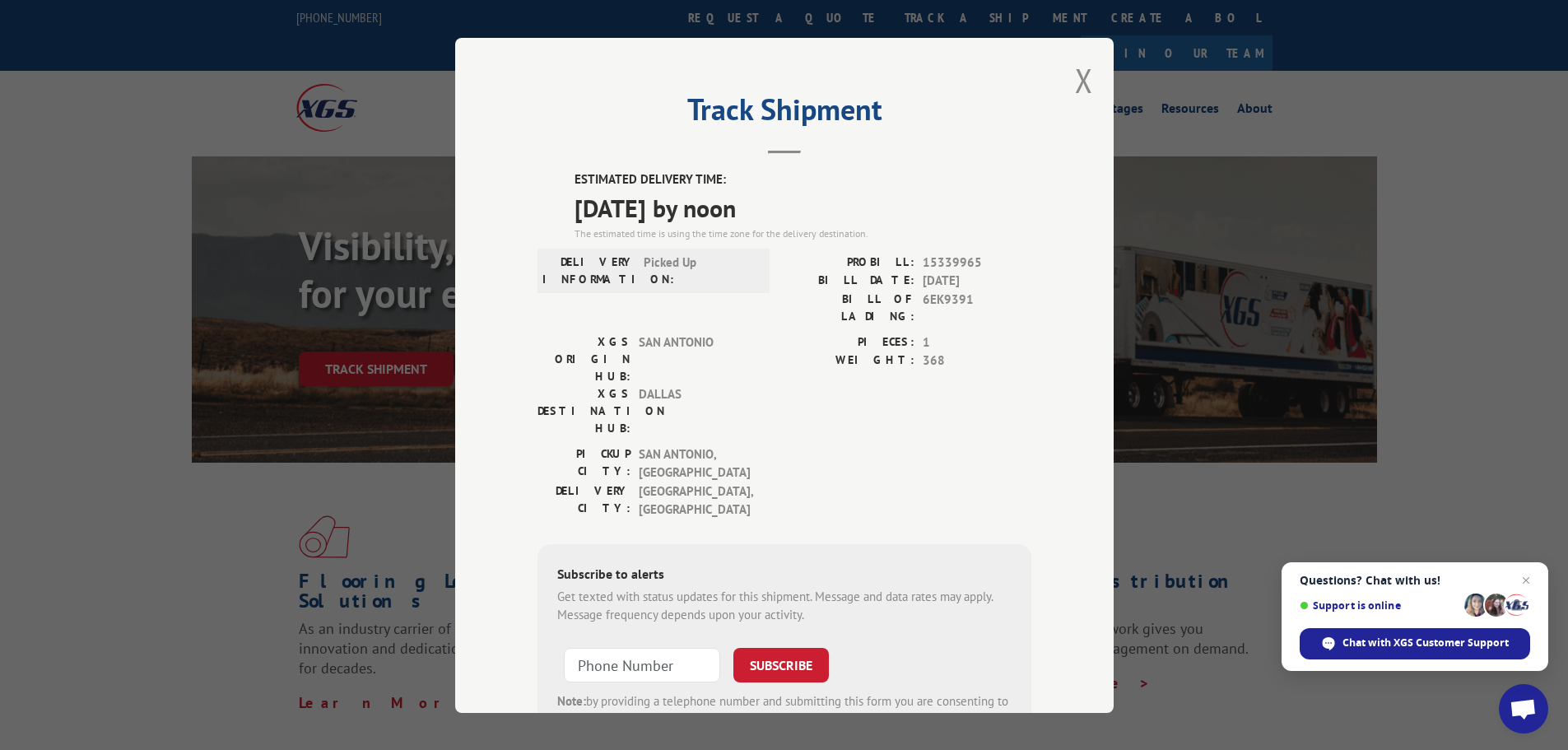
click at [1084, 87] on button "Close modal" at bounding box center [1083, 80] width 18 height 43
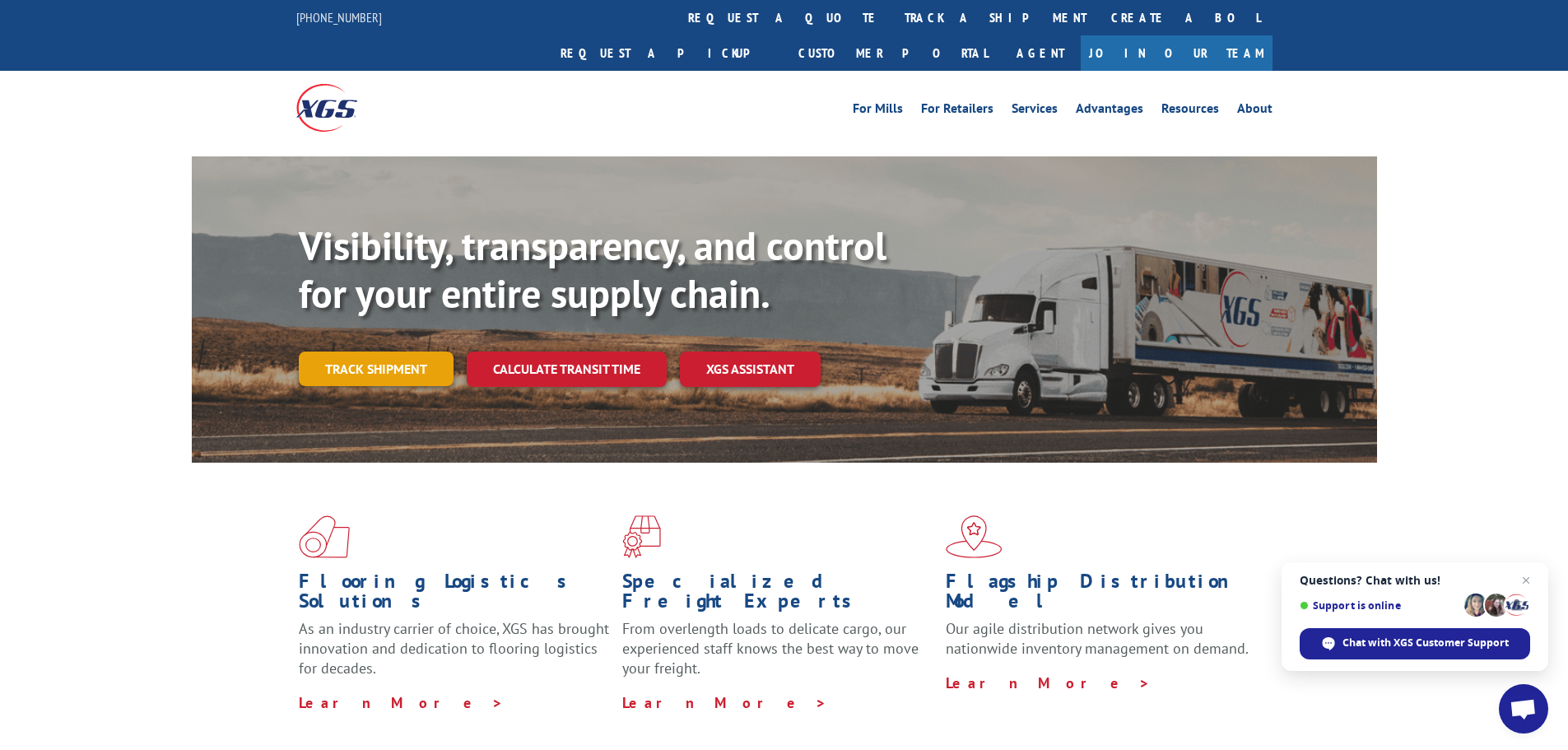
click at [358, 351] on link "Track shipment" at bounding box center [376, 368] width 154 height 35
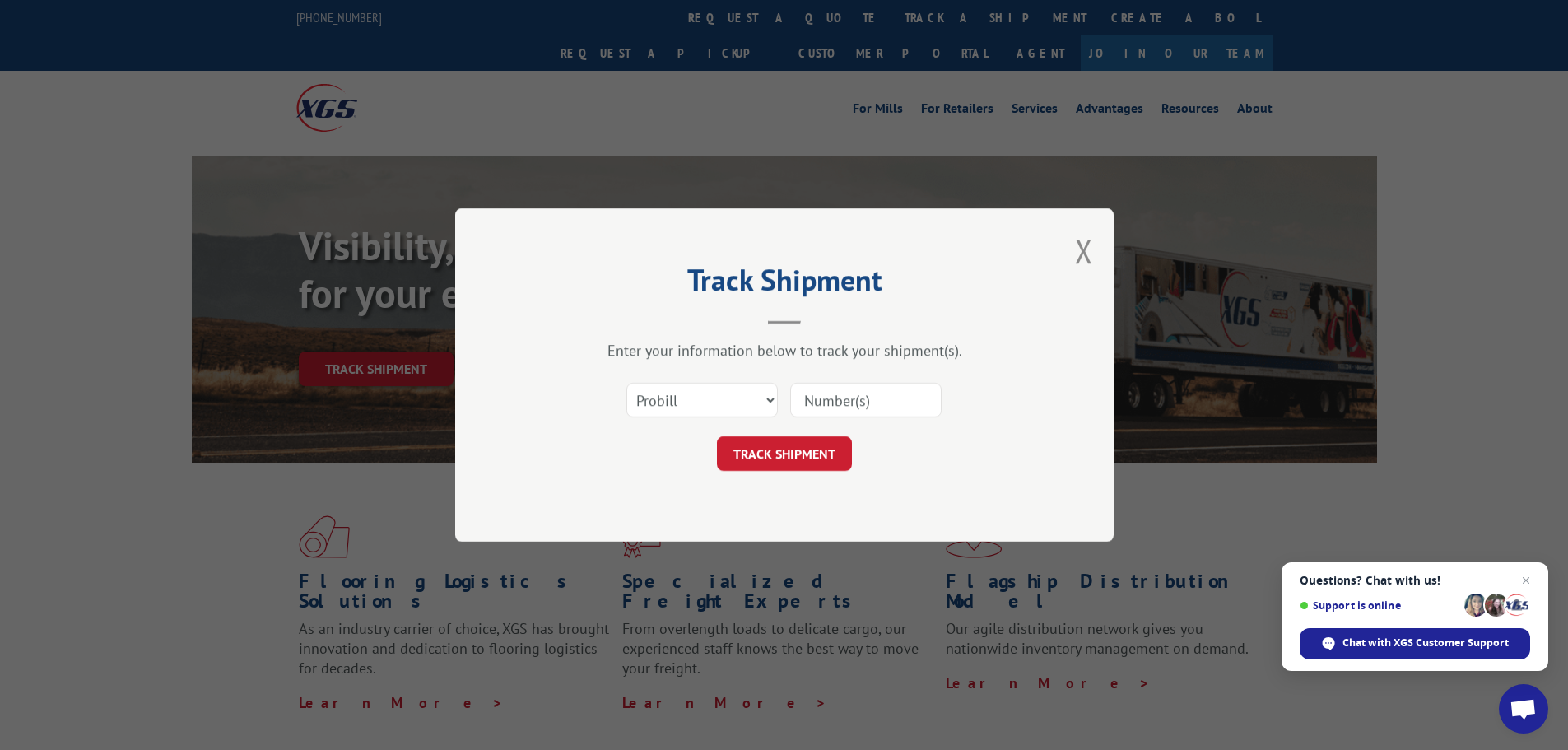
click at [822, 406] on input at bounding box center [865, 399] width 152 height 35
paste input "15340043"
type input "15340043"
click at [764, 446] on button "TRACK SHIPMENT" at bounding box center [784, 454] width 135 height 35
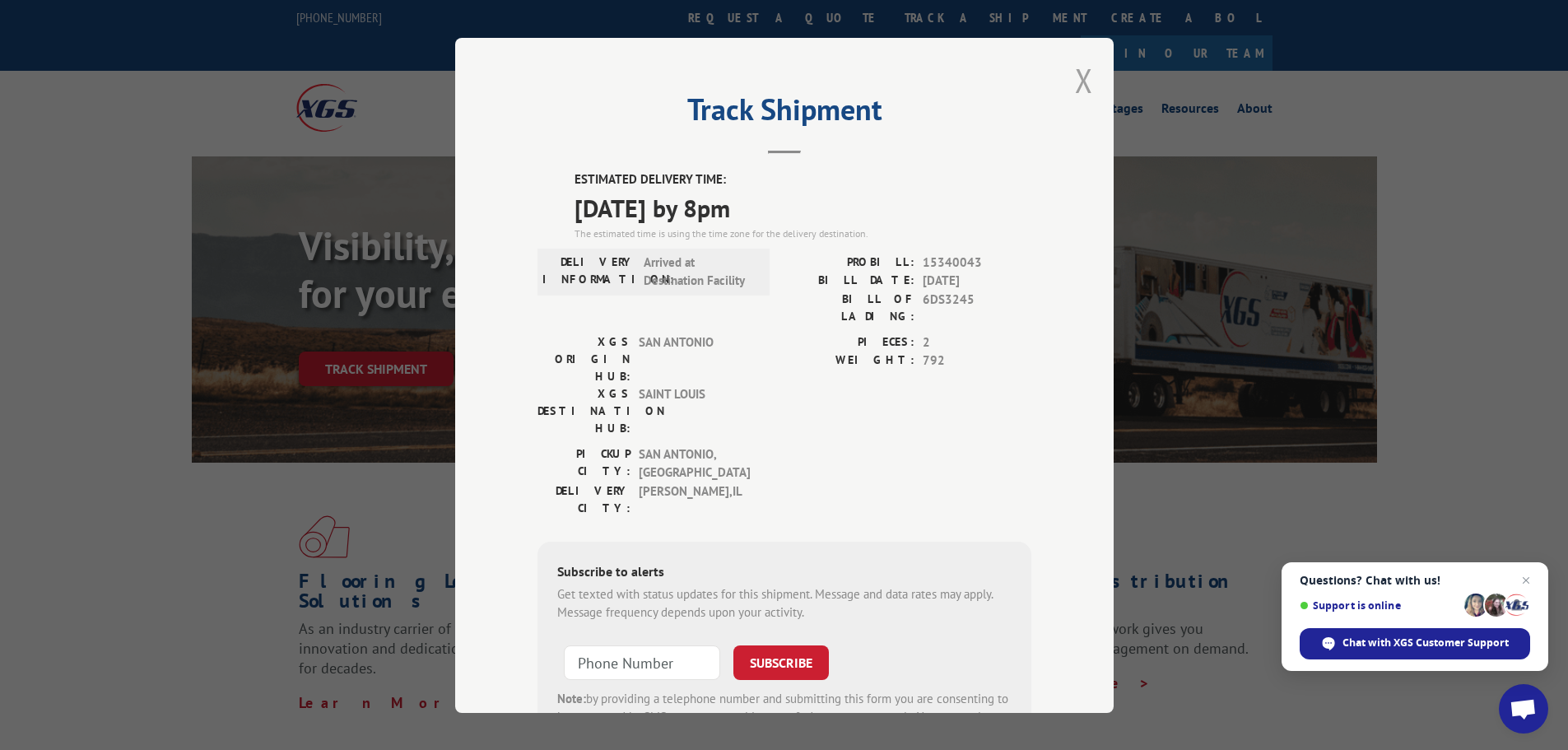
click at [1075, 82] on button "Close modal" at bounding box center [1083, 80] width 18 height 43
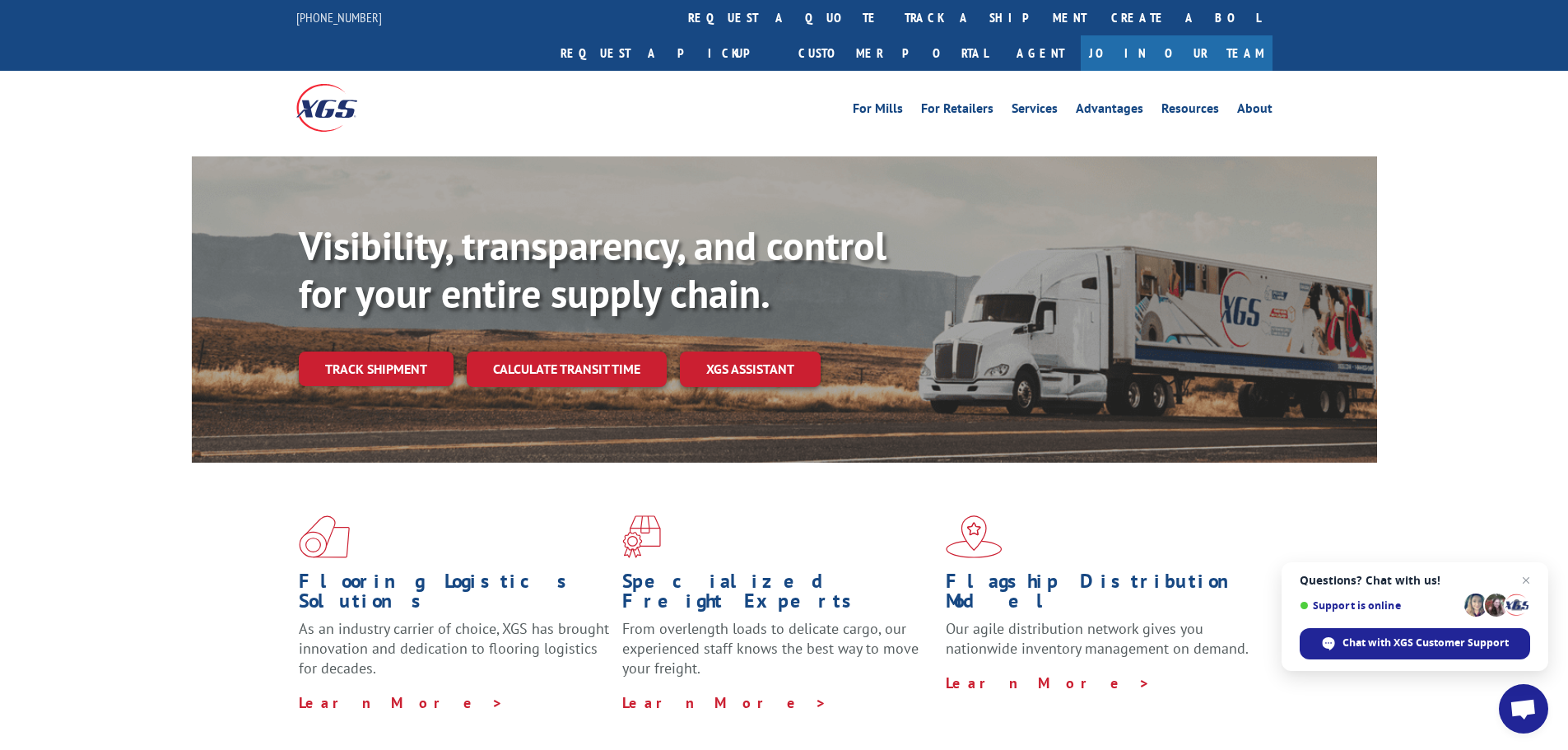
click at [404, 351] on link "Track shipment" at bounding box center [376, 368] width 154 height 35
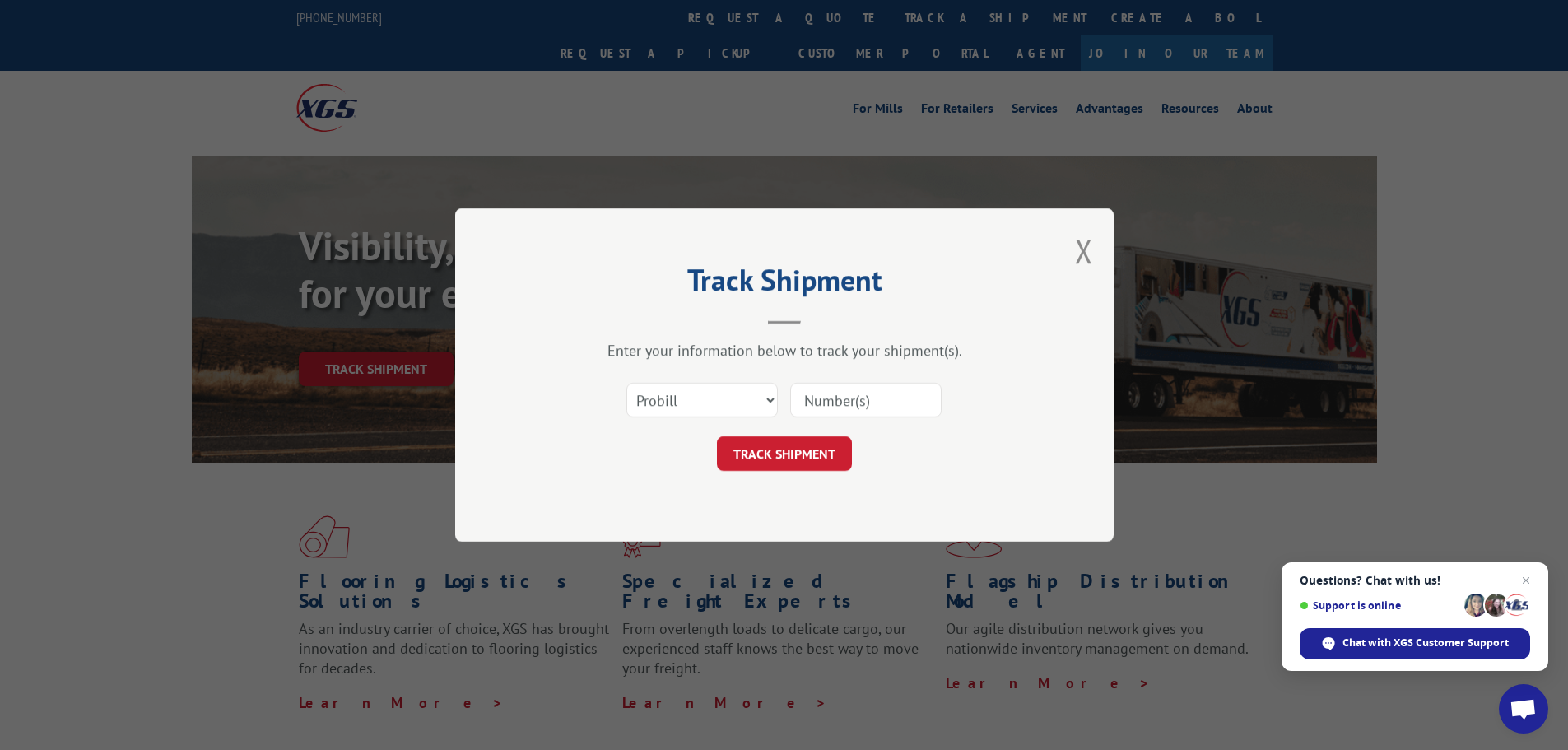
drag, startPoint x: 837, startPoint y: 383, endPoint x: 823, endPoint y: 398, distance: 20.5
click at [837, 383] on input at bounding box center [865, 399] width 152 height 35
drag, startPoint x: 823, startPoint y: 399, endPoint x: 814, endPoint y: 406, distance: 11.4
click at [823, 399] on input at bounding box center [865, 399] width 152 height 35
paste input "15472268"
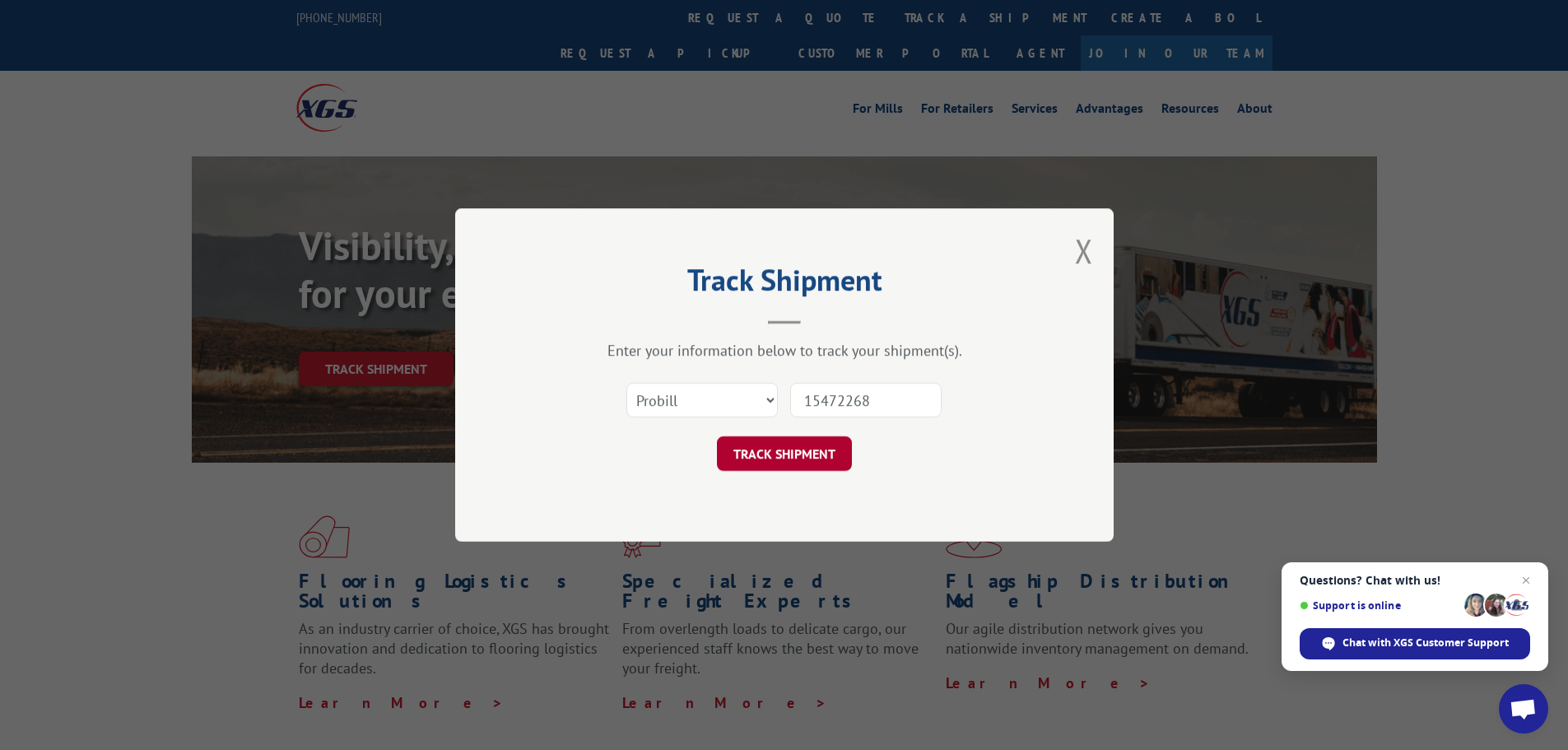
type input "15472268"
click at [780, 453] on button "TRACK SHIPMENT" at bounding box center [784, 454] width 135 height 35
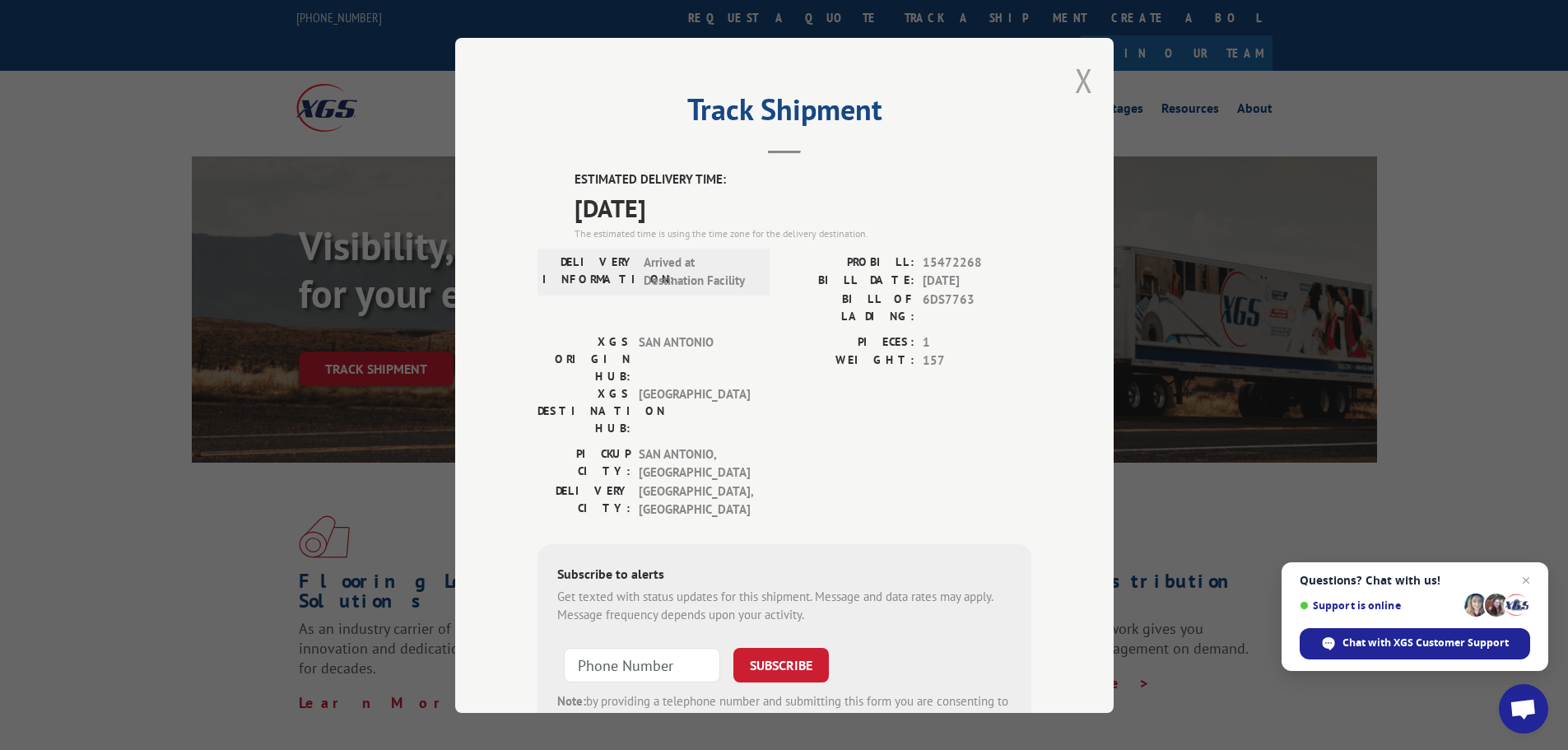
drag, startPoint x: 1086, startPoint y: 67, endPoint x: 1076, endPoint y: 75, distance: 12.8
click at [1086, 67] on div "Track Shipment ESTIMATED DELIVERY TIME: 10/09/2025 The estimated time is using …" at bounding box center [784, 375] width 658 height 675
click at [1076, 75] on button "Close modal" at bounding box center [1083, 80] width 18 height 43
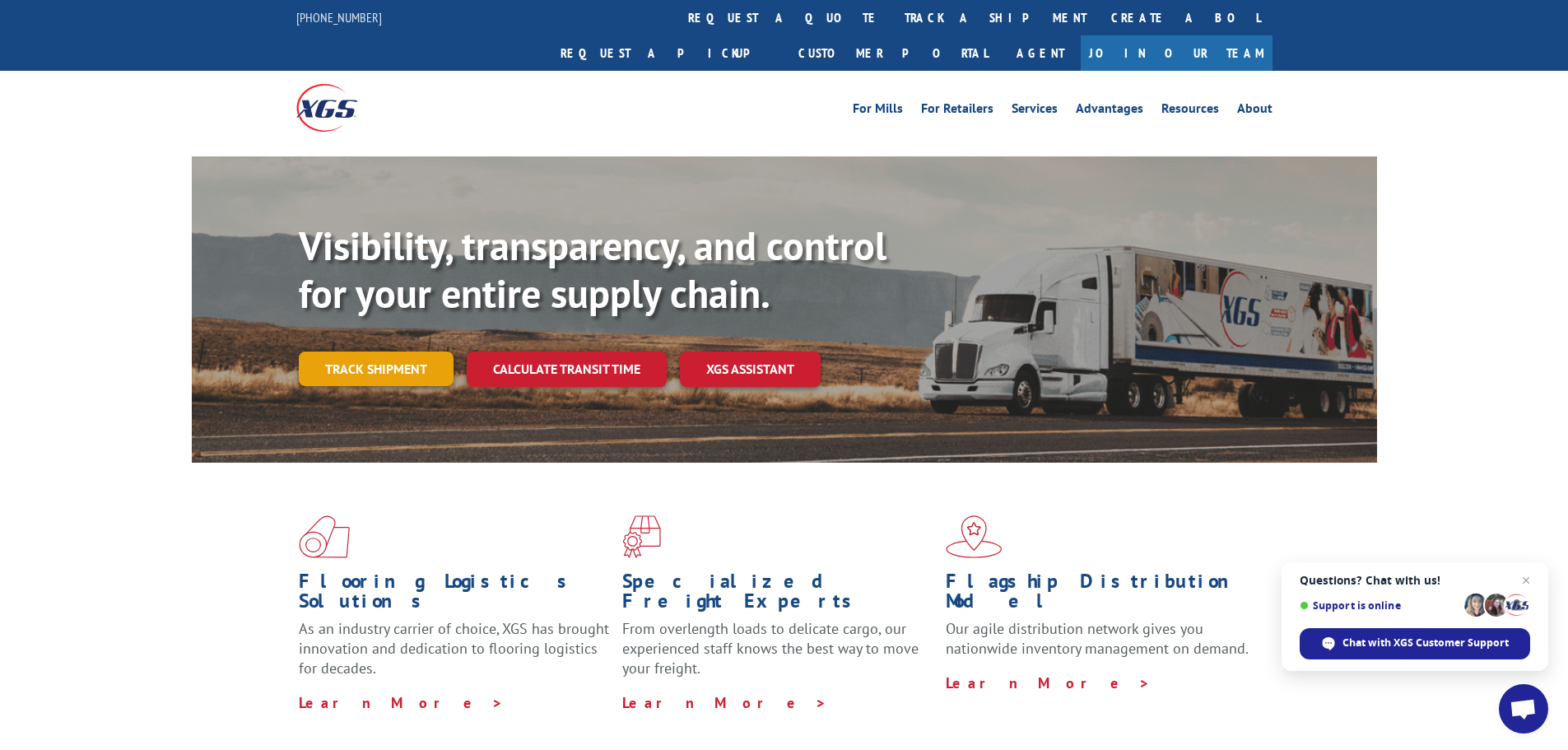
drag, startPoint x: 417, startPoint y: 328, endPoint x: 461, endPoint y: 383, distance: 70.4
click at [416, 351] on link "Track shipment" at bounding box center [376, 368] width 154 height 35
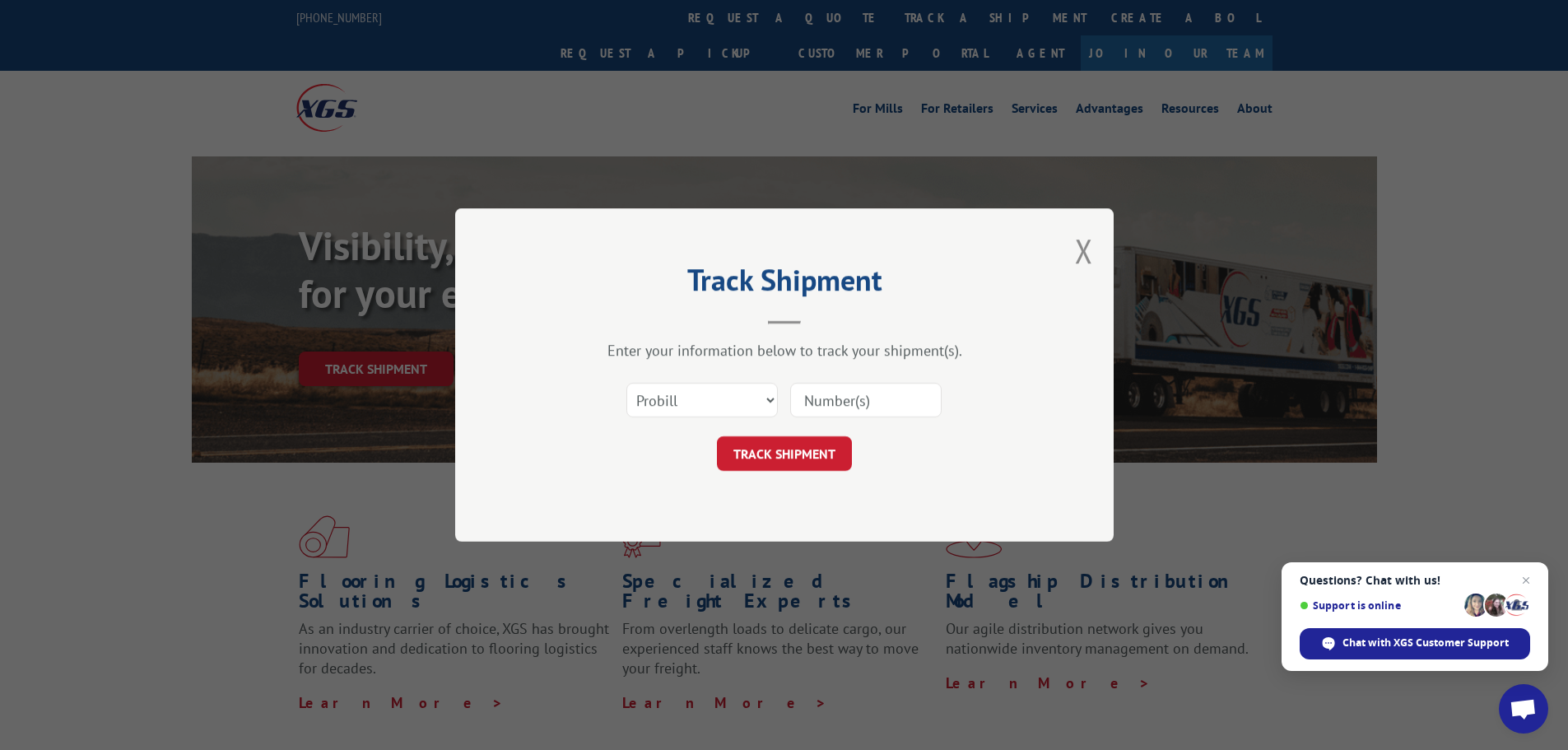
click at [861, 410] on input at bounding box center [865, 399] width 152 height 35
paste input "15340061"
type input "15340061"
click at [783, 467] on button "TRACK SHIPMENT" at bounding box center [784, 454] width 135 height 35
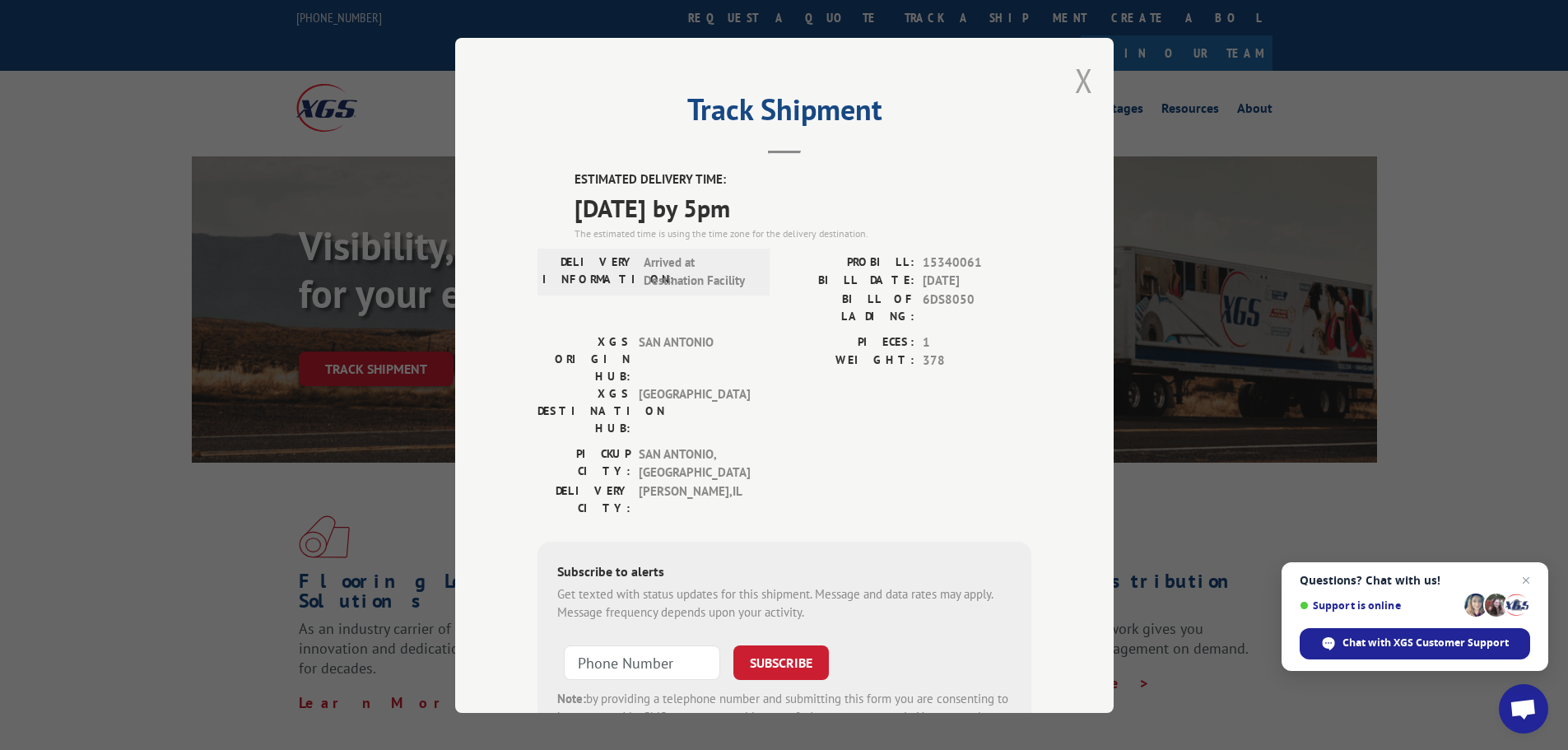
drag, startPoint x: 1077, startPoint y: 83, endPoint x: 454, endPoint y: 322, distance: 667.3
click at [1077, 83] on button "Close modal" at bounding box center [1083, 80] width 18 height 43
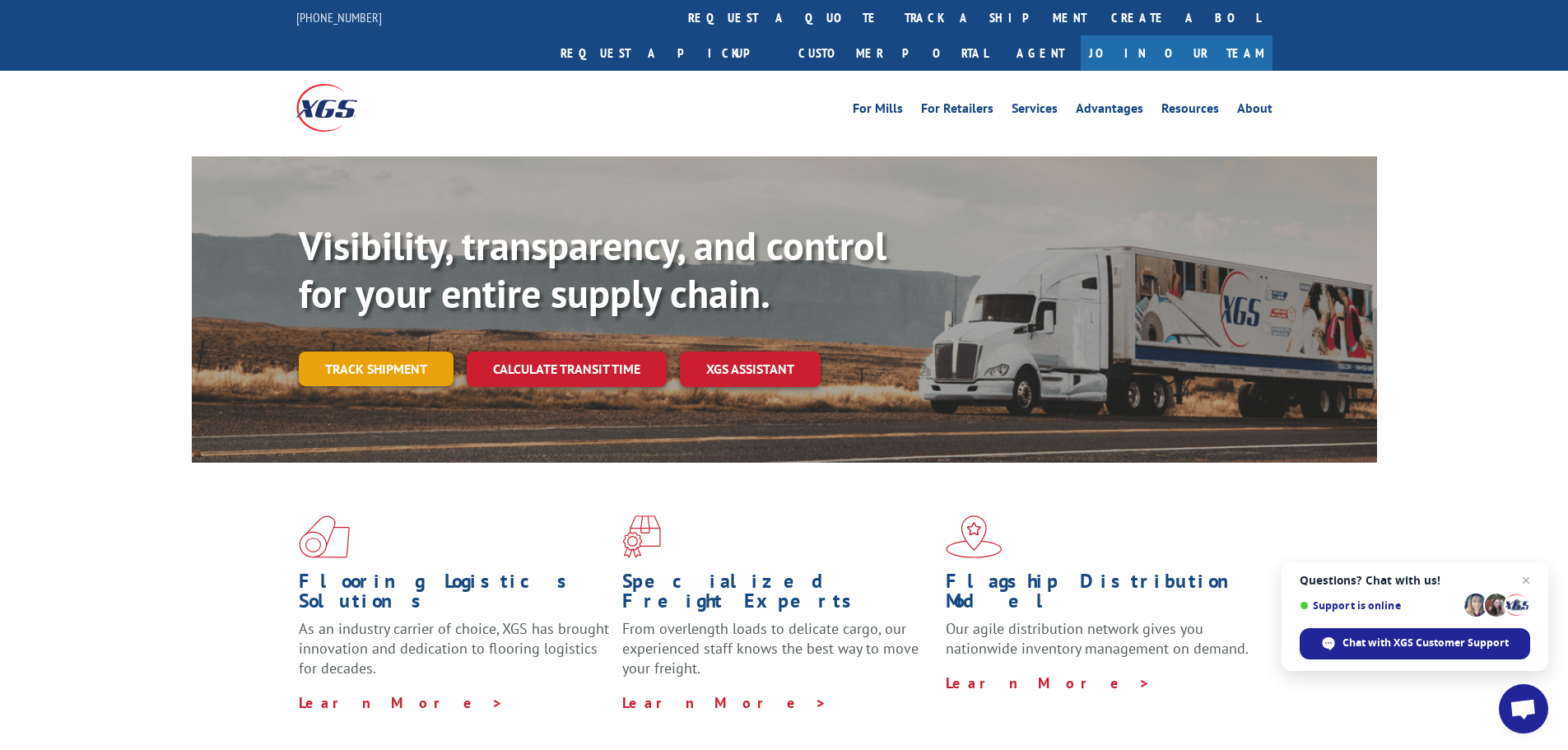
click at [404, 351] on link "Track shipment" at bounding box center [376, 368] width 154 height 35
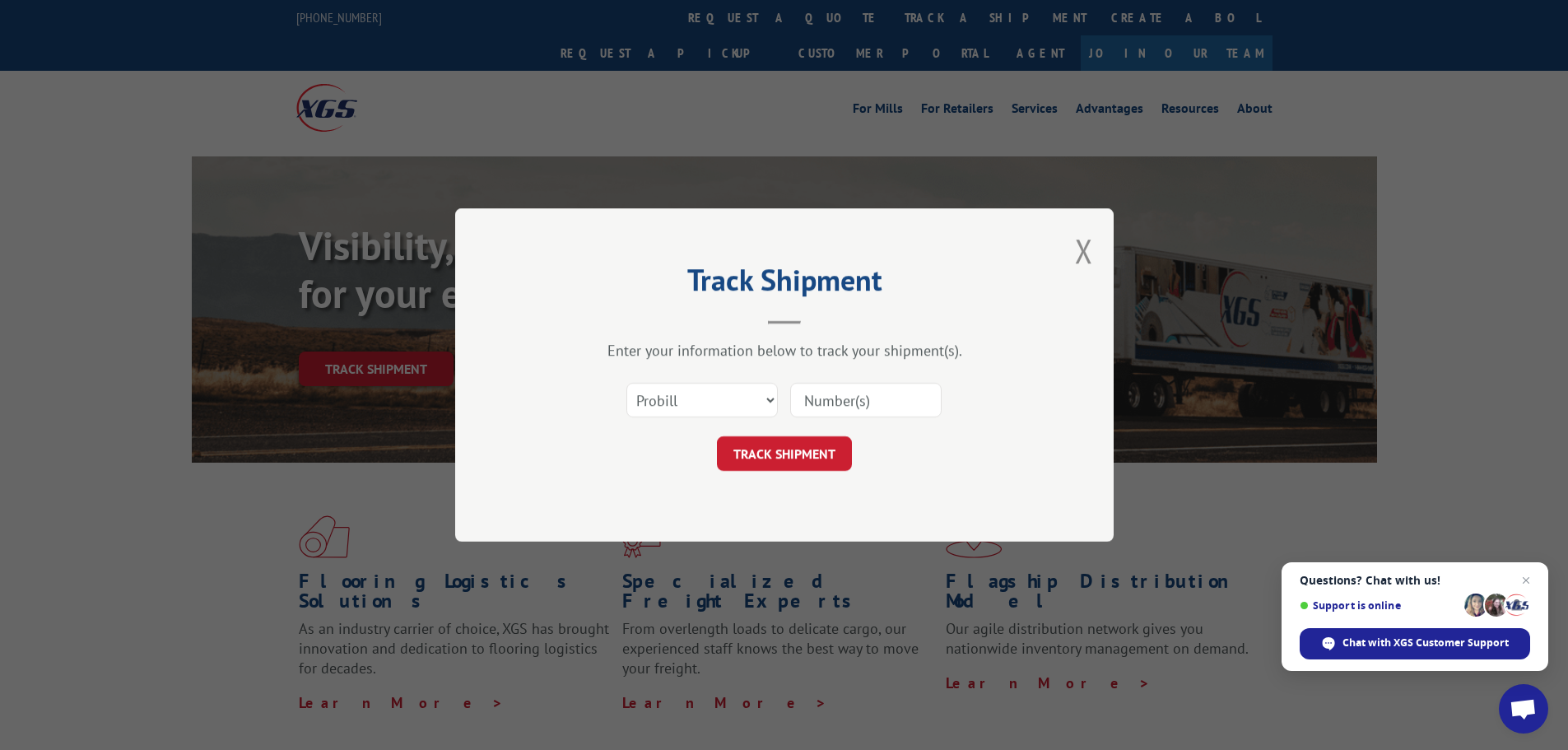
drag, startPoint x: 807, startPoint y: 394, endPoint x: 787, endPoint y: 426, distance: 37.7
click at [807, 394] on input at bounding box center [865, 399] width 152 height 35
paste input "15472273"
type input "15472273"
click at [770, 450] on button "TRACK SHIPMENT" at bounding box center [784, 454] width 135 height 35
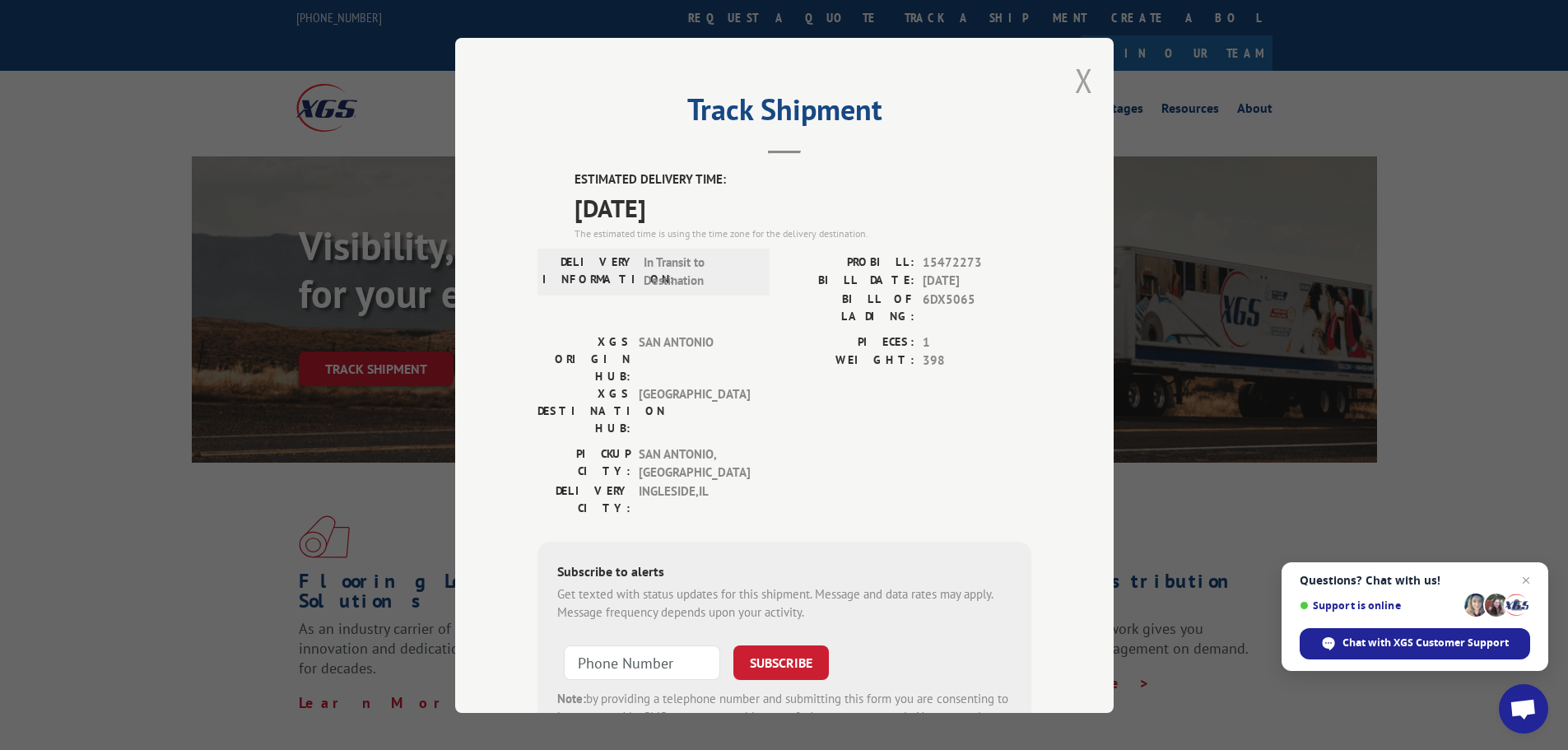
click at [1075, 79] on button "Close modal" at bounding box center [1083, 80] width 18 height 43
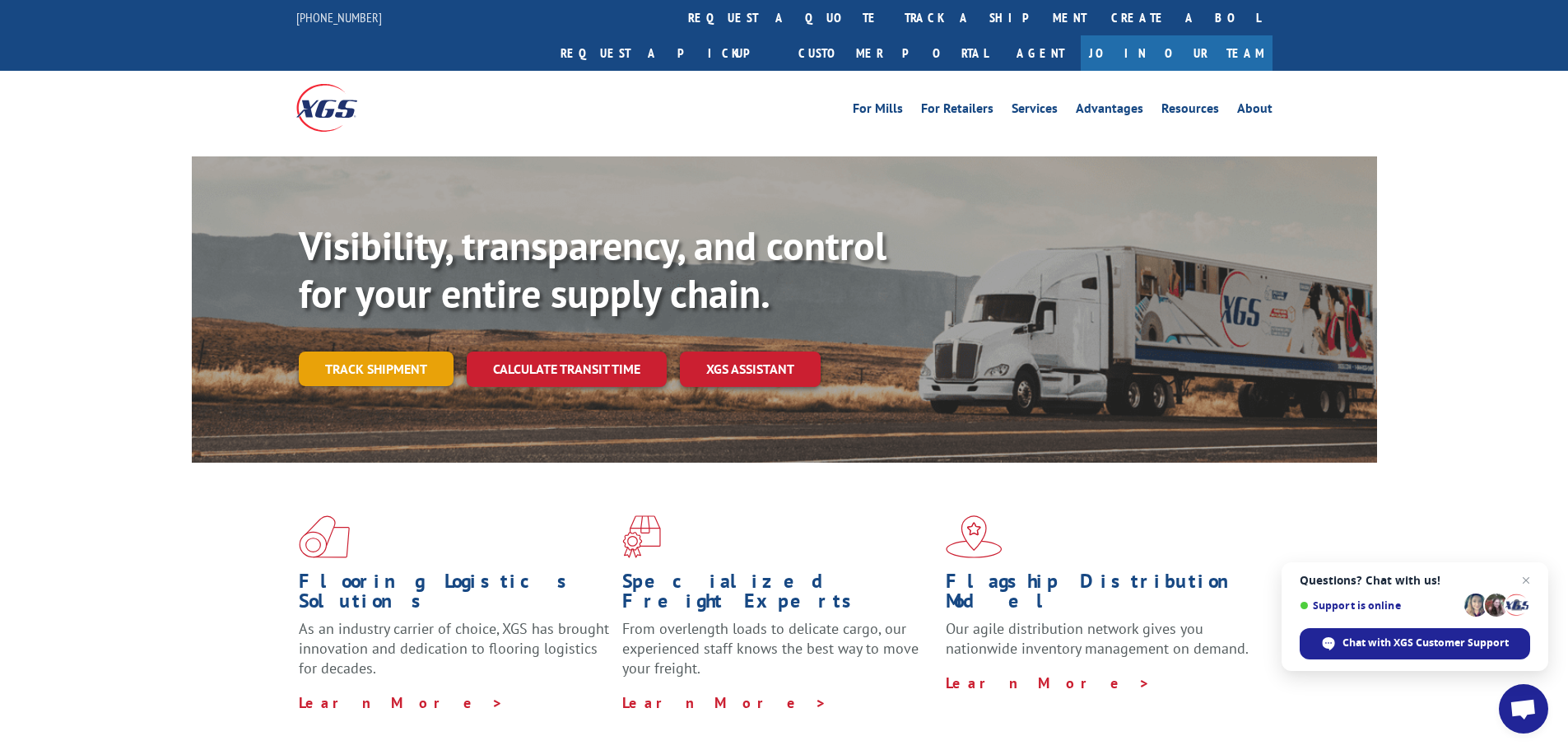
click at [418, 351] on link "Track shipment" at bounding box center [376, 368] width 154 height 35
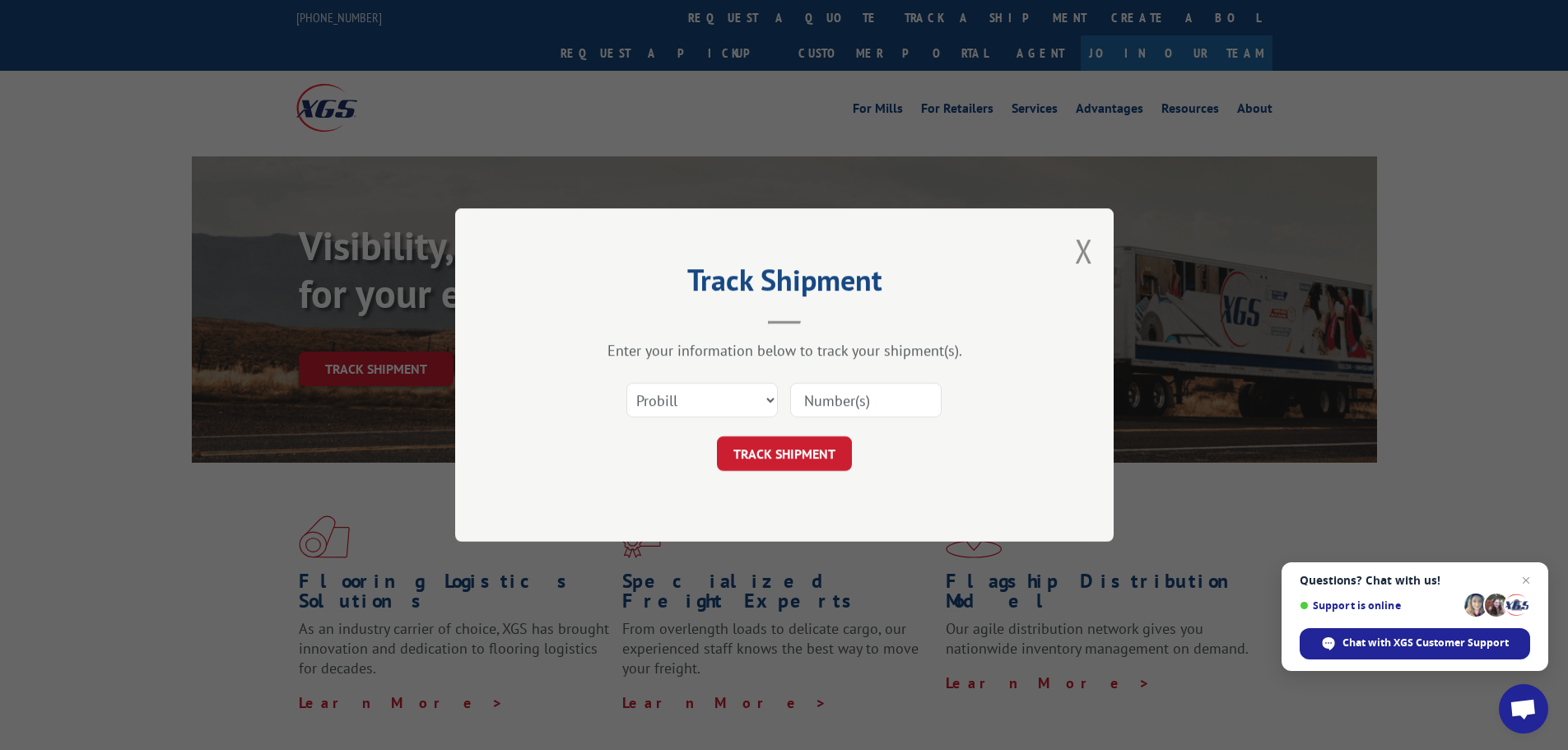
drag, startPoint x: 851, startPoint y: 402, endPoint x: 809, endPoint y: 421, distance: 46.1
click at [851, 402] on input at bounding box center [865, 399] width 152 height 35
paste input "15340045"
type input "15340045"
click at [773, 452] on button "TRACK SHIPMENT" at bounding box center [784, 454] width 135 height 35
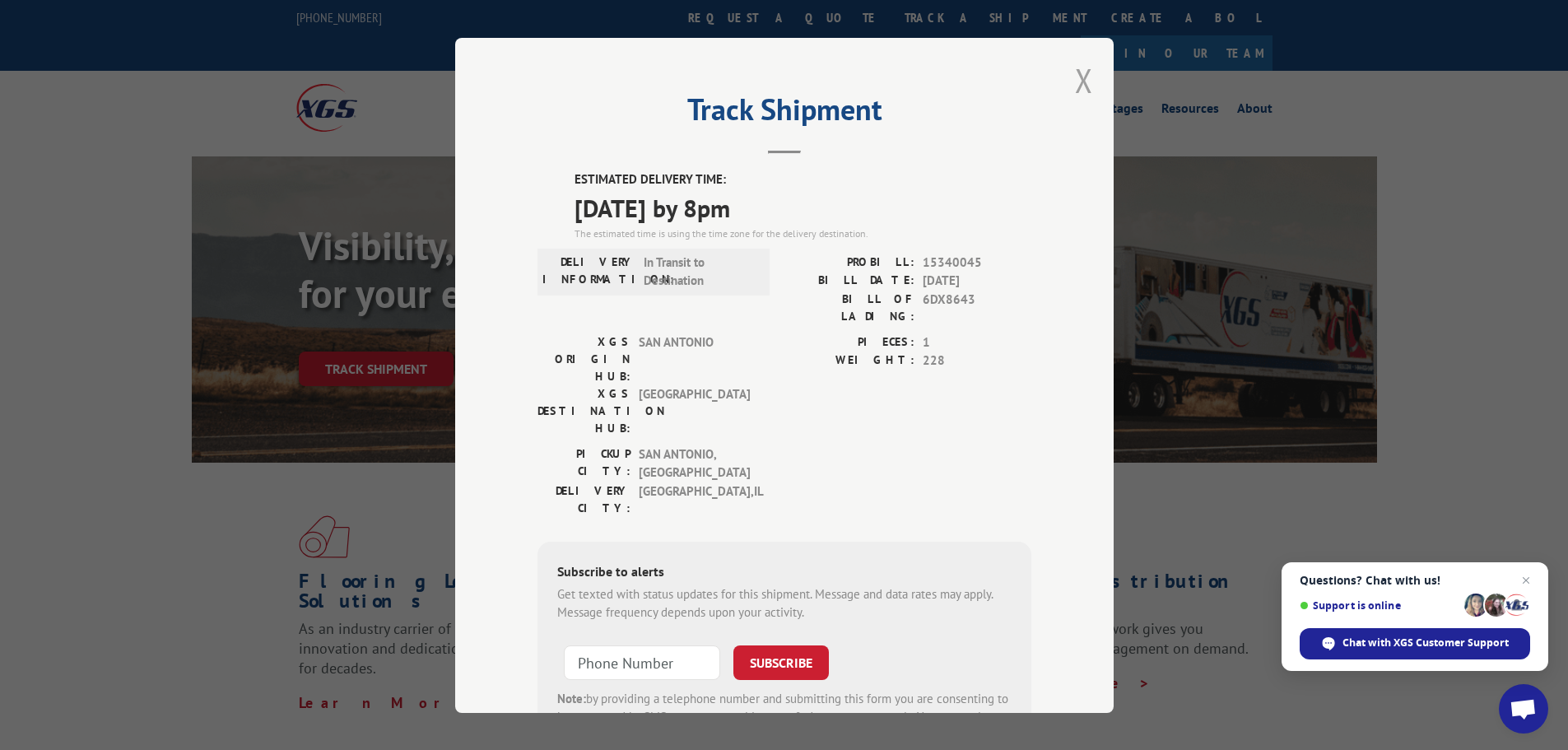
drag, startPoint x: 1072, startPoint y: 71, endPoint x: 922, endPoint y: 153, distance: 171.0
click at [1075, 71] on button "Close modal" at bounding box center [1083, 80] width 18 height 43
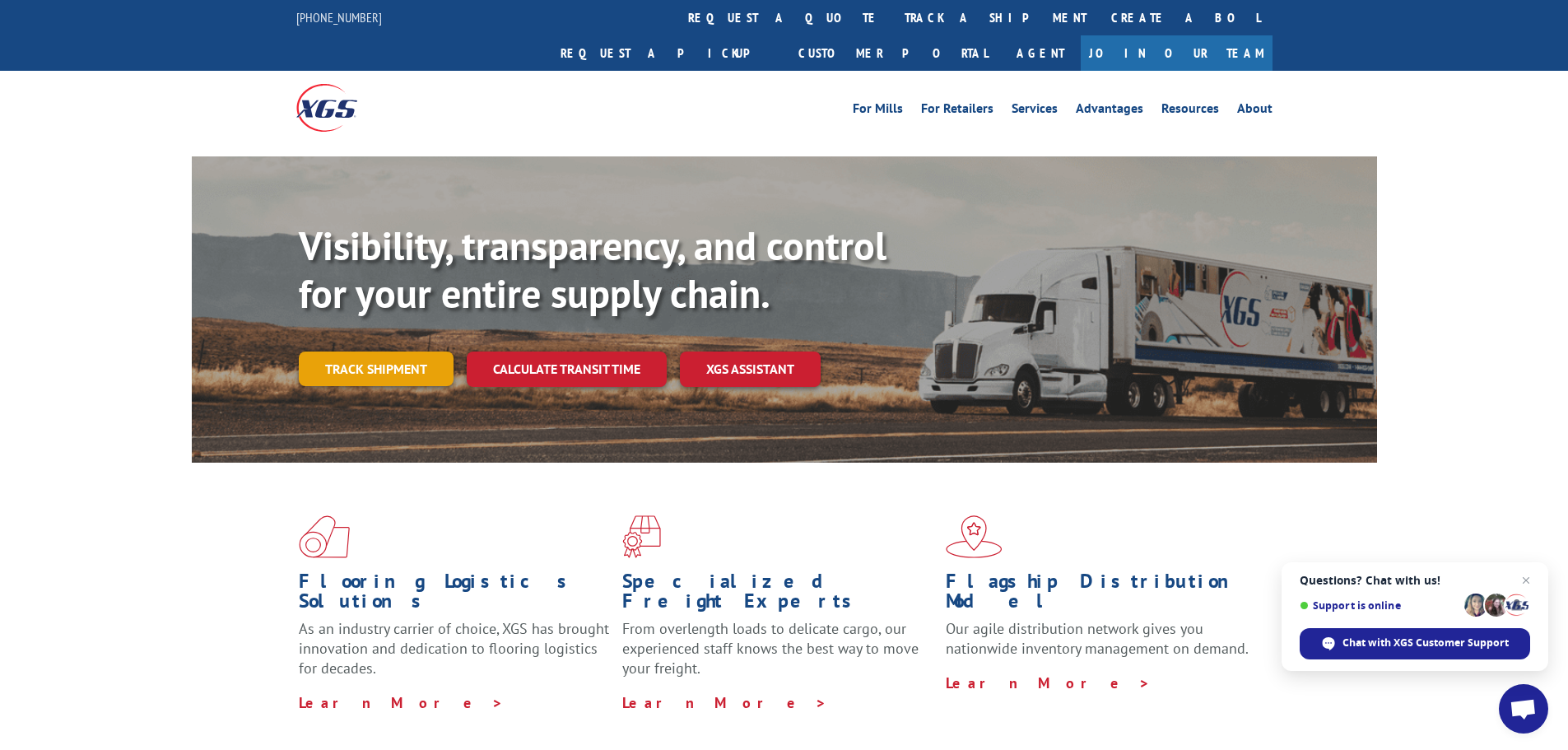
click at [393, 351] on link "Track shipment" at bounding box center [376, 368] width 154 height 35
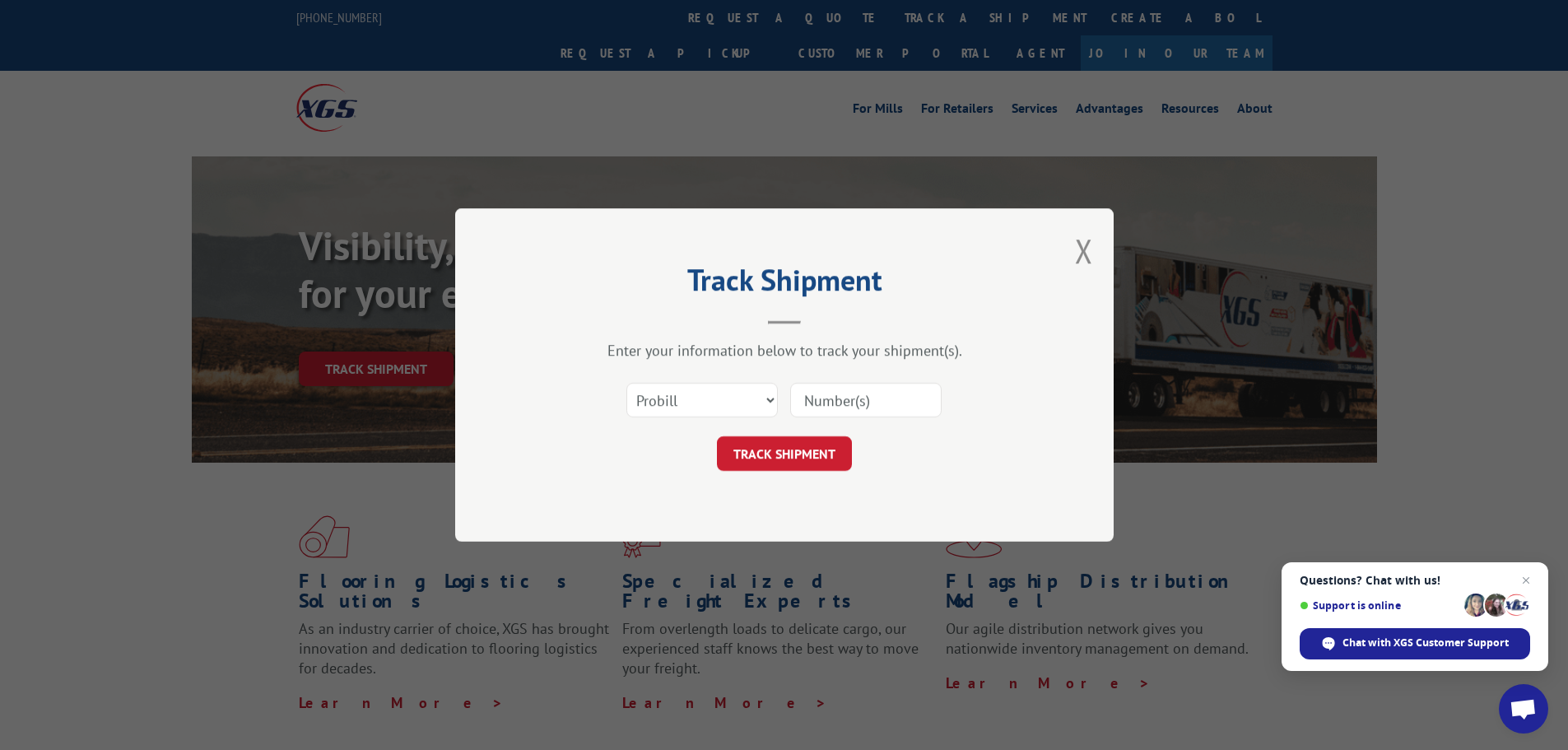
drag, startPoint x: 821, startPoint y: 397, endPoint x: 811, endPoint y: 429, distance: 33.5
click at [821, 397] on input at bounding box center [865, 399] width 152 height 35
paste input "15472274"
type input "15472274"
drag, startPoint x: 803, startPoint y: 442, endPoint x: 778, endPoint y: 442, distance: 25.0
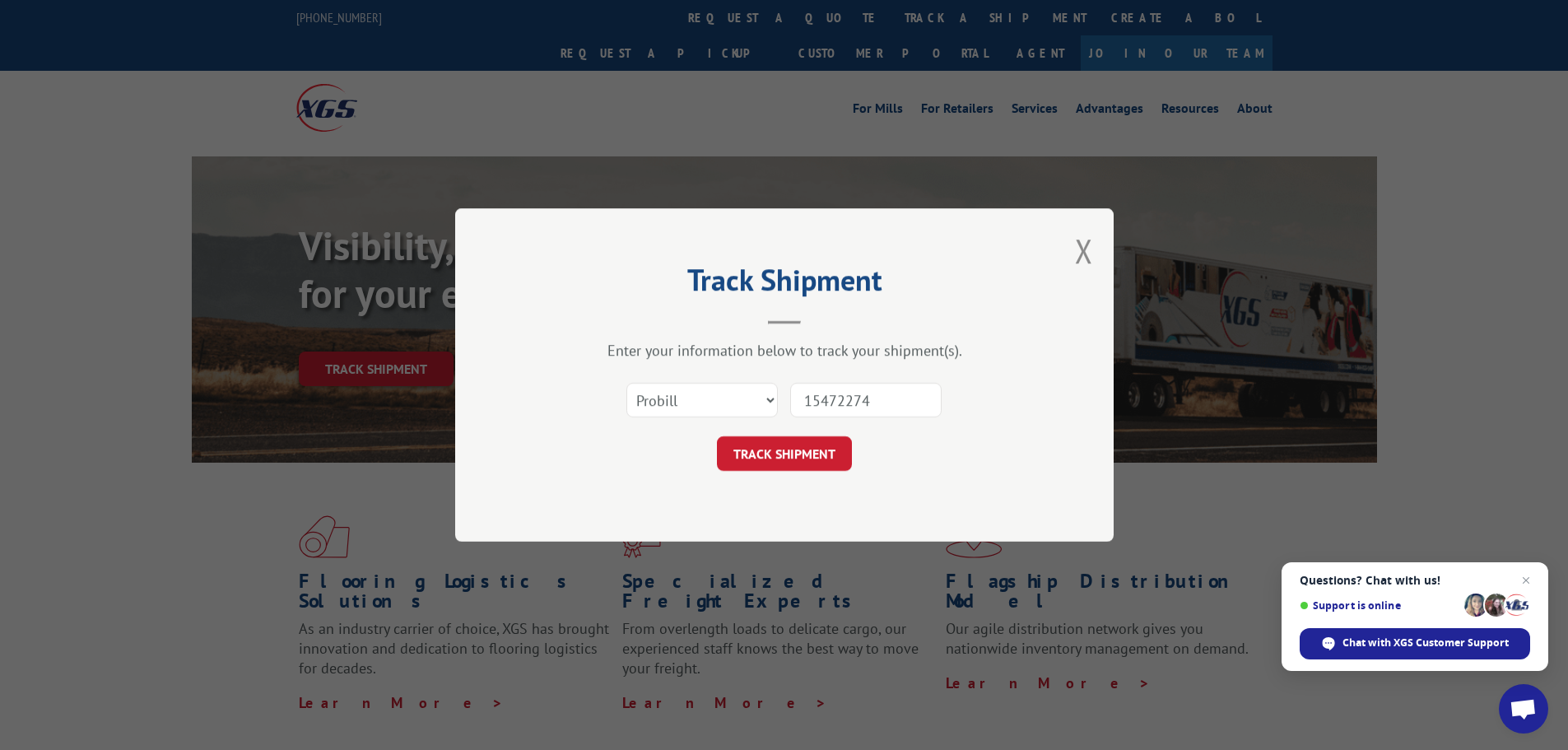
click at [802, 442] on button "TRACK SHIPMENT" at bounding box center [784, 454] width 135 height 35
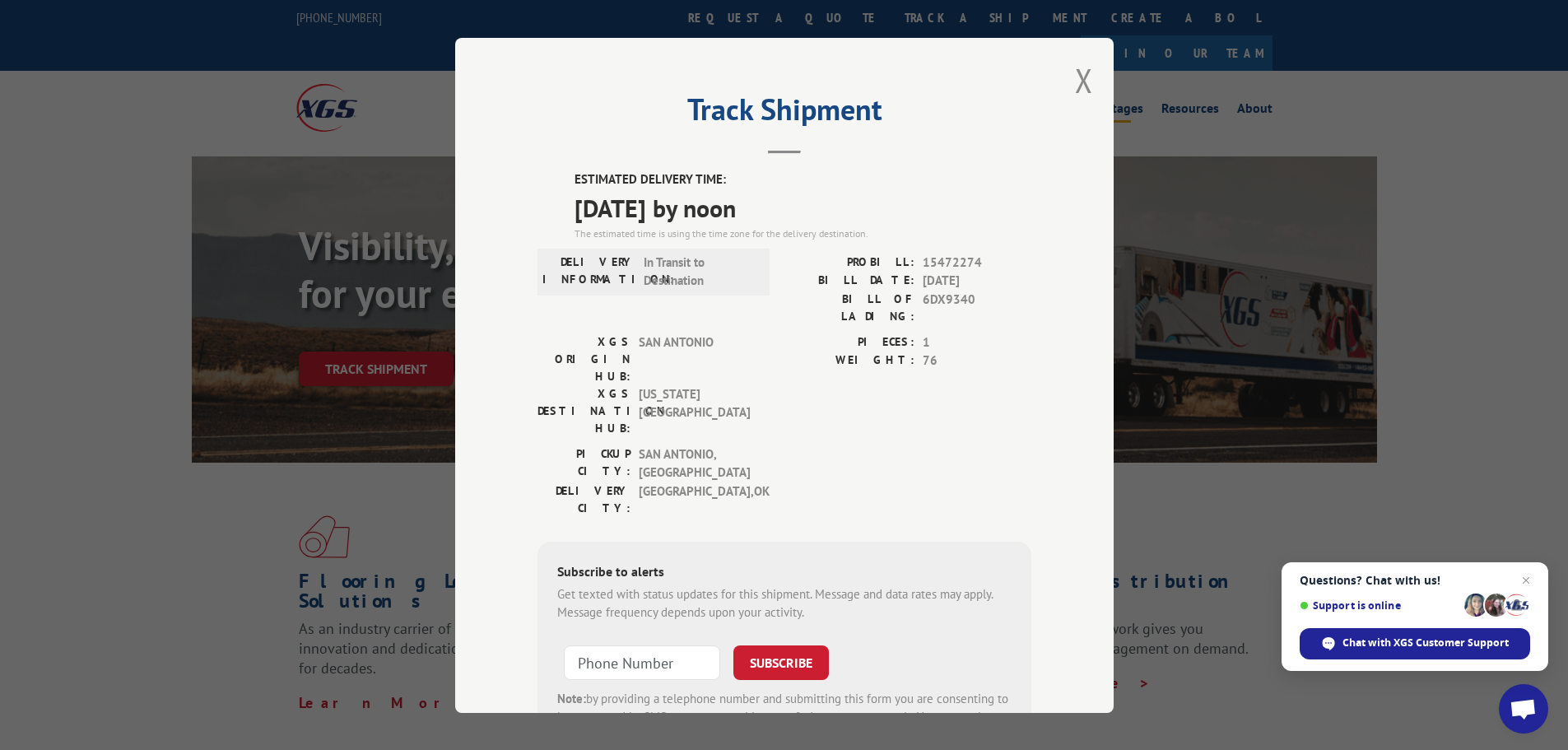
click at [1085, 78] on button "Close modal" at bounding box center [1083, 80] width 18 height 43
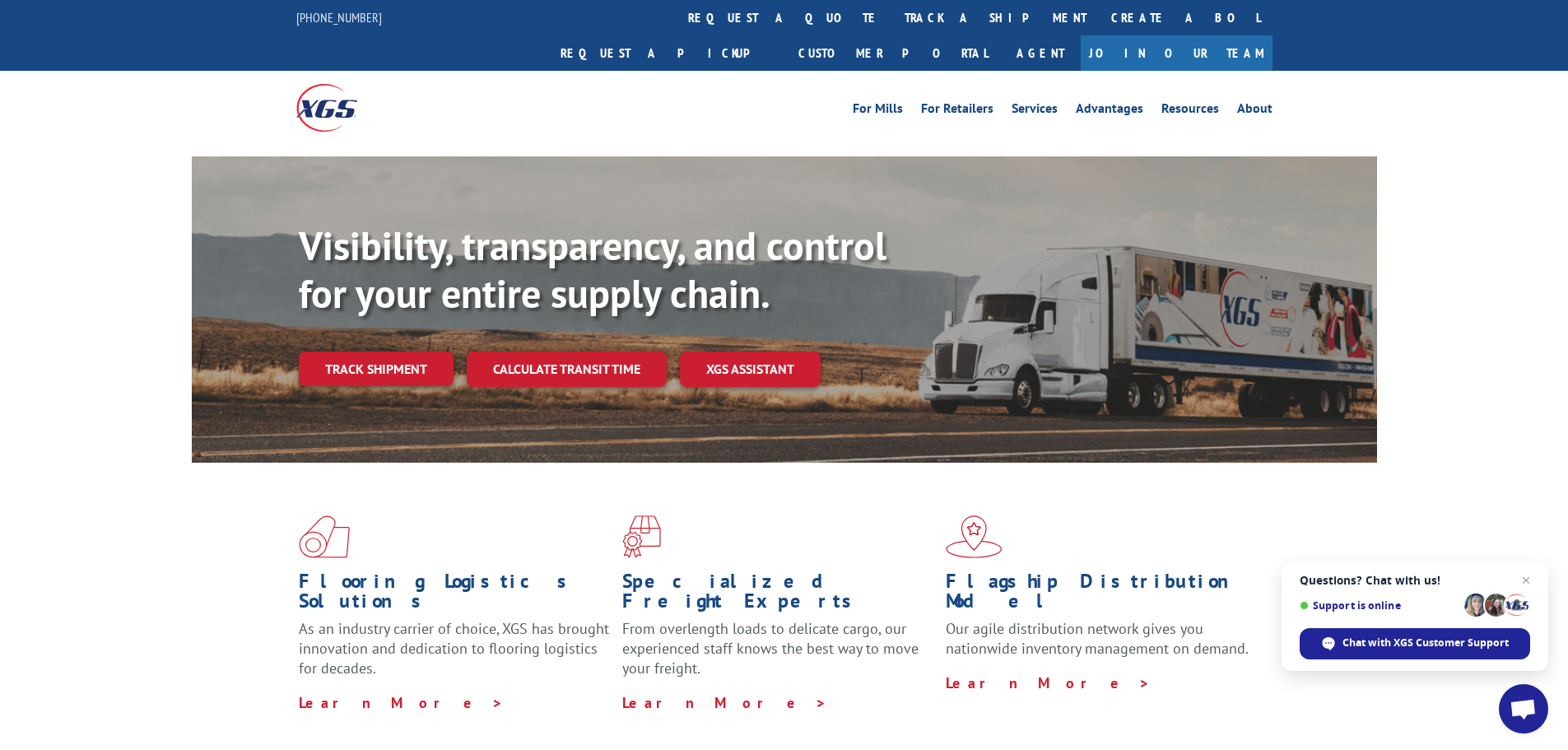
drag, startPoint x: 366, startPoint y: 332, endPoint x: 451, endPoint y: 340, distance: 85.4
click at [366, 351] on link "Track shipment" at bounding box center [376, 368] width 154 height 35
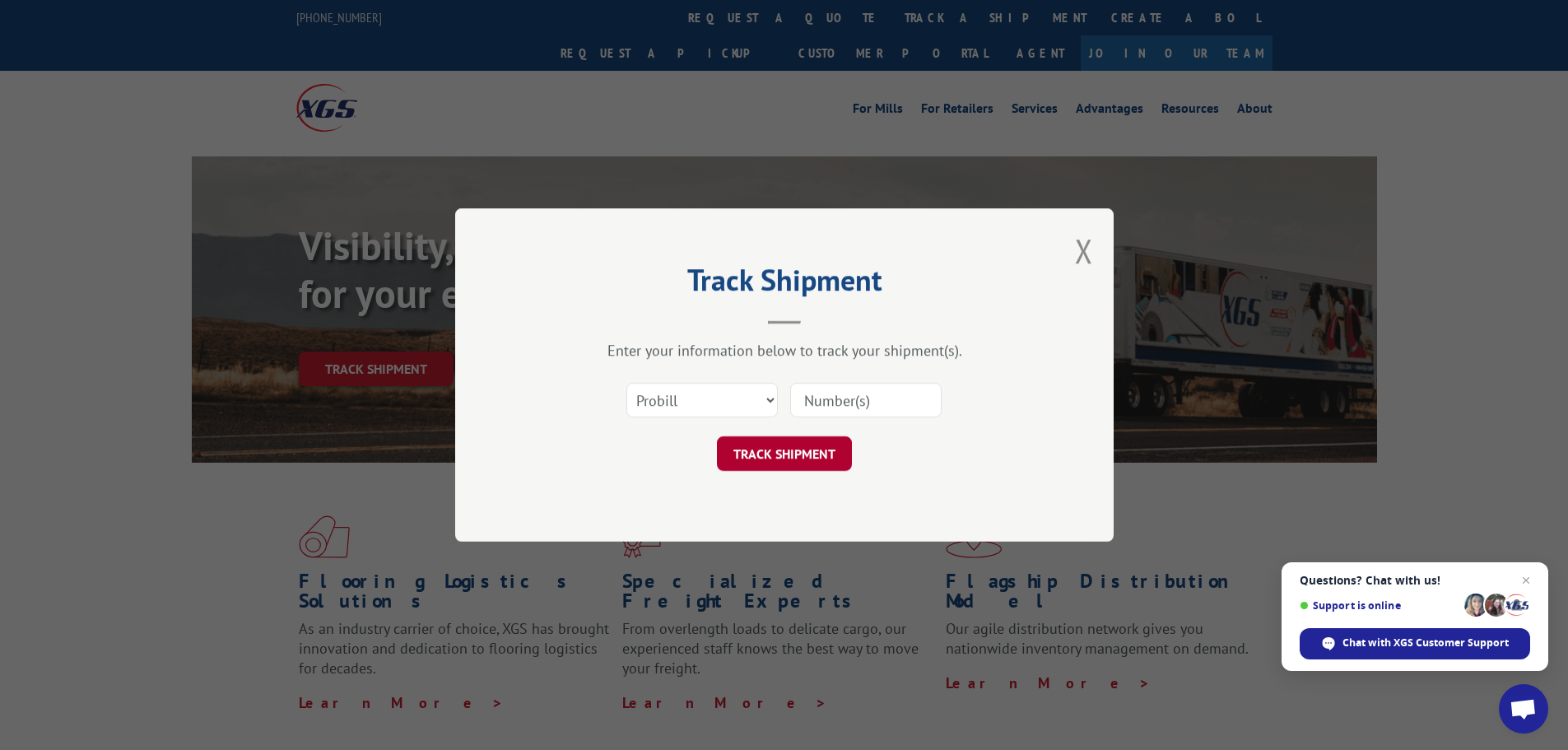
drag, startPoint x: 851, startPoint y: 412, endPoint x: 772, endPoint y: 463, distance: 94.0
click at [851, 412] on input at bounding box center [865, 399] width 152 height 35
paste input "15472275"
type input "15472275"
click at [762, 470] on button "TRACK SHIPMENT" at bounding box center [784, 454] width 135 height 35
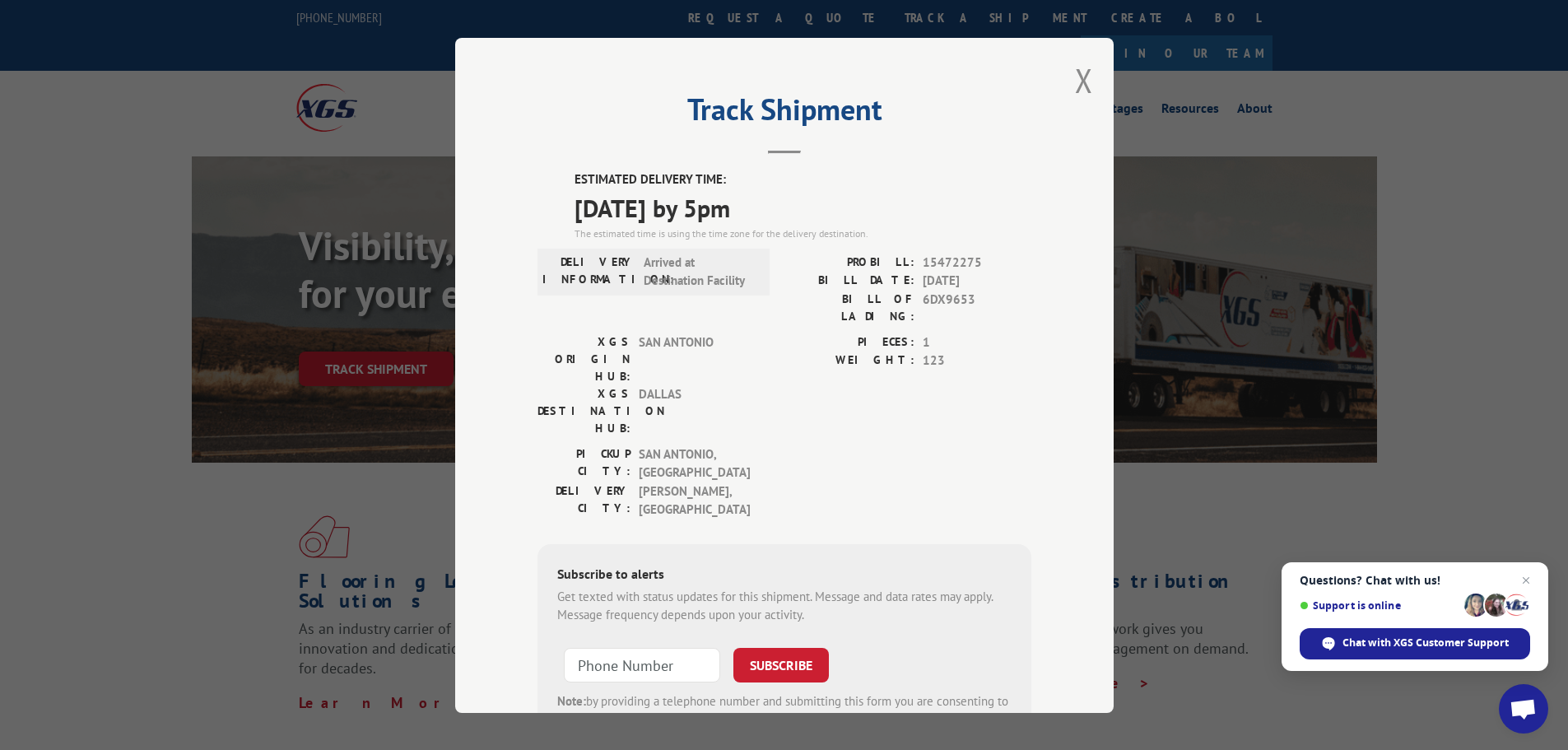
drag, startPoint x: 1083, startPoint y: 74, endPoint x: 855, endPoint y: 208, distance: 264.5
click at [1083, 74] on button "Close modal" at bounding box center [1083, 80] width 18 height 43
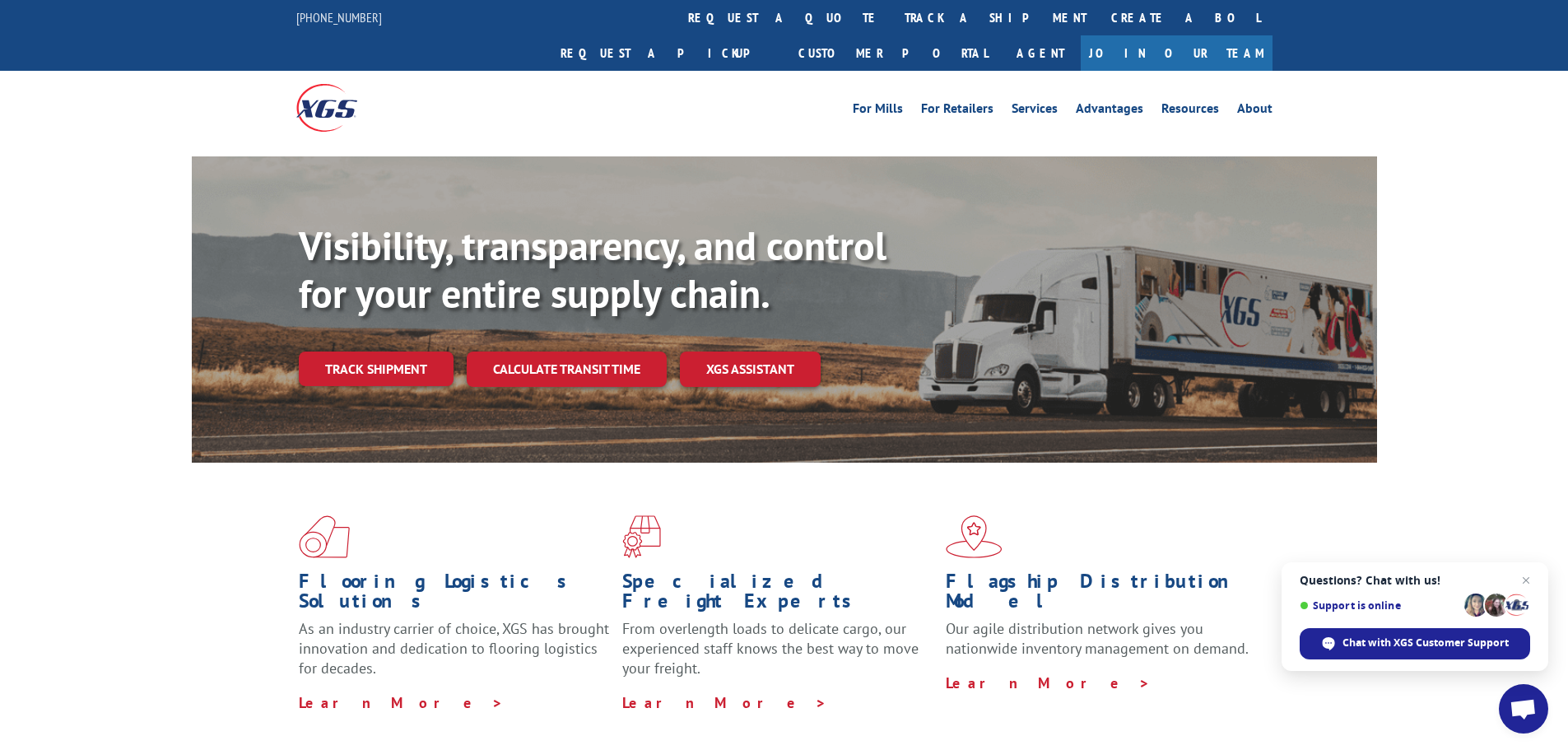
click at [406, 351] on link "Track shipment" at bounding box center [376, 368] width 154 height 35
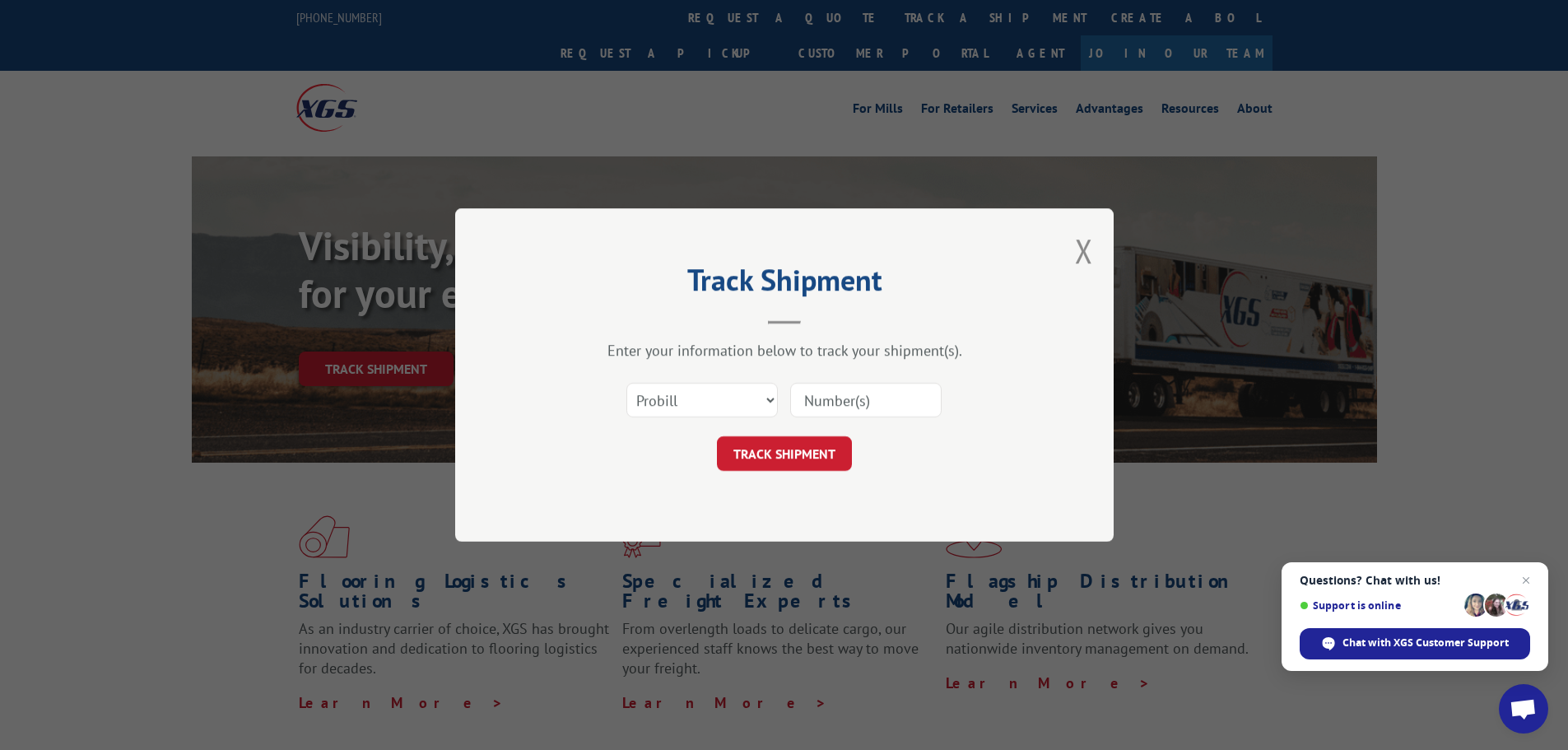
drag, startPoint x: 870, startPoint y: 393, endPoint x: 858, endPoint y: 402, distance: 15.0
click at [870, 393] on input at bounding box center [865, 399] width 152 height 35
paste input "15472277"
type input "15472277"
click at [740, 458] on button "TRACK SHIPMENT" at bounding box center [784, 454] width 135 height 35
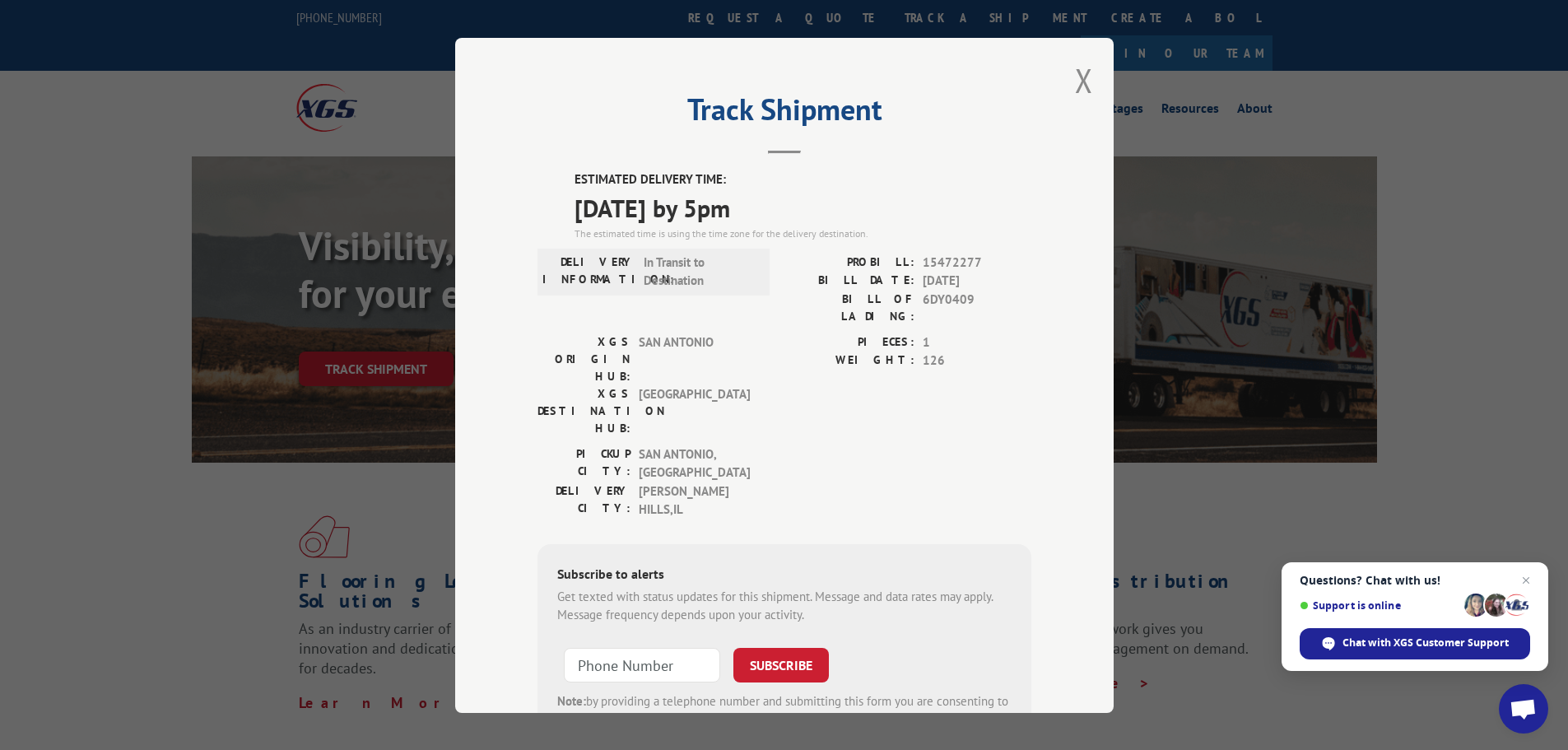
drag, startPoint x: 1074, startPoint y: 80, endPoint x: 760, endPoint y: 186, distance: 331.4
click at [1075, 80] on button "Close modal" at bounding box center [1083, 80] width 18 height 43
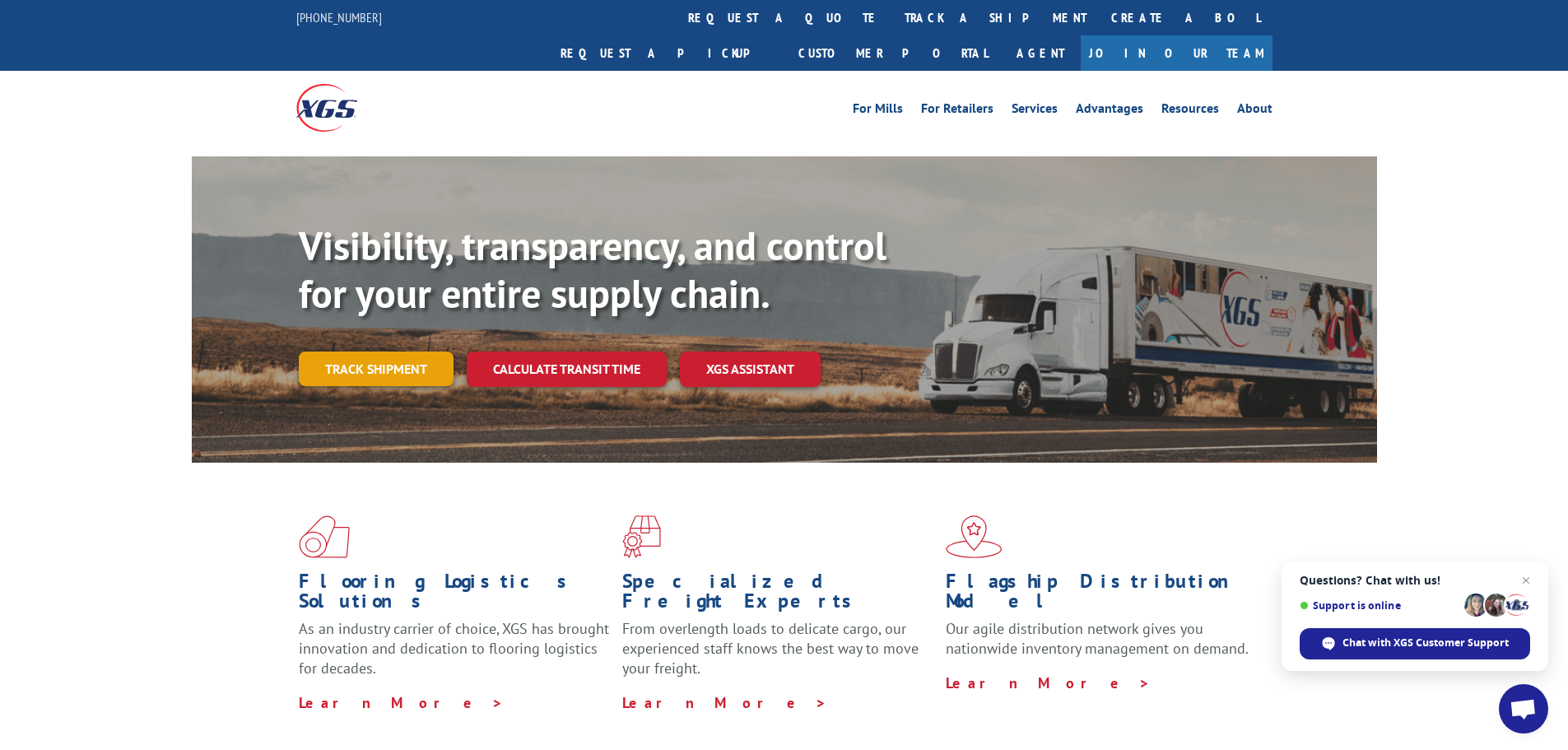
click at [383, 351] on link "Track shipment" at bounding box center [376, 368] width 154 height 35
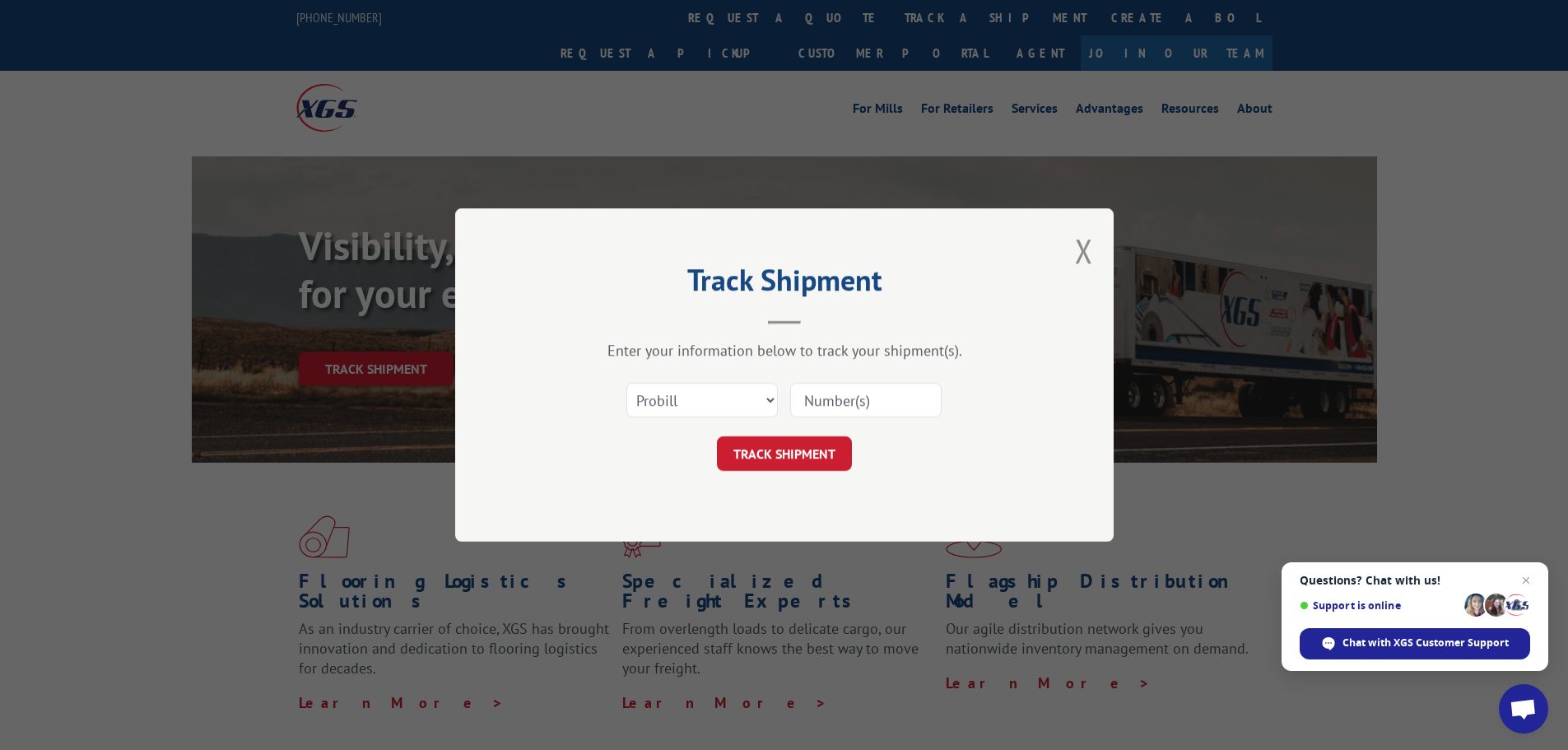
drag, startPoint x: 864, startPoint y: 413, endPoint x: 839, endPoint y: 411, distance: 25.1
click at [864, 413] on input at bounding box center [865, 399] width 152 height 35
paste input "15472278"
type input "15472278"
drag, startPoint x: 778, startPoint y: 452, endPoint x: 309, endPoint y: 460, distance: 469.1
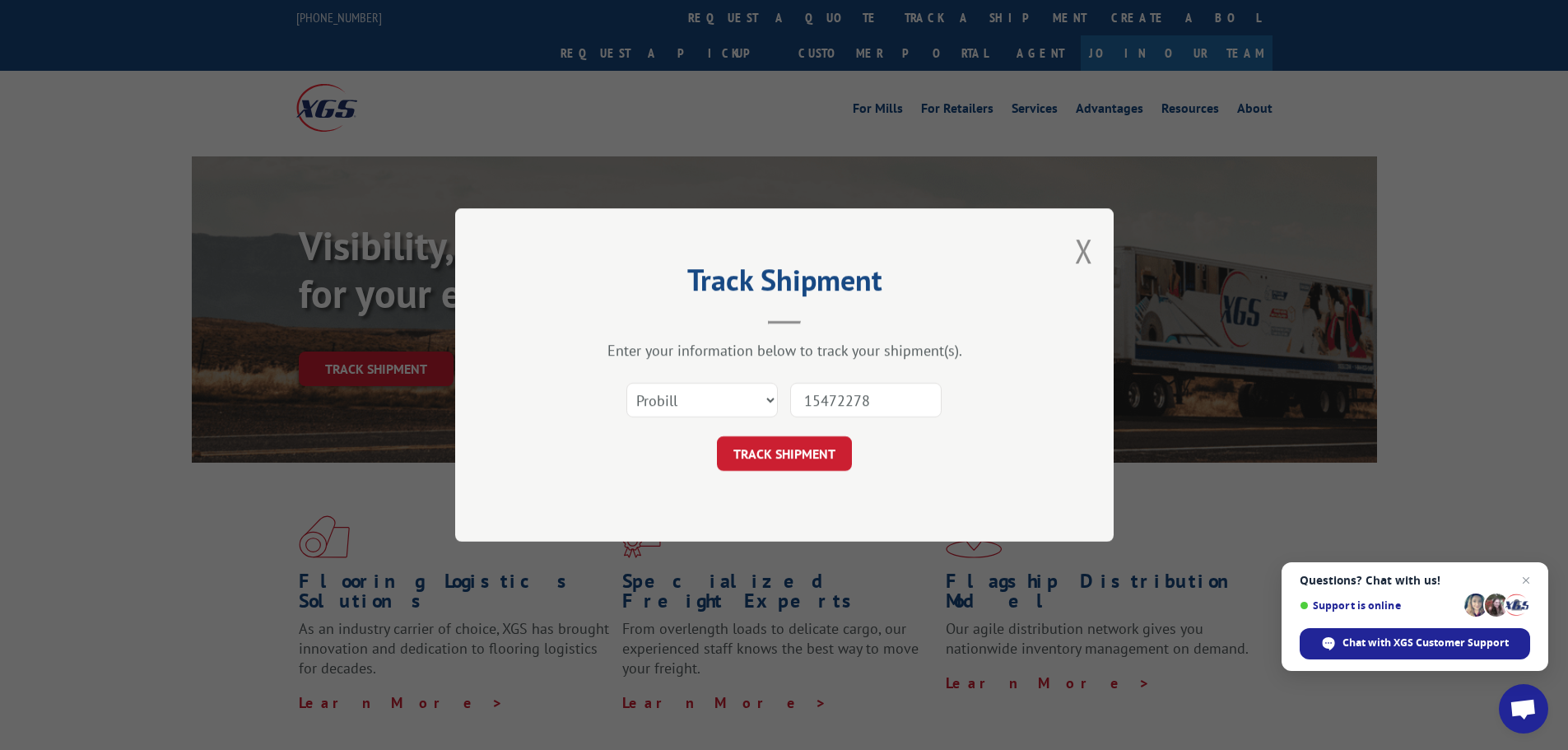
click at [776, 453] on button "TRACK SHIPMENT" at bounding box center [784, 454] width 135 height 35
